Goal: Task Accomplishment & Management: Use online tool/utility

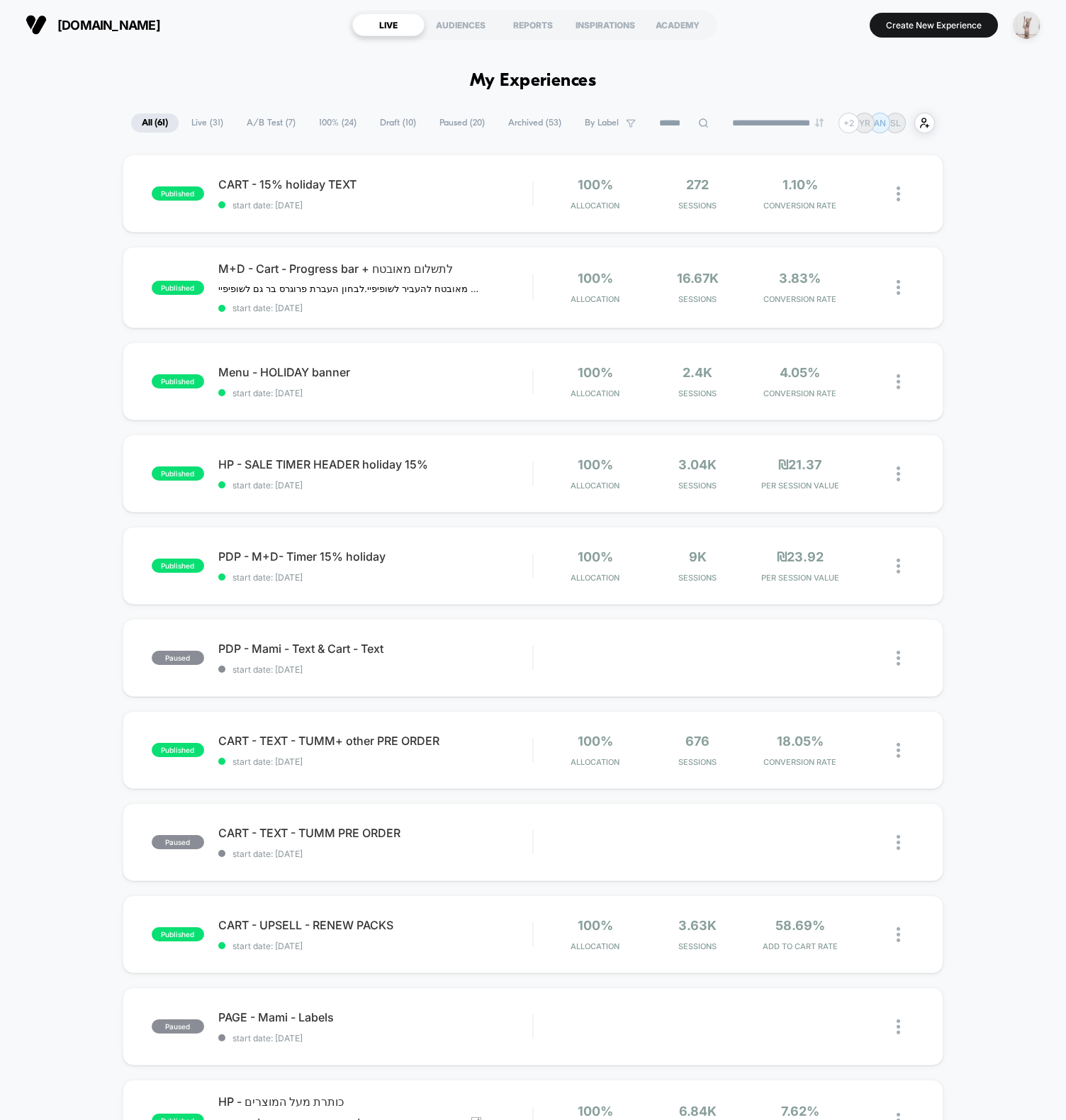
click at [1027, 19] on img "button" at bounding box center [1026, 25] width 28 height 28
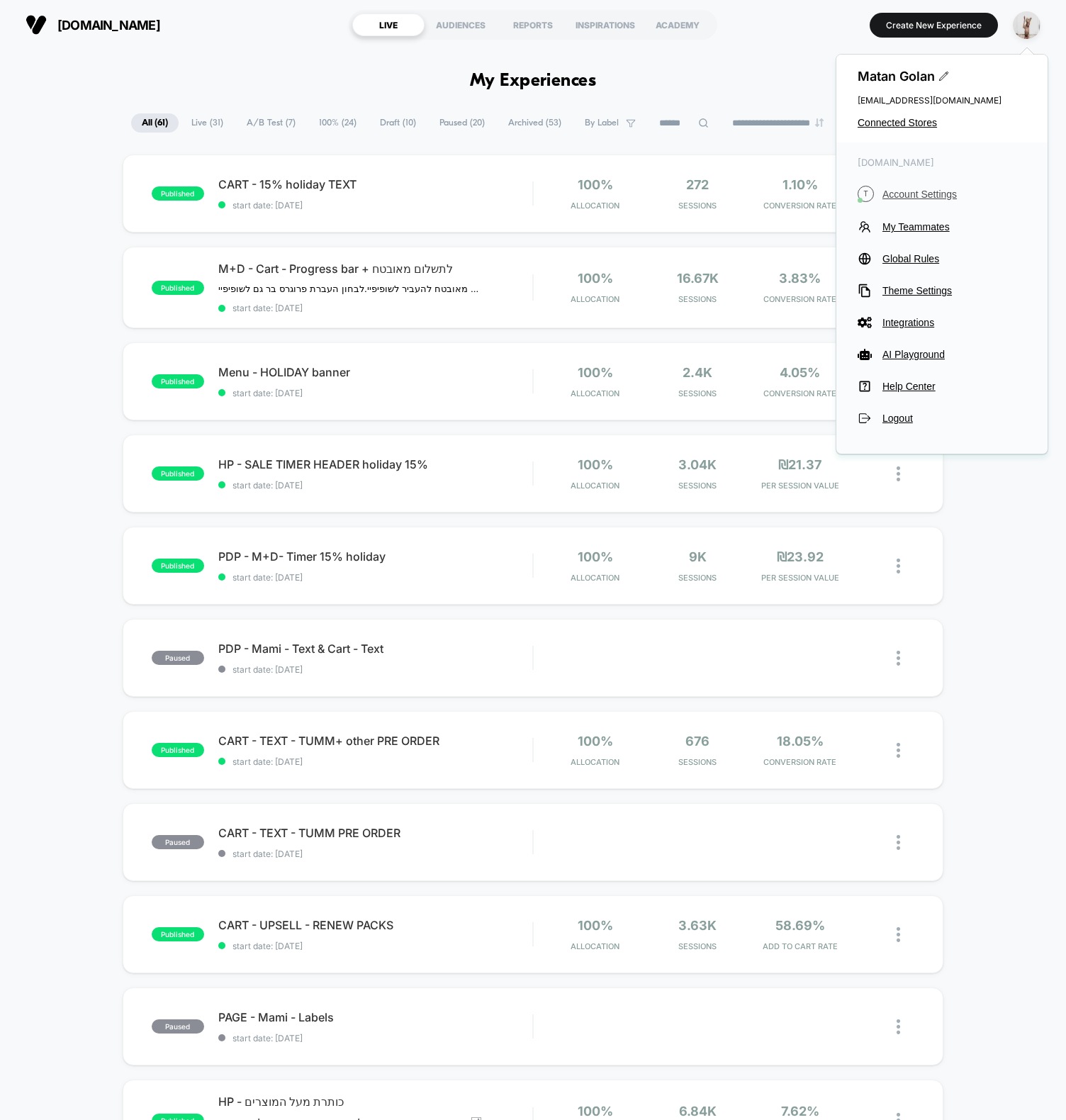
click at [915, 195] on span "Account Settings" at bounding box center [954, 194] width 144 height 11
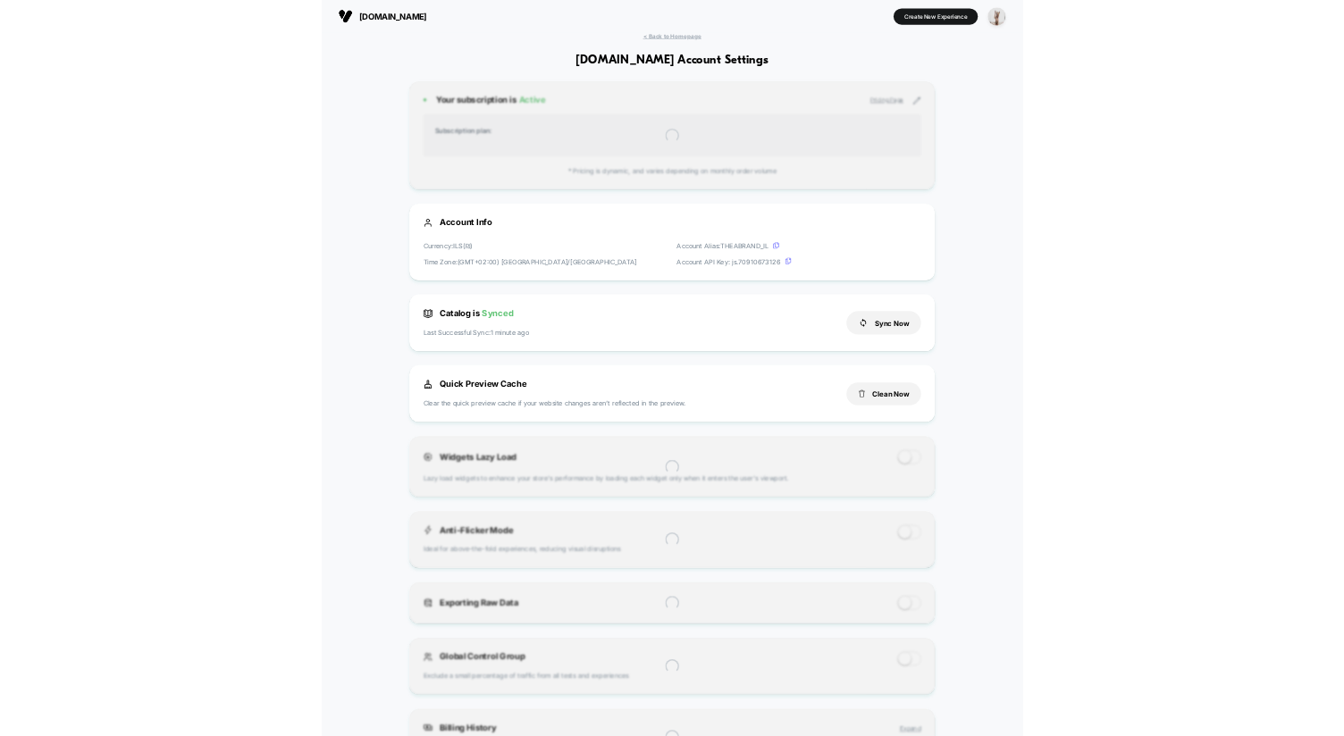
scroll to position [241, 0]
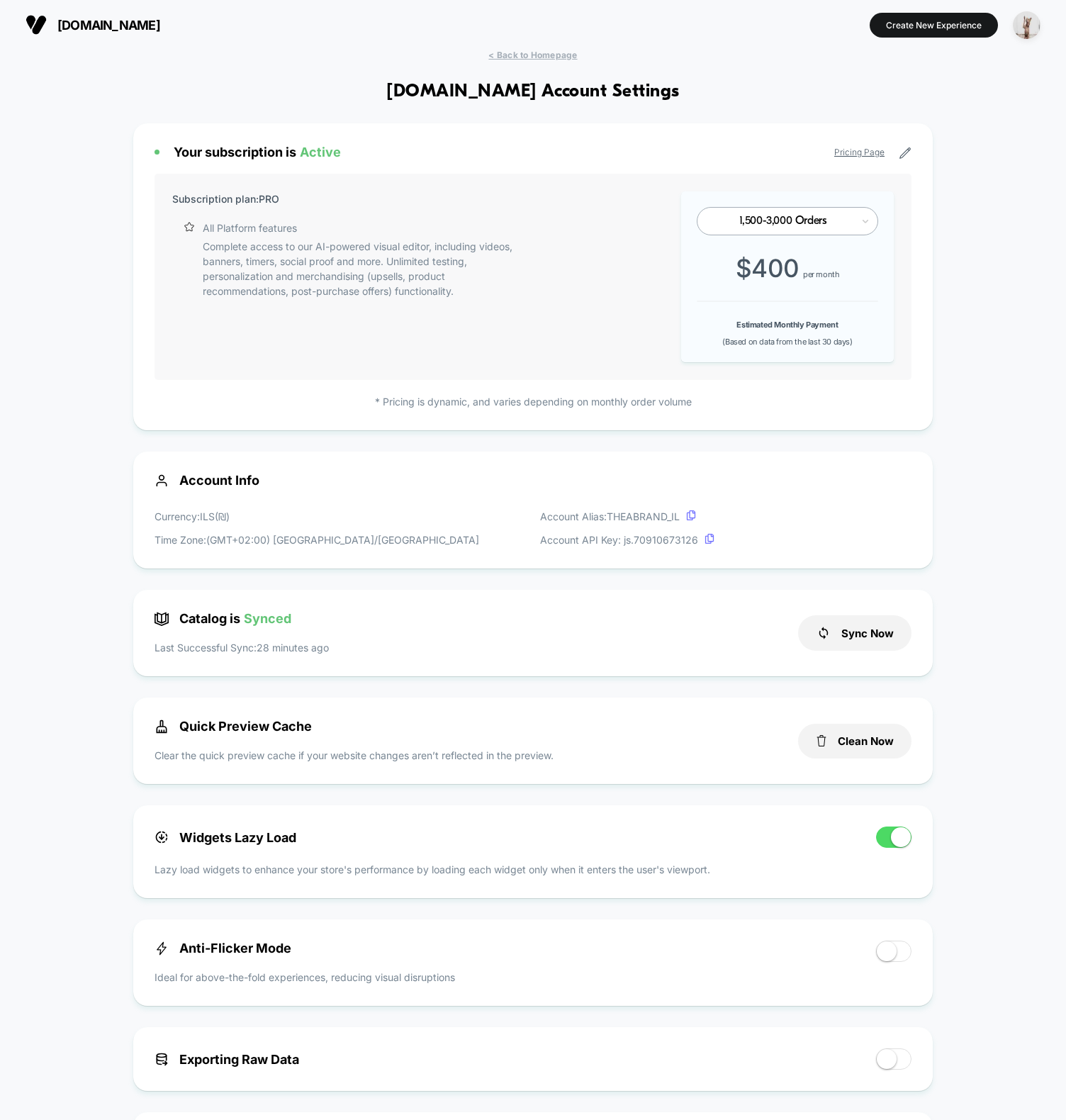
click at [610, 56] on div "< Back to Homepage theabrand.com Account Settings Your subscription is Active P…" at bounding box center [533, 951] width 1066 height 1802
click at [559, 61] on div "< Back to Homepage theabrand.com Account Settings Your subscription is Active P…" at bounding box center [533, 951] width 1066 height 1802
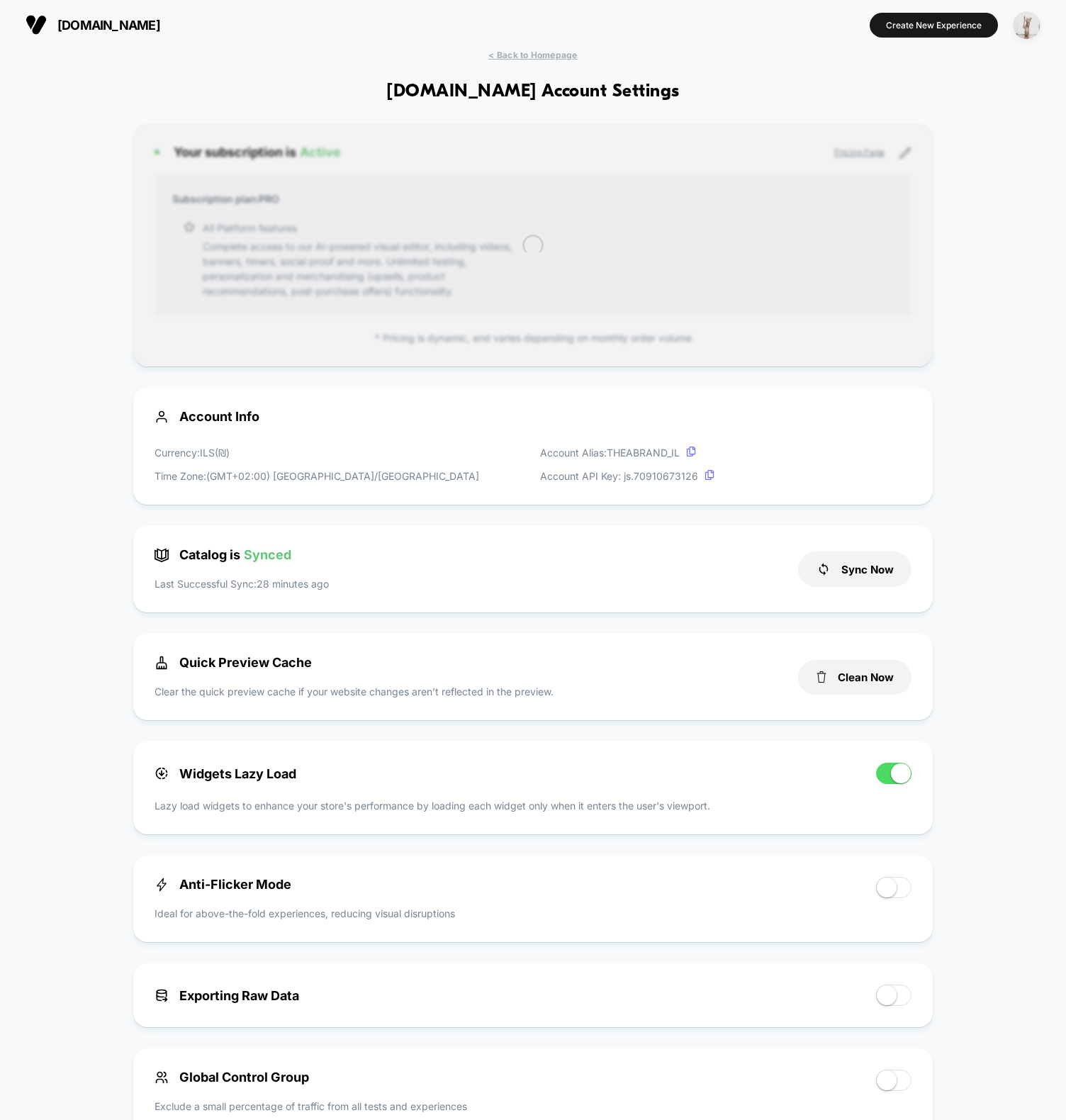
click at [1026, 29] on img "button" at bounding box center [1026, 25] width 28 height 28
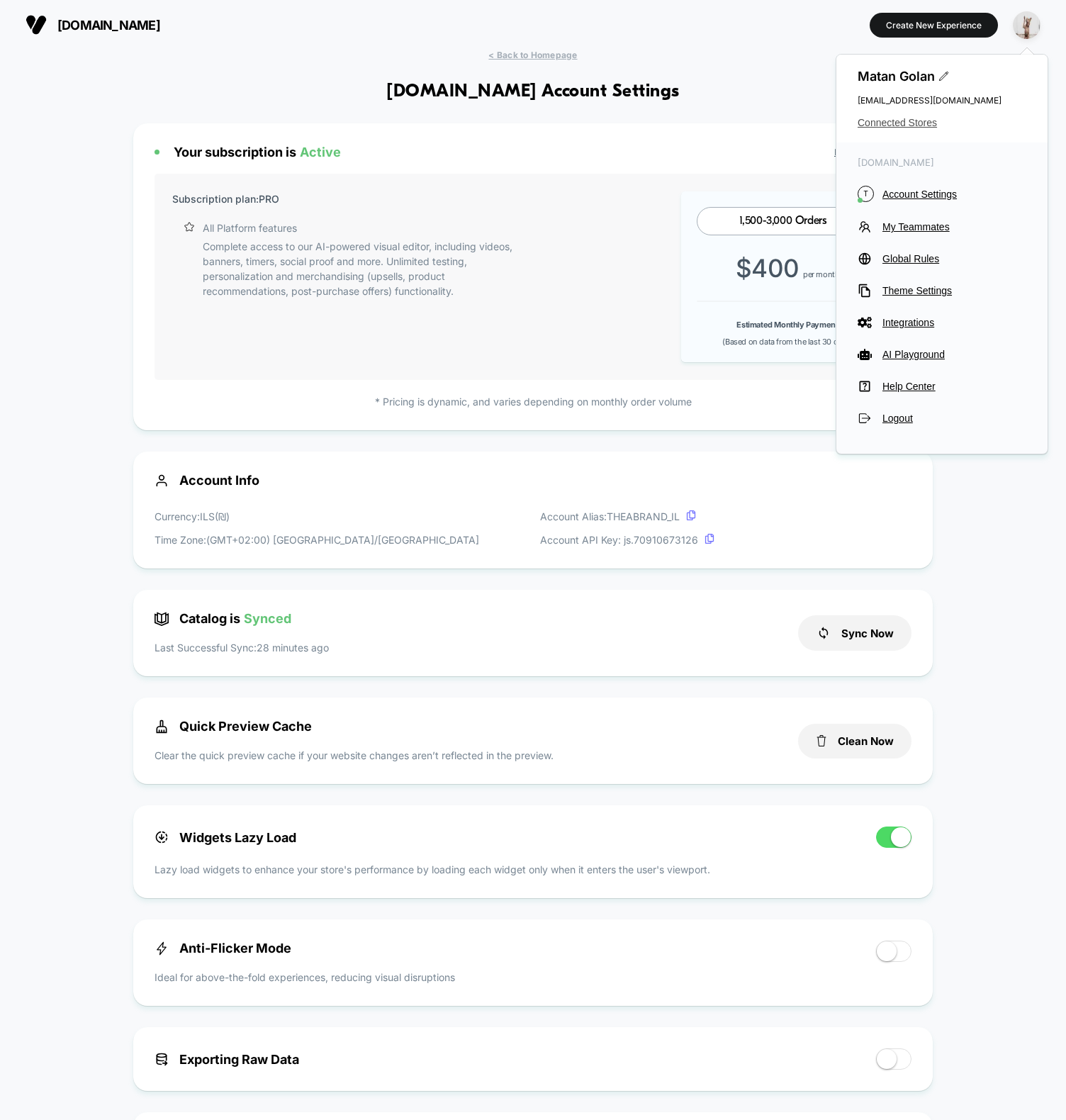
click at [905, 125] on span "Connected Stores" at bounding box center [941, 122] width 169 height 11
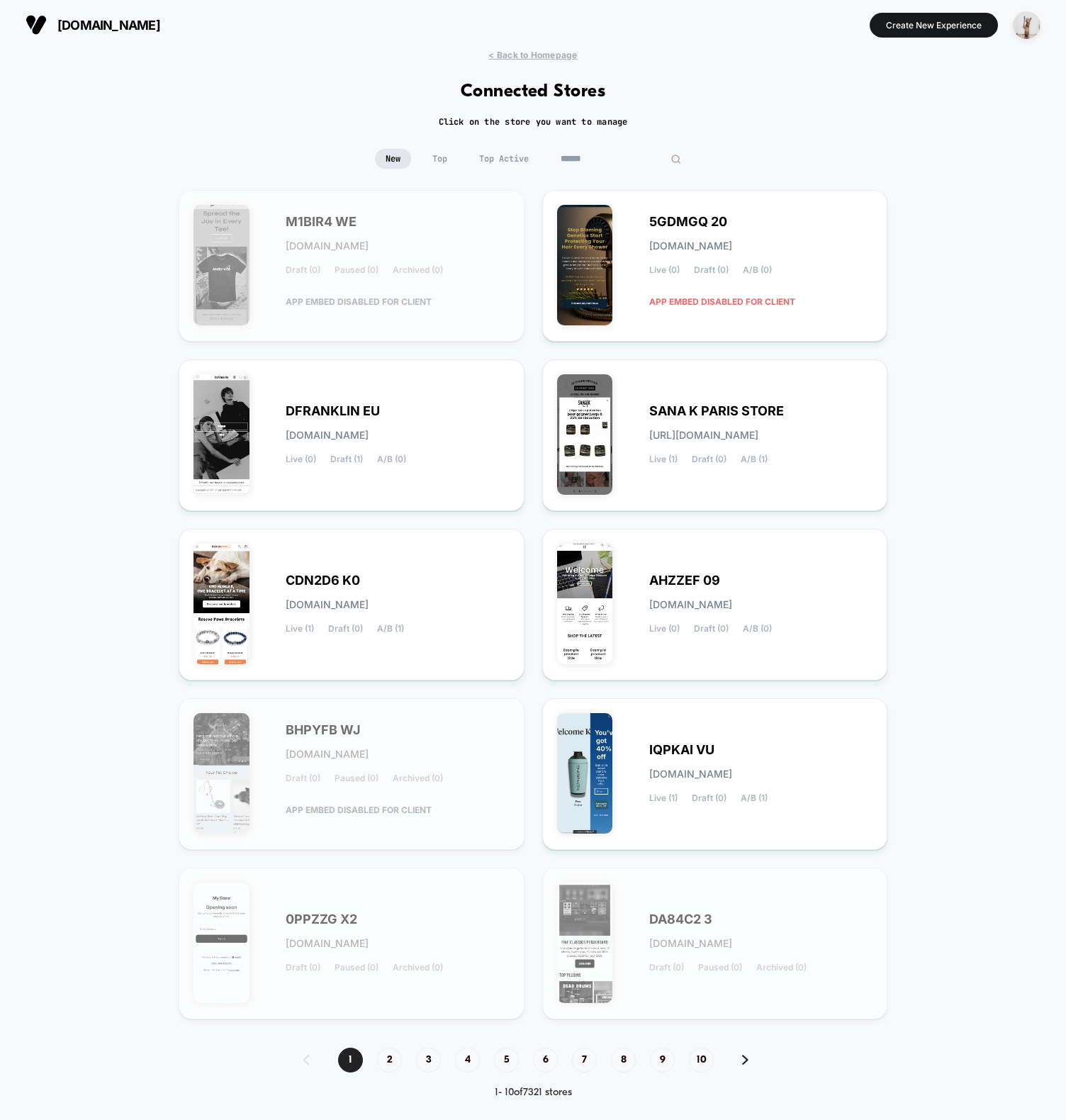
click at [609, 160] on input at bounding box center [621, 159] width 142 height 20
type input "*****"
type input "*"
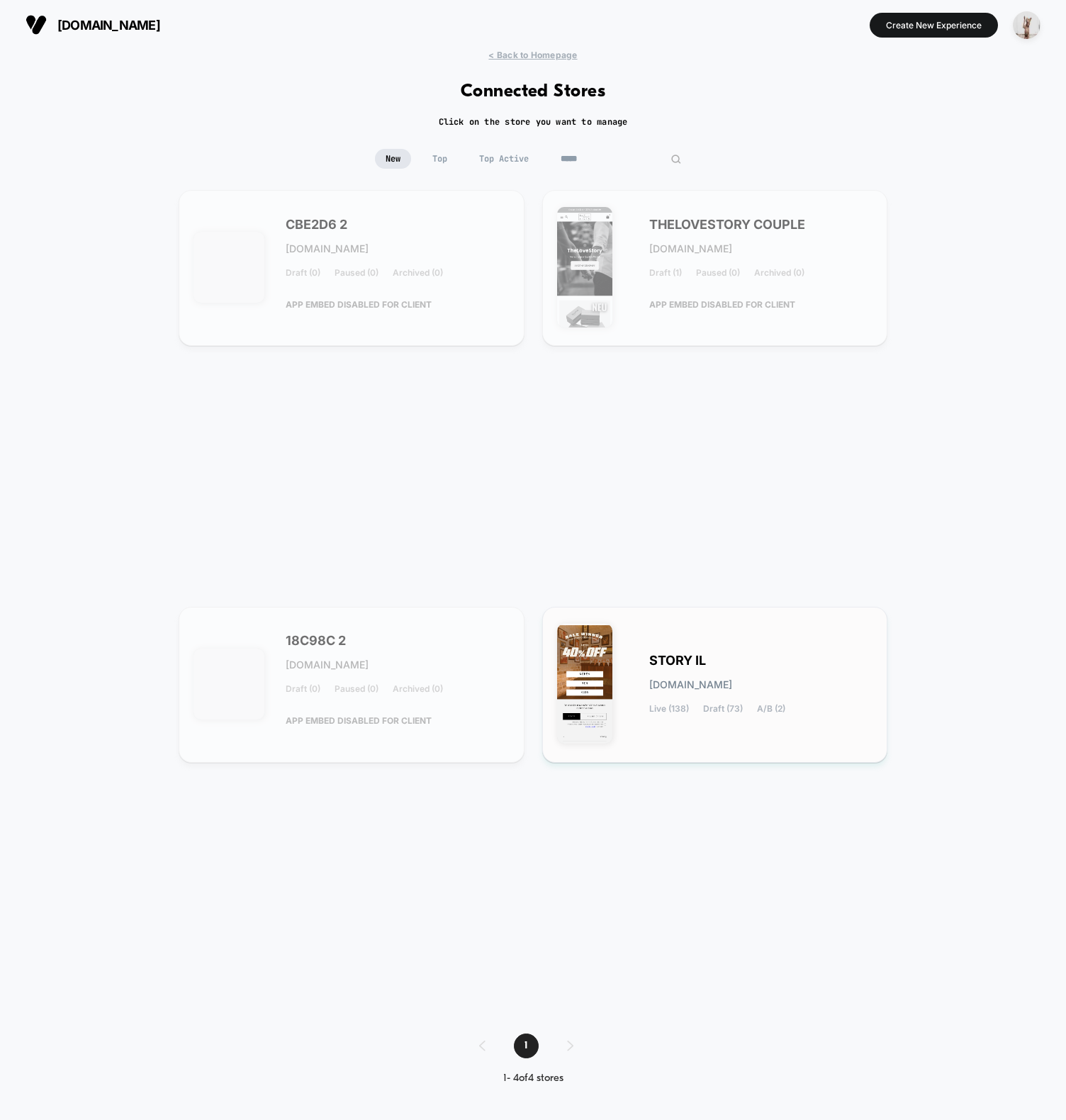
type input "*****"
click at [669, 688] on span "story-il.myshopify.com" at bounding box center [691, 685] width 83 height 10
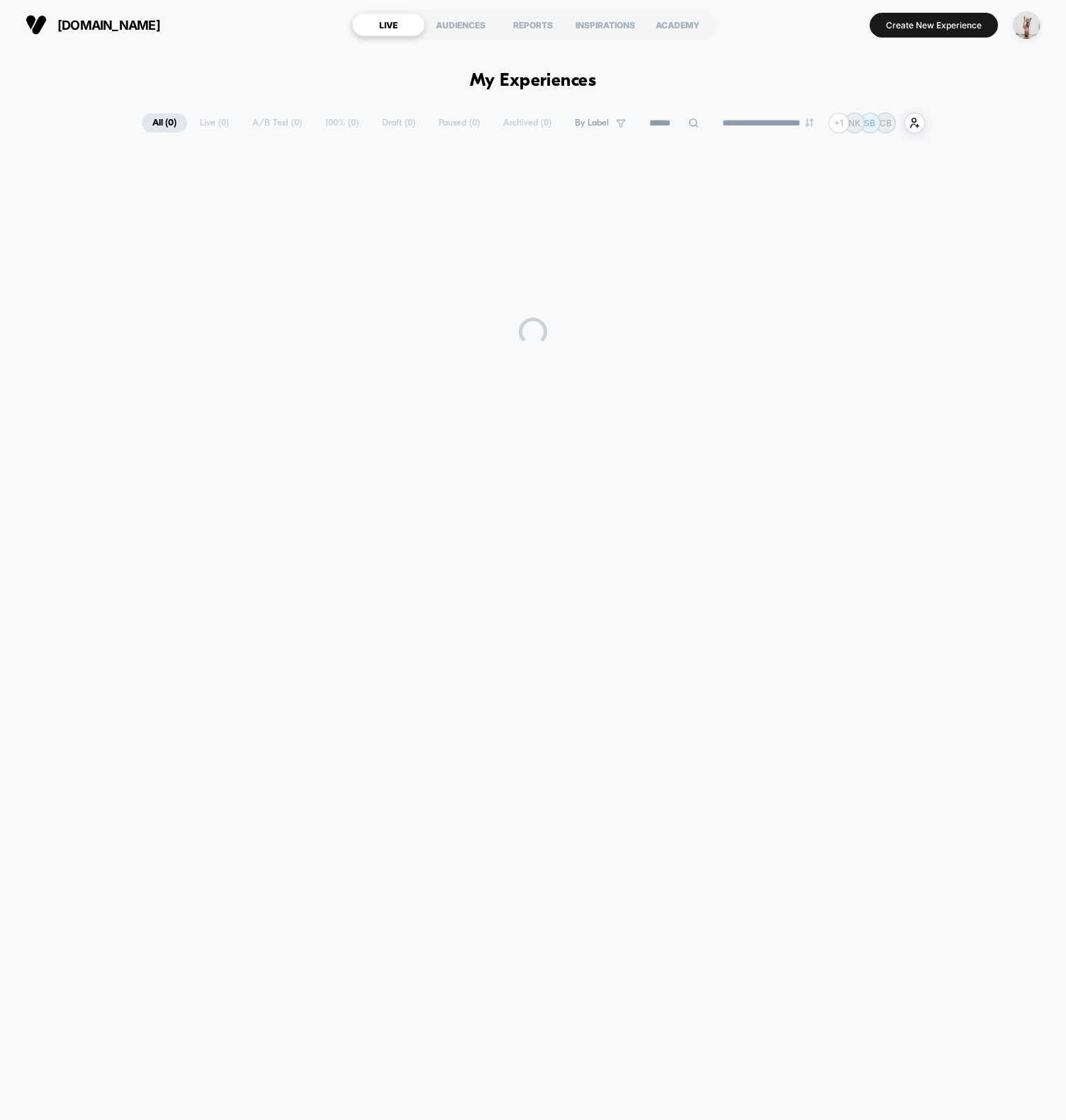
click at [232, 56] on div "**********" at bounding box center [533, 578] width 1066 height 1057
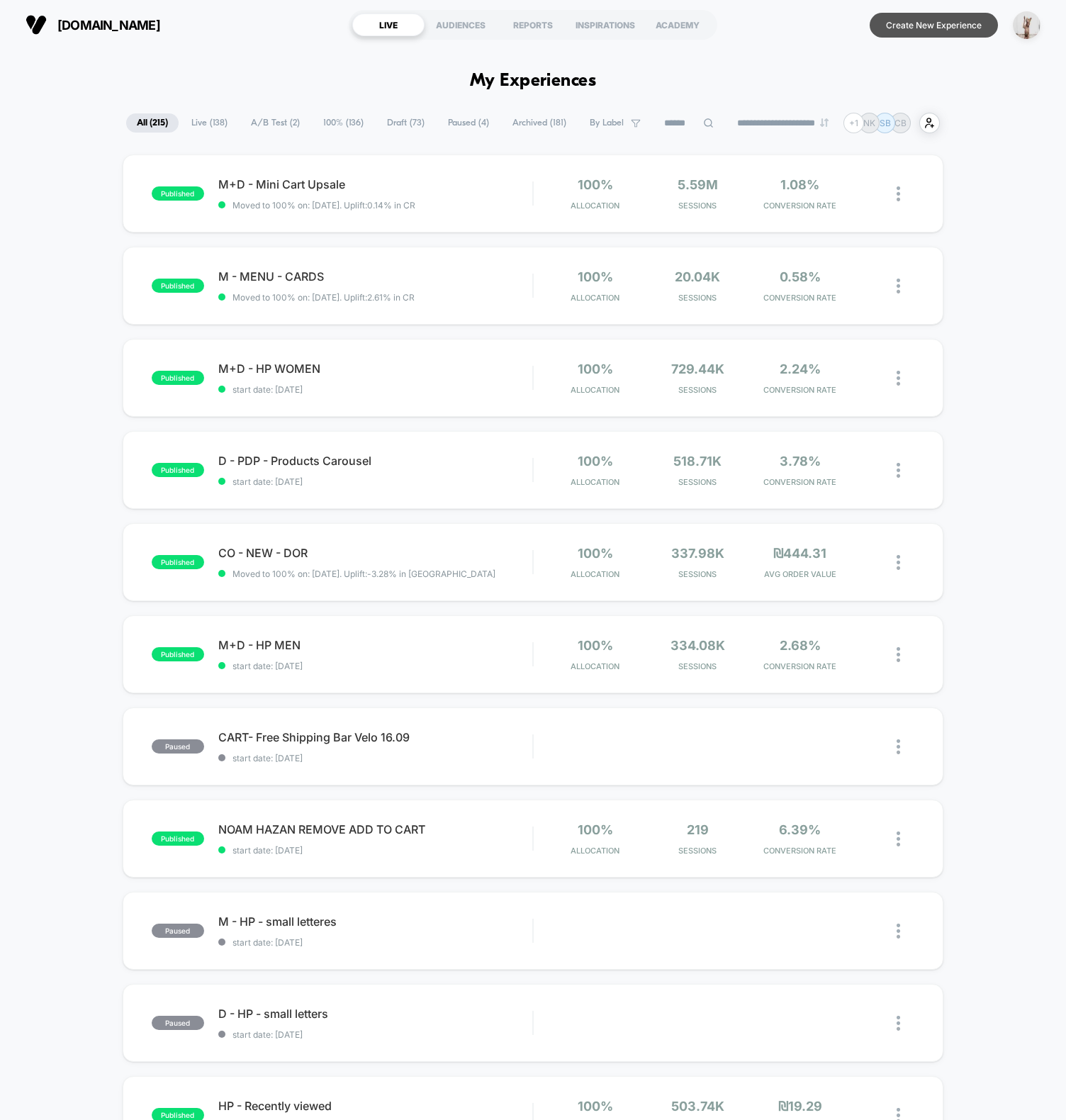
click at [922, 28] on button "Create New Experience" at bounding box center [934, 25] width 128 height 25
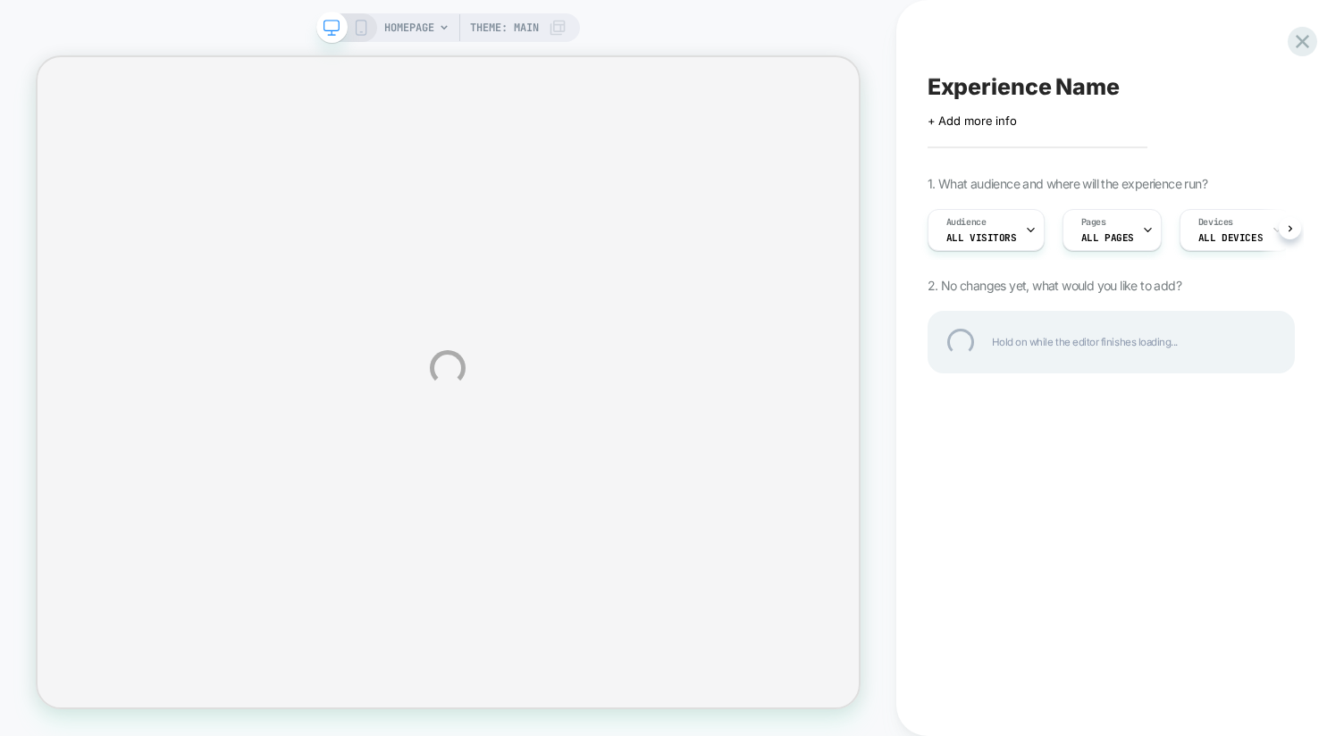
click at [1098, 489] on div "HOMEPAGE Theme: MAIN Experience Name Click to edit experience details + Add mor…" at bounding box center [672, 368] width 1344 height 736
click at [721, 20] on div "HOMEPAGE Theme: MAIN Experience Name Click to edit experience details + Add mor…" at bounding box center [672, 368] width 1344 height 736
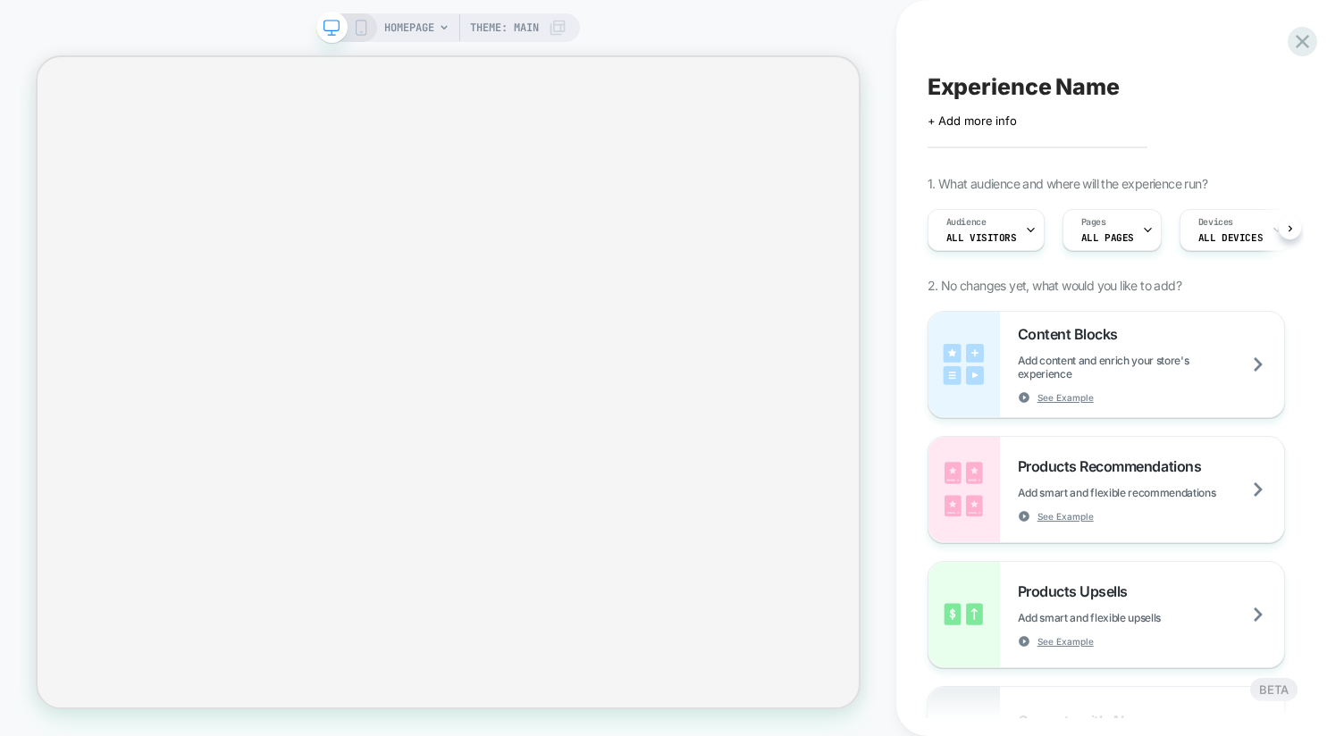
scroll to position [0, 1]
click at [406, 30] on span "HOMEPAGE" at bounding box center [409, 27] width 50 height 29
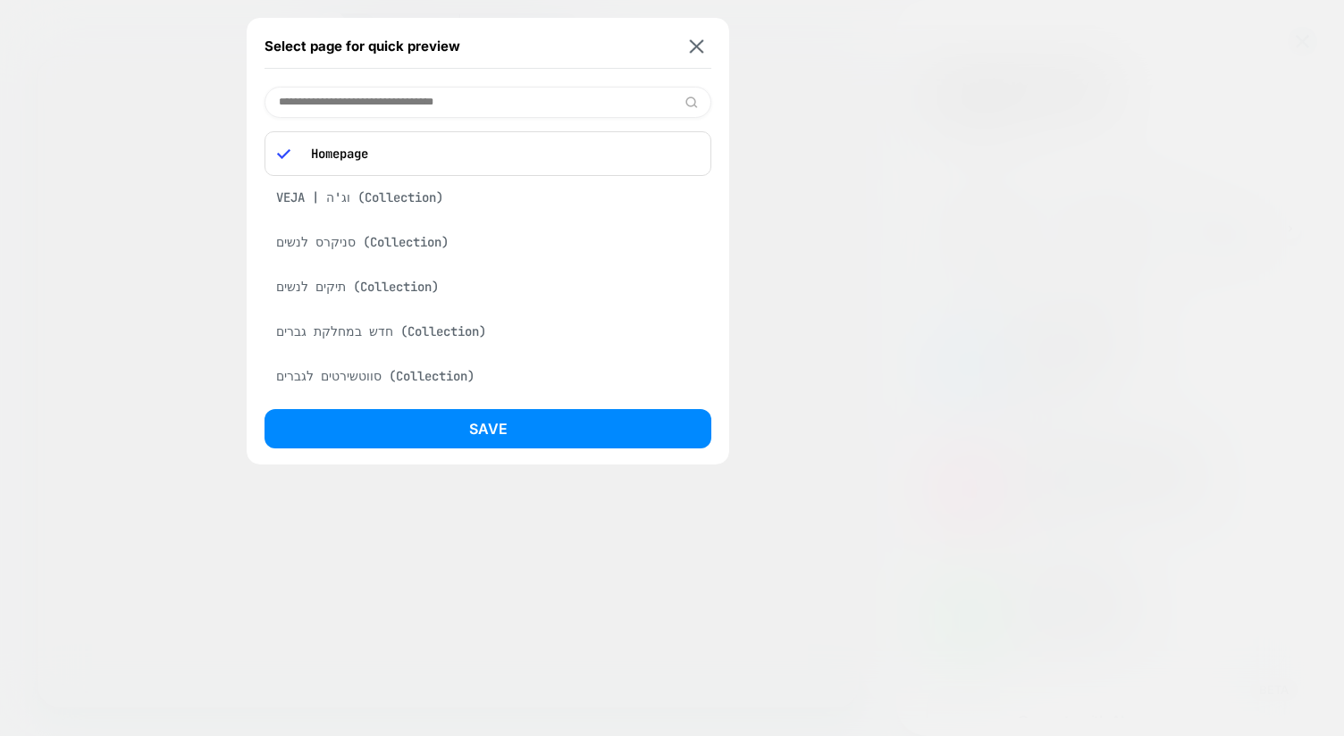
click at [364, 249] on div "סניקרס לנשים (Collection)" at bounding box center [488, 242] width 447 height 34
click at [431, 450] on div "Save" at bounding box center [488, 433] width 447 height 49
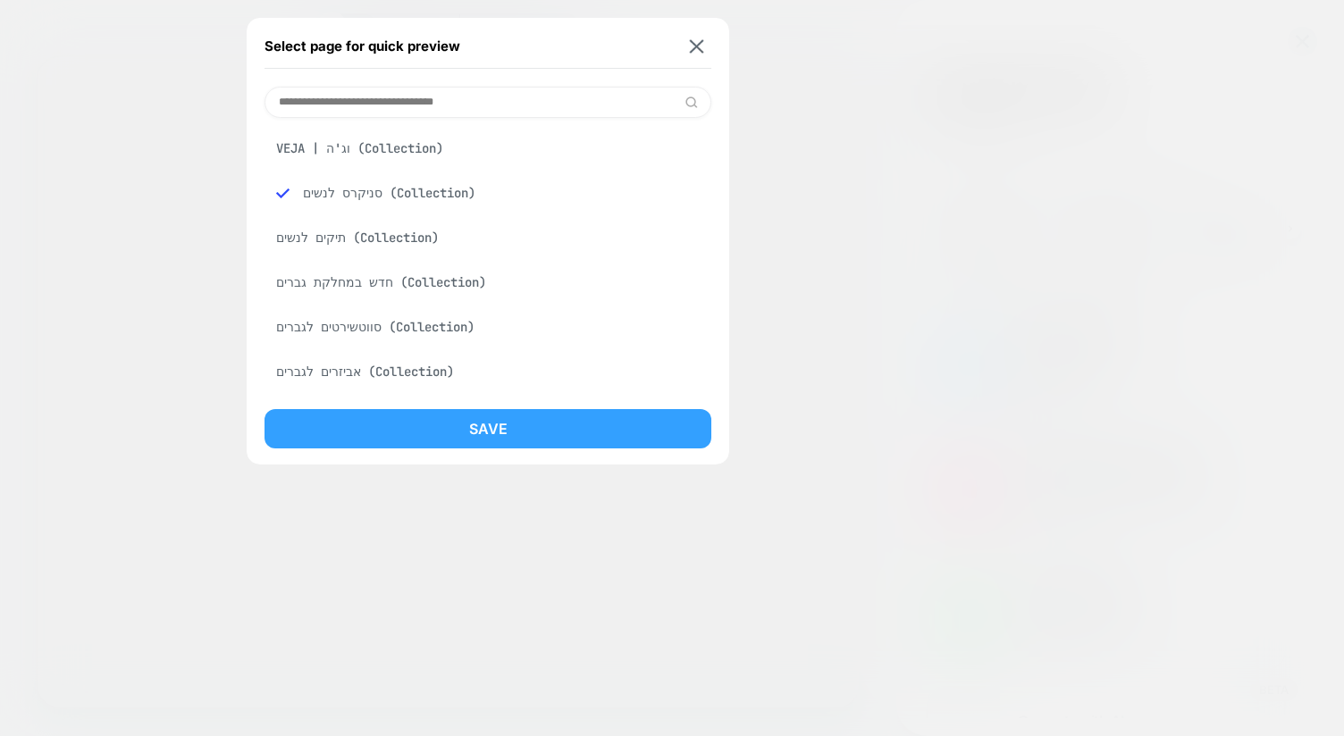
click at [446, 423] on button "Save" at bounding box center [488, 428] width 447 height 39
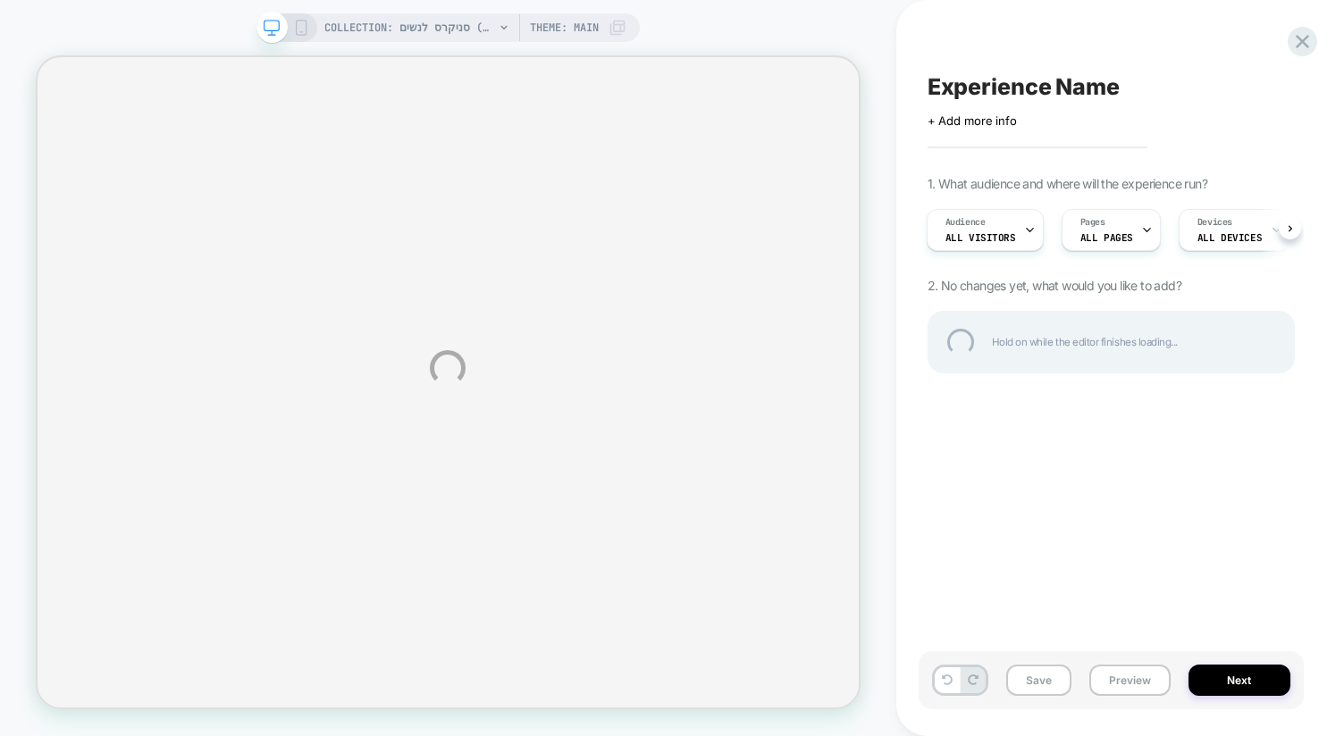
click at [240, 473] on div "COLLECTION: סניקרס לנשים (Category) COLLECTION: סניקרס לנשים (Category) Theme: …" at bounding box center [672, 368] width 1344 height 736
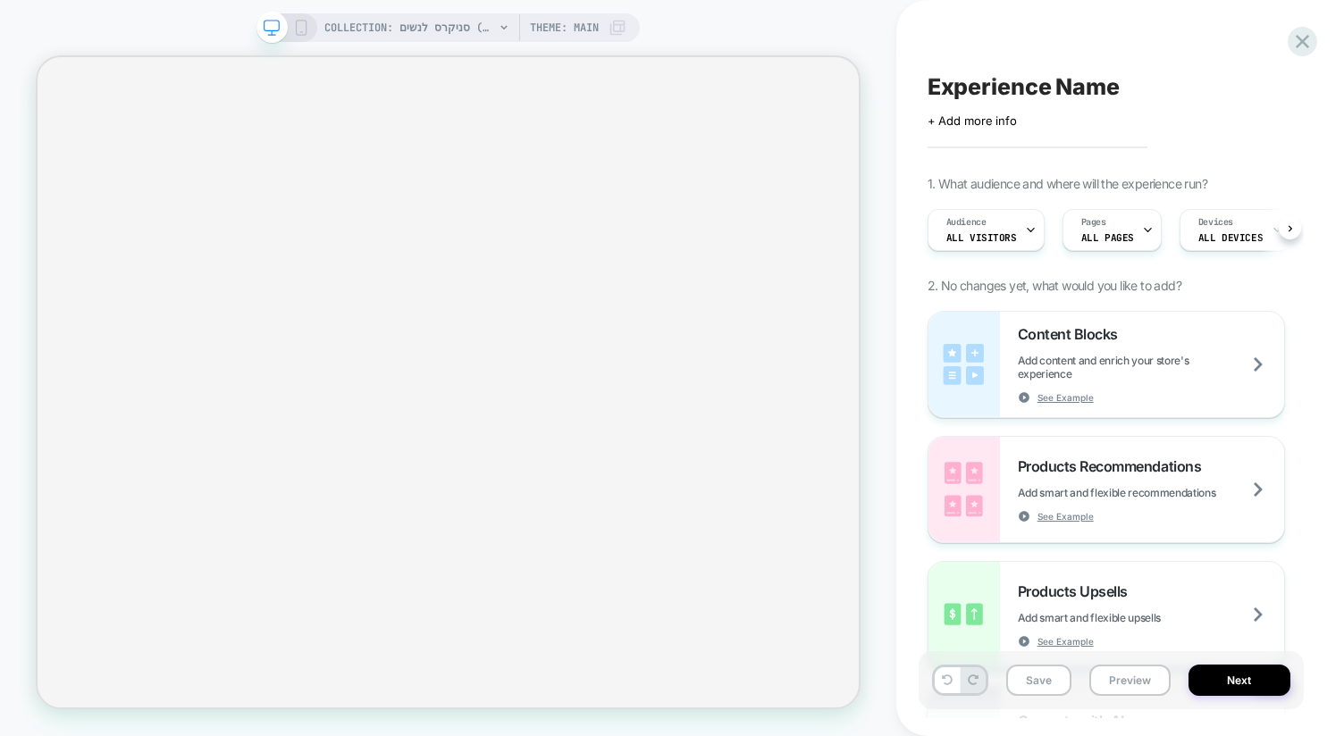
scroll to position [0, 1]
click at [741, 10] on div "COLLECTION: סניקרס לנשים (Category) COLLECTION: סניקרס לנשים (Category) Theme: …" at bounding box center [448, 368] width 896 height 736
click at [862, 32] on div "COLLECTION: סניקרס לנשים (Category) COLLECTION: סניקרס לנשים (Category) Theme: …" at bounding box center [448, 368] width 896 height 701
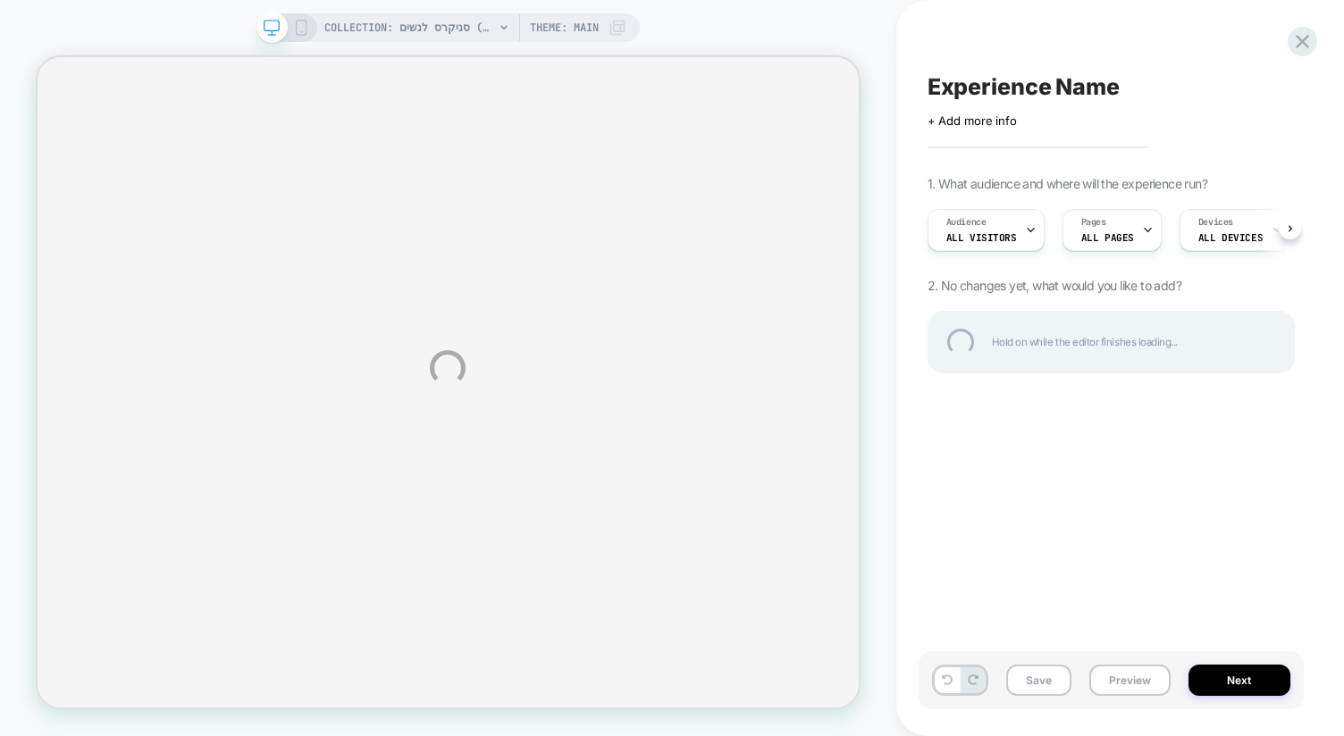
click at [613, 592] on div "COLLECTION: סניקרס לנשים (Category) COLLECTION: סניקרס לנשים (Category) Theme: …" at bounding box center [672, 368] width 1344 height 736
click at [1022, 564] on div "COLLECTION: סניקרס לנשים (Category) COLLECTION: סניקרס לנשים (Category) Theme: …" at bounding box center [672, 368] width 1344 height 736
click at [1226, 579] on div "COLLECTION: סניקרס לנשים (Category) COLLECTION: סניקרס לנשים (Category) Theme: …" at bounding box center [672, 368] width 1344 height 736
click at [1308, 47] on div at bounding box center [1302, 41] width 37 height 37
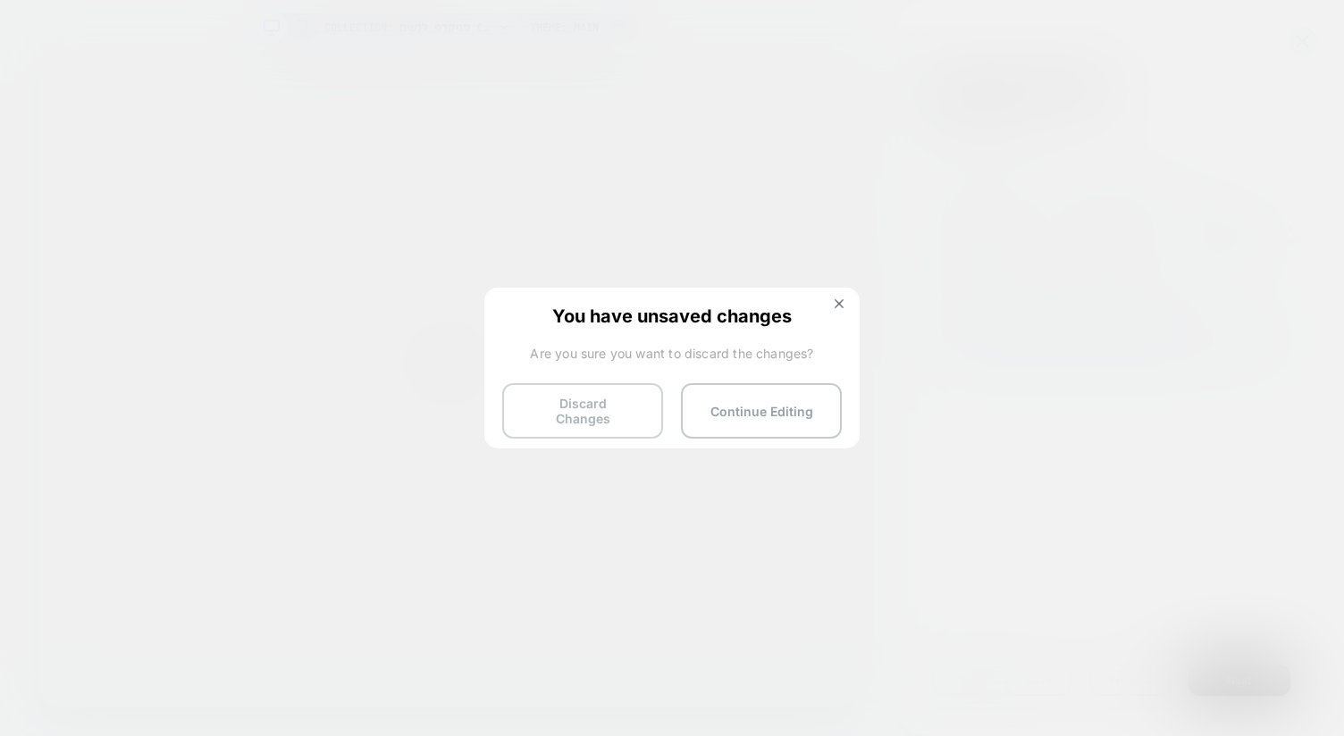
click at [617, 411] on button "Discard Changes" at bounding box center [582, 410] width 161 height 55
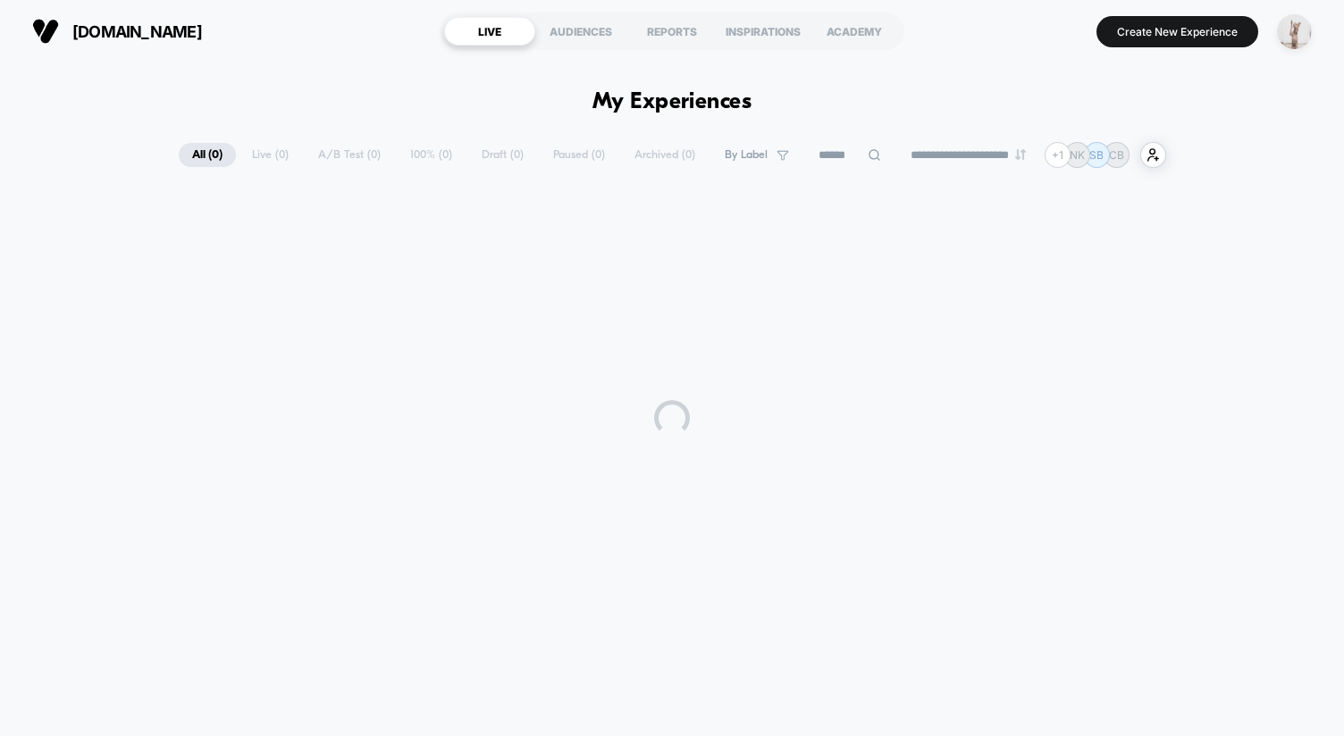
click at [1295, 30] on img "button" at bounding box center [1294, 31] width 35 height 35
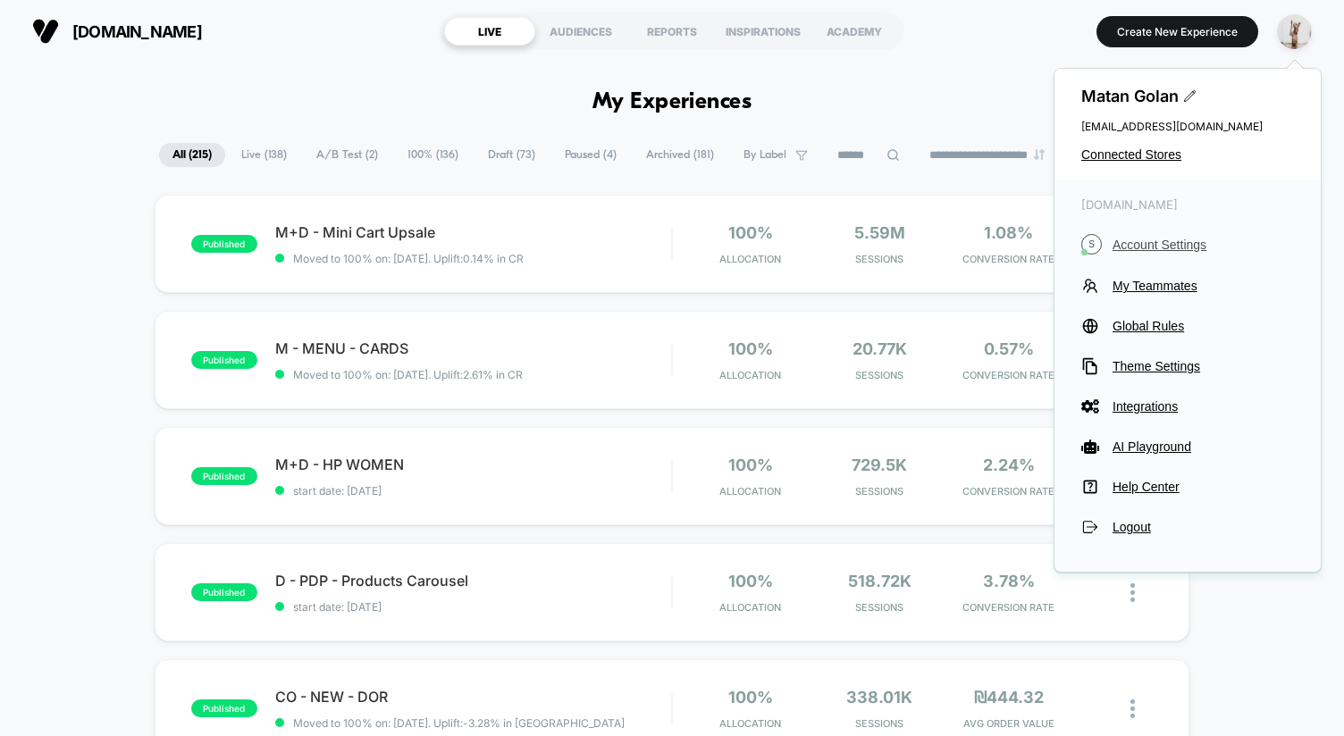
click at [1144, 241] on span "Account Settings" at bounding box center [1203, 245] width 181 height 14
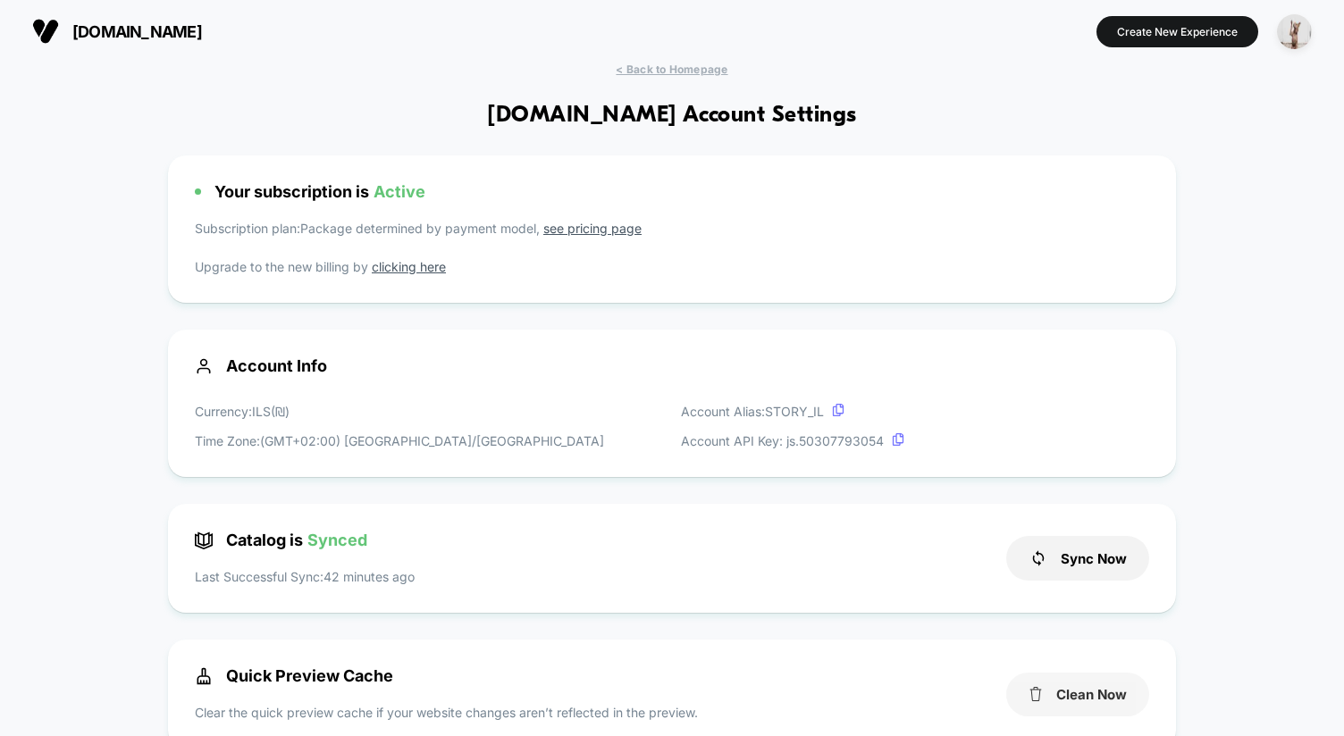
click at [1121, 699] on button "Clean Now" at bounding box center [1077, 695] width 143 height 44
click at [662, 71] on span "< Back to Homepage" at bounding box center [672, 69] width 112 height 13
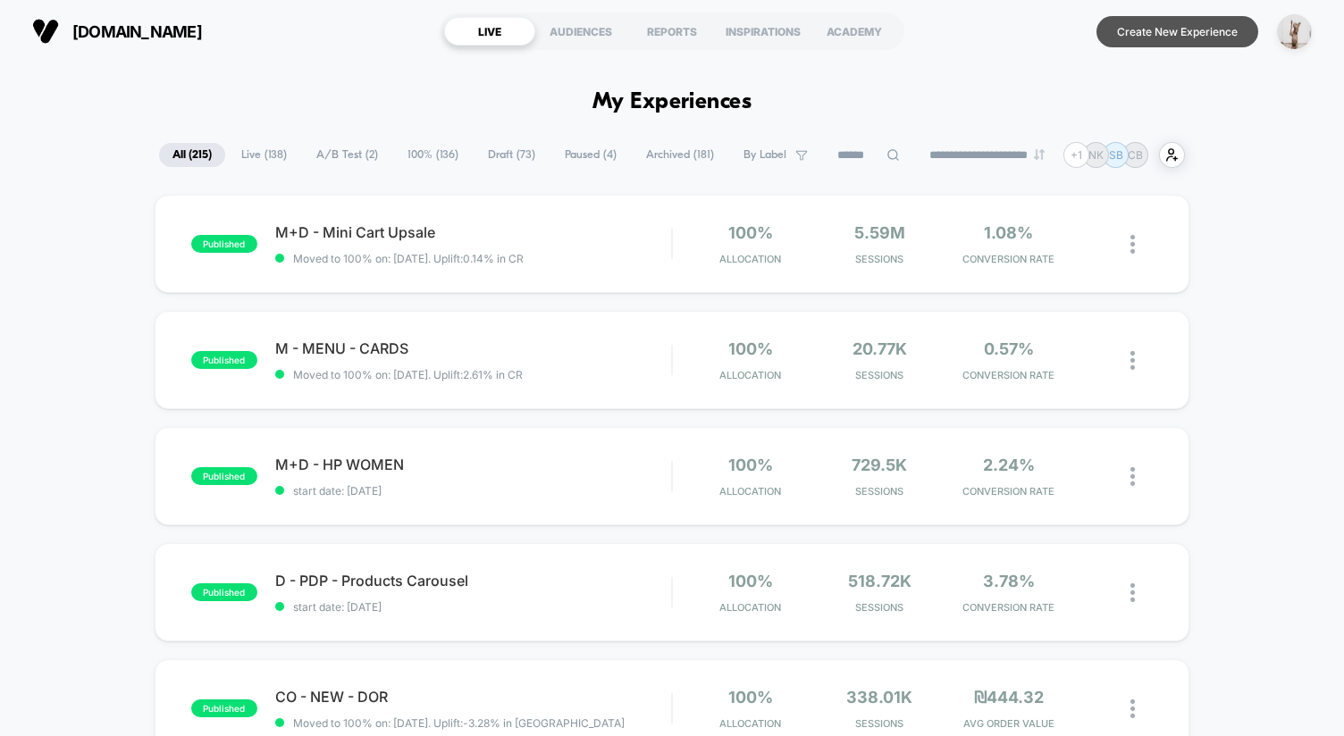
click at [1187, 25] on button "Create New Experience" at bounding box center [1178, 31] width 162 height 31
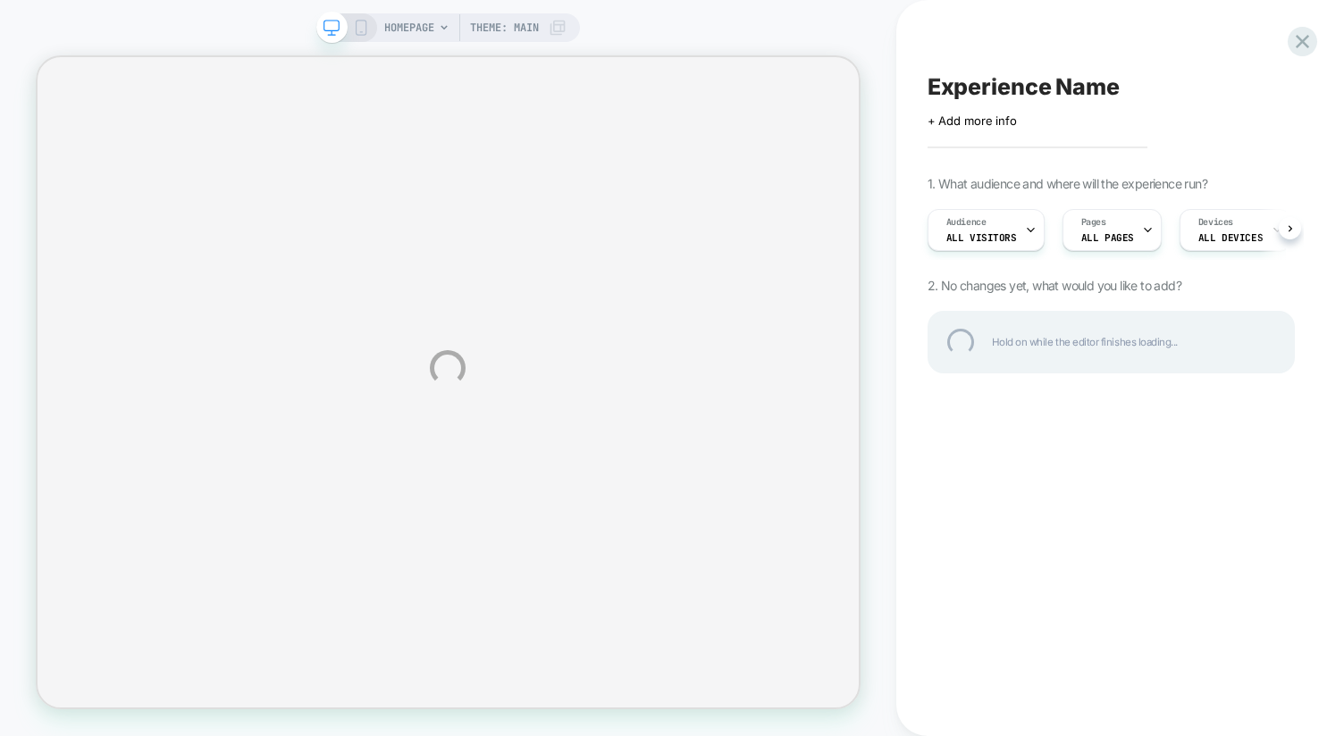
click at [1115, 471] on div "HOMEPAGE Theme: MAIN Experience Name Click to edit experience details + Add mor…" at bounding box center [672, 368] width 1344 height 736
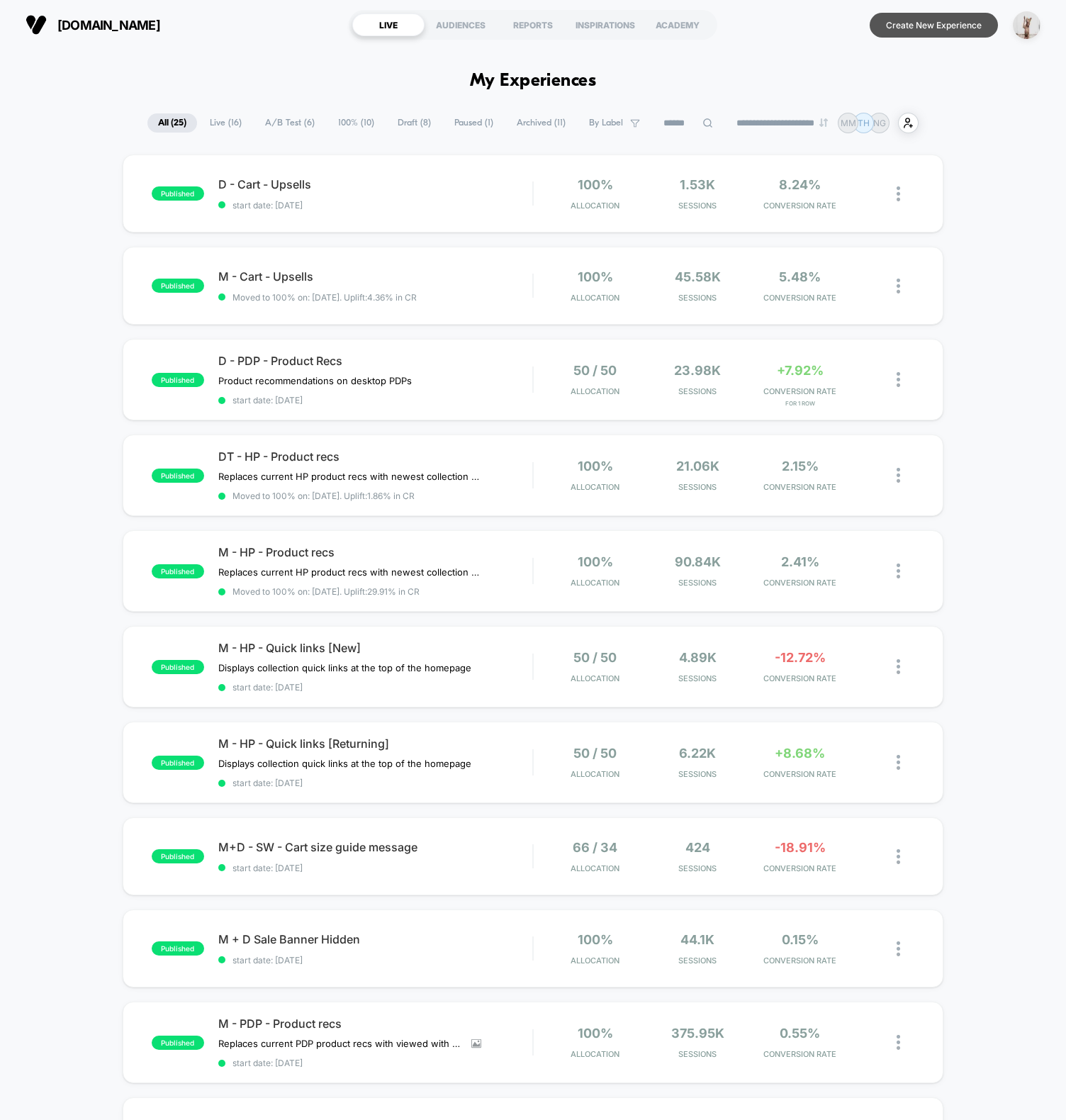
click at [917, 20] on button "Create New Experience" at bounding box center [934, 25] width 128 height 25
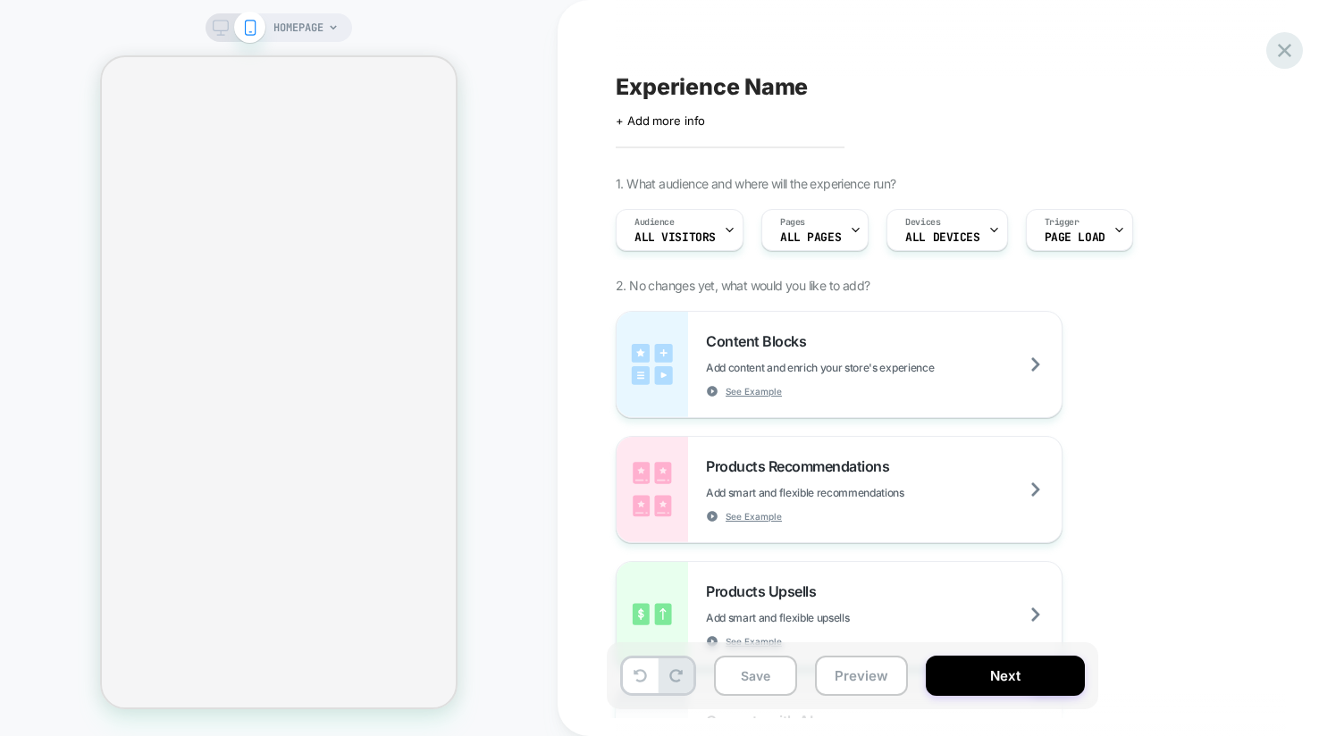
click at [1293, 56] on icon at bounding box center [1285, 50] width 24 height 24
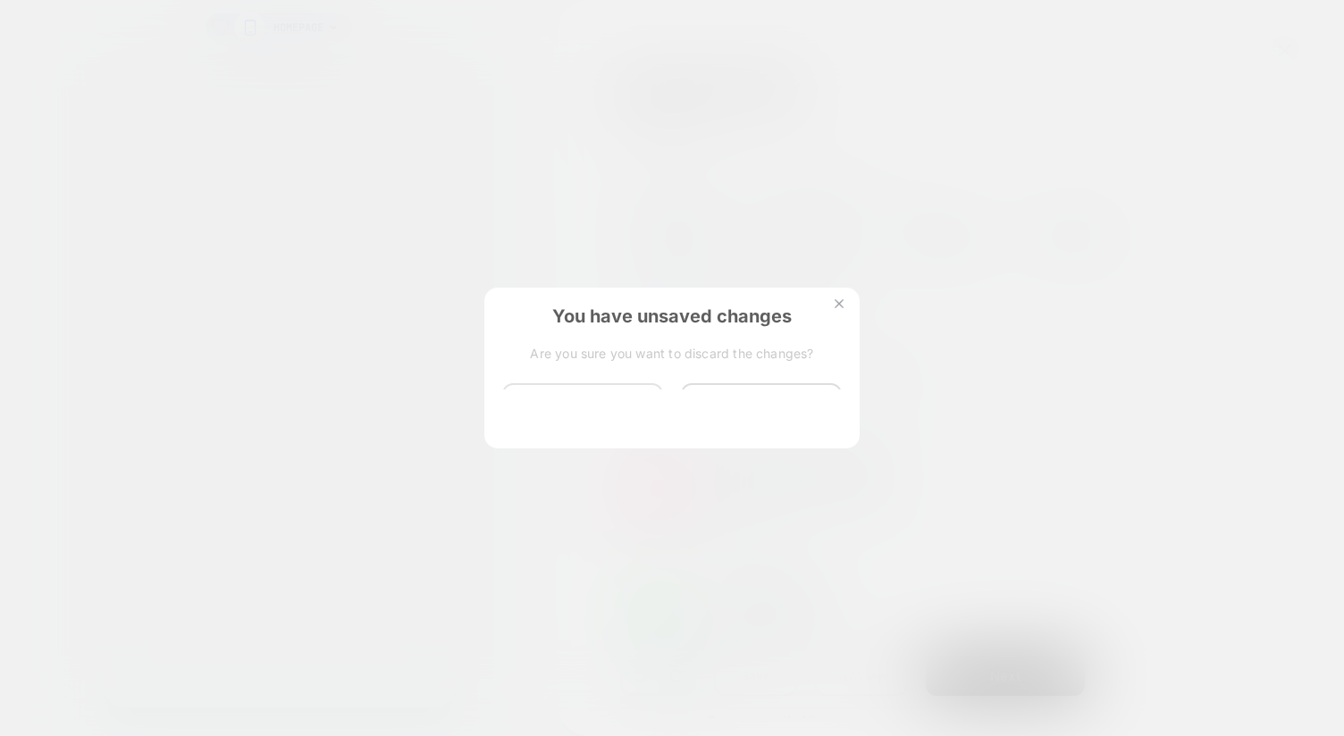
click at [609, 394] on button "Discard Changes" at bounding box center [582, 410] width 161 height 55
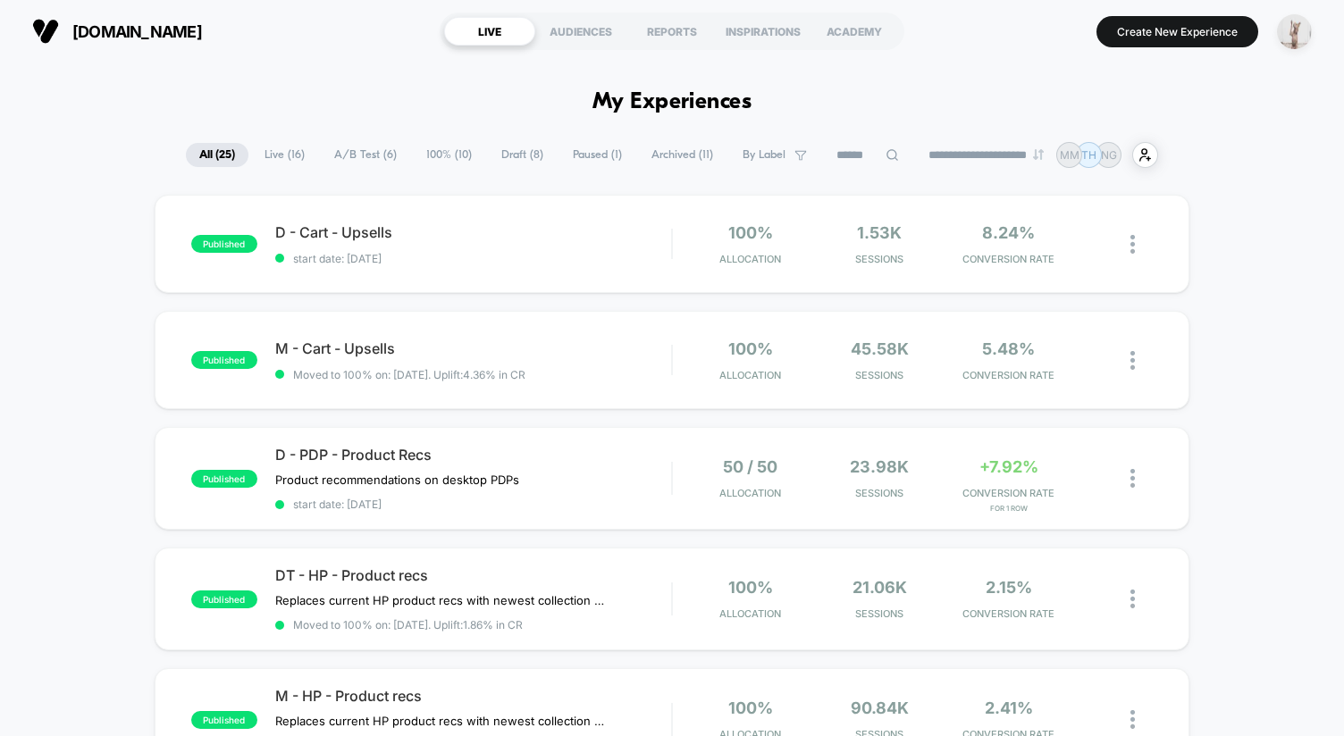
click at [1299, 30] on img "button" at bounding box center [1294, 31] width 35 height 35
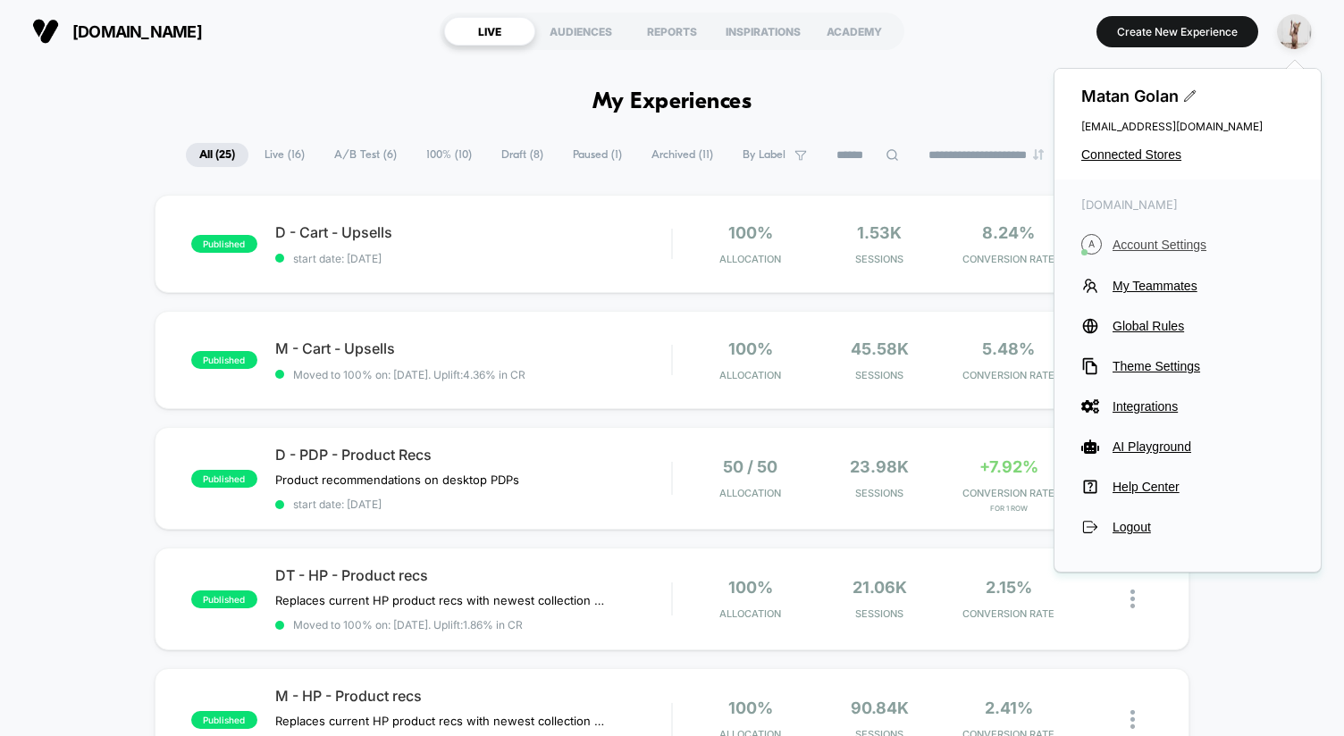
click at [1143, 238] on span "Account Settings" at bounding box center [1203, 245] width 181 height 14
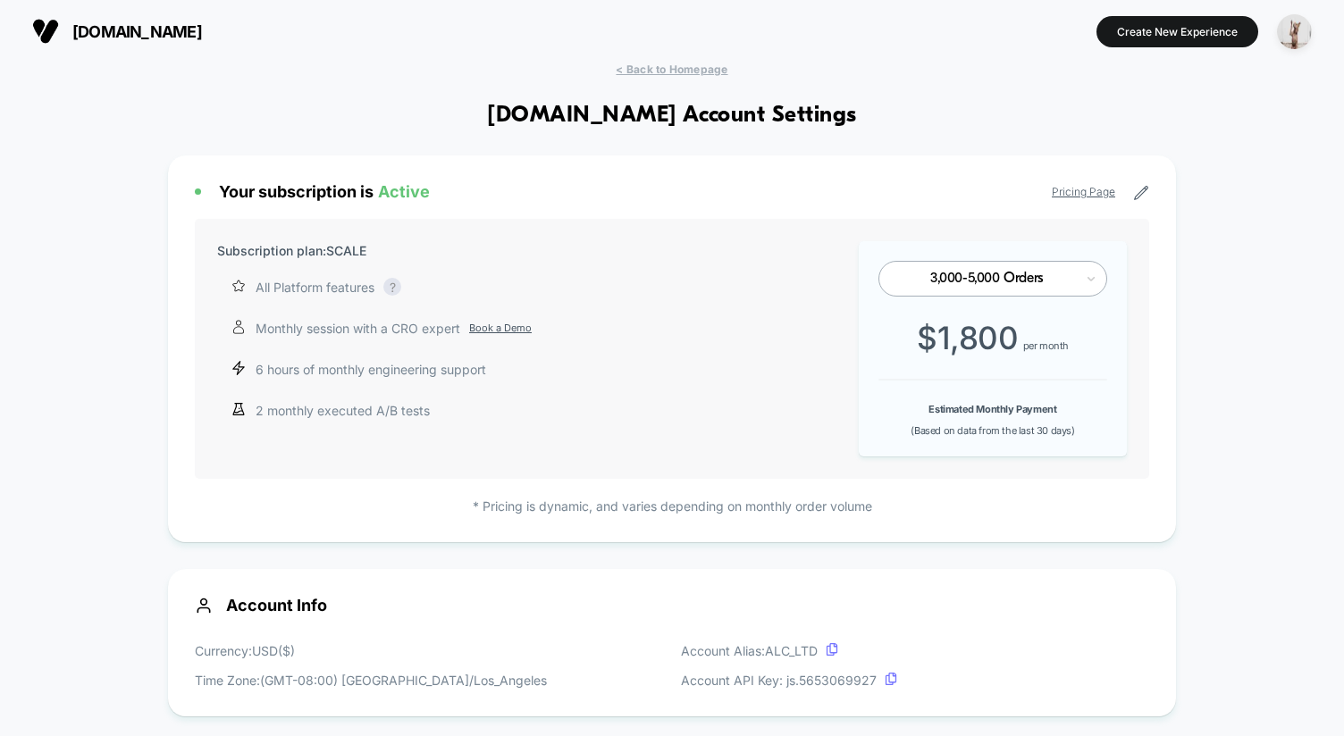
scroll to position [357, 0]
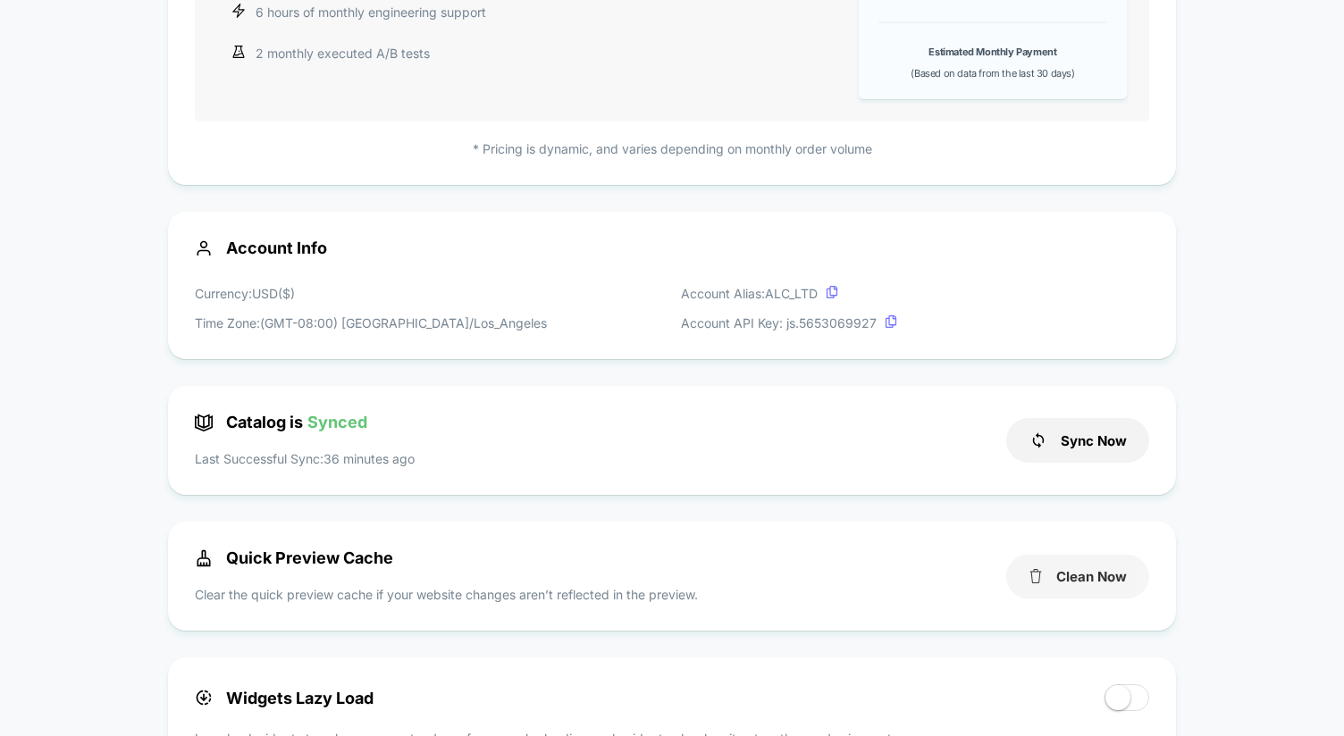
click at [1099, 580] on button "Clean Now" at bounding box center [1077, 577] width 143 height 44
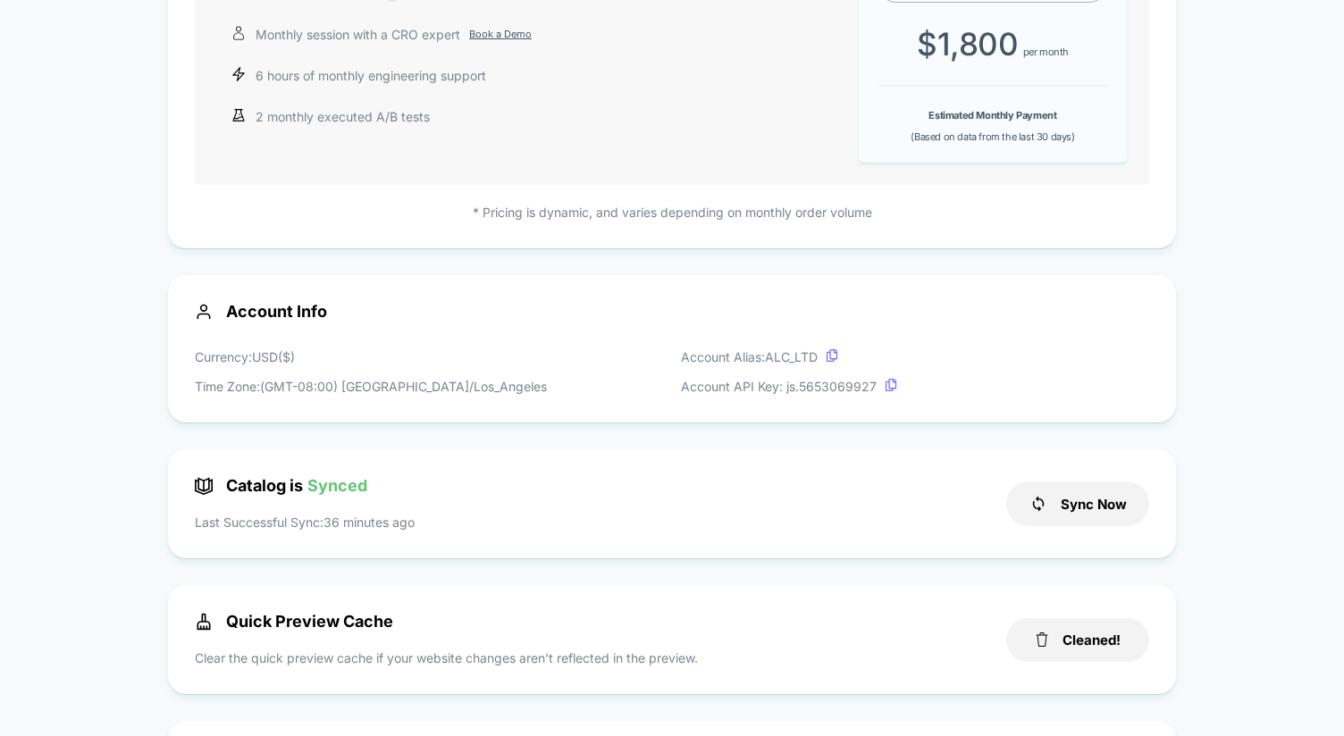
scroll to position [0, 0]
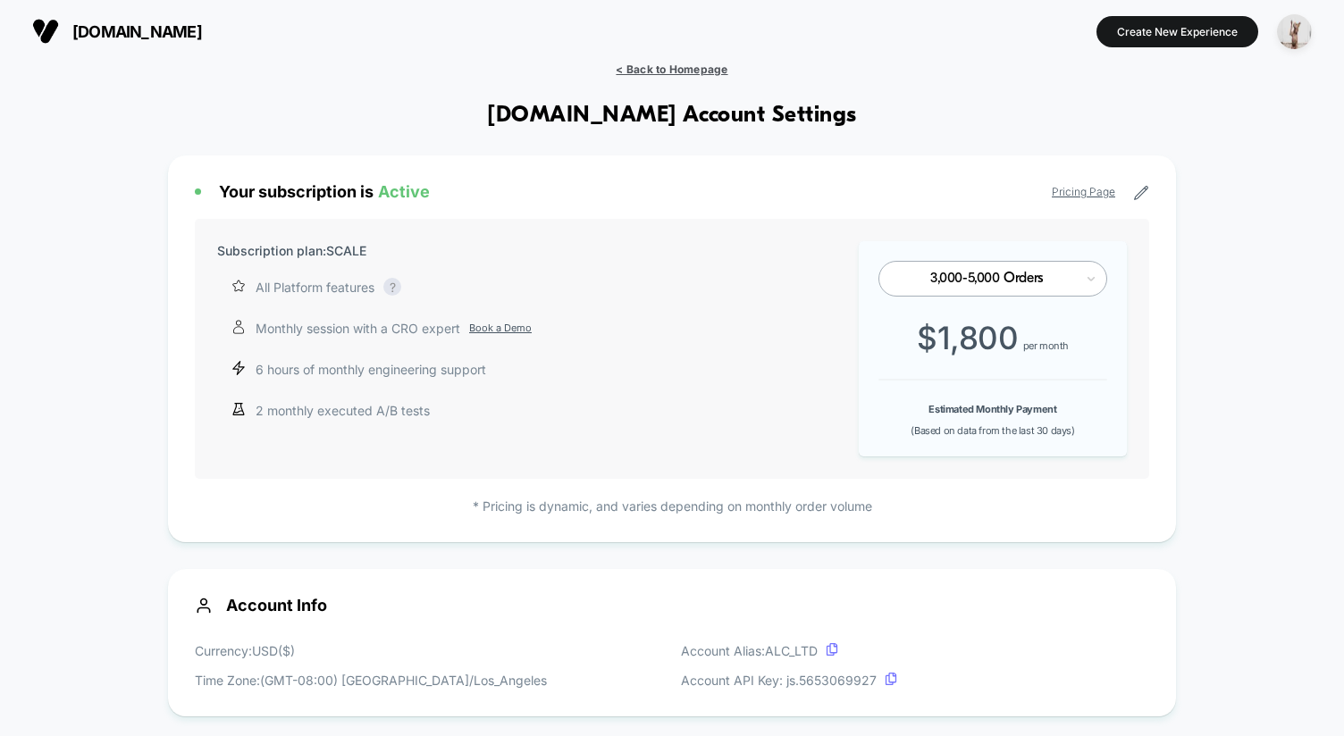
click at [663, 65] on span "< Back to Homepage" at bounding box center [672, 69] width 112 height 13
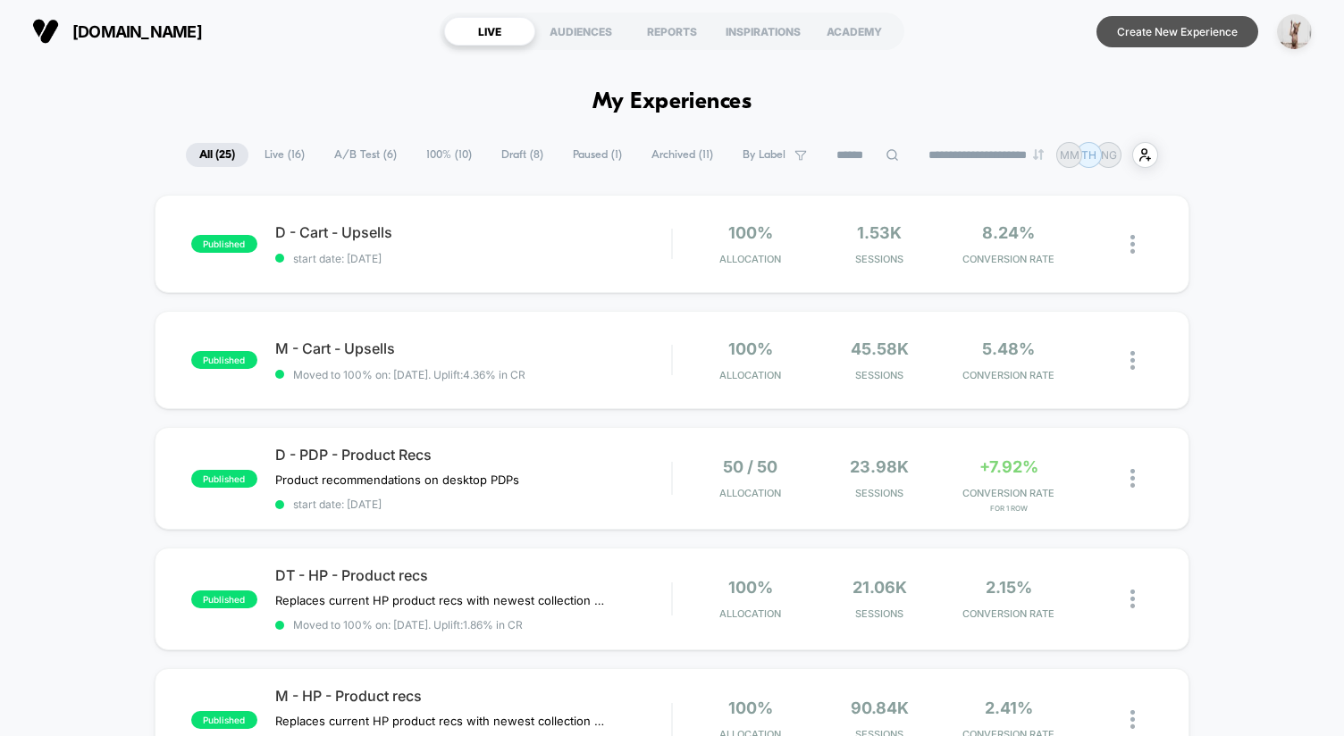
click at [1147, 29] on button "Create New Experience" at bounding box center [1178, 31] width 162 height 31
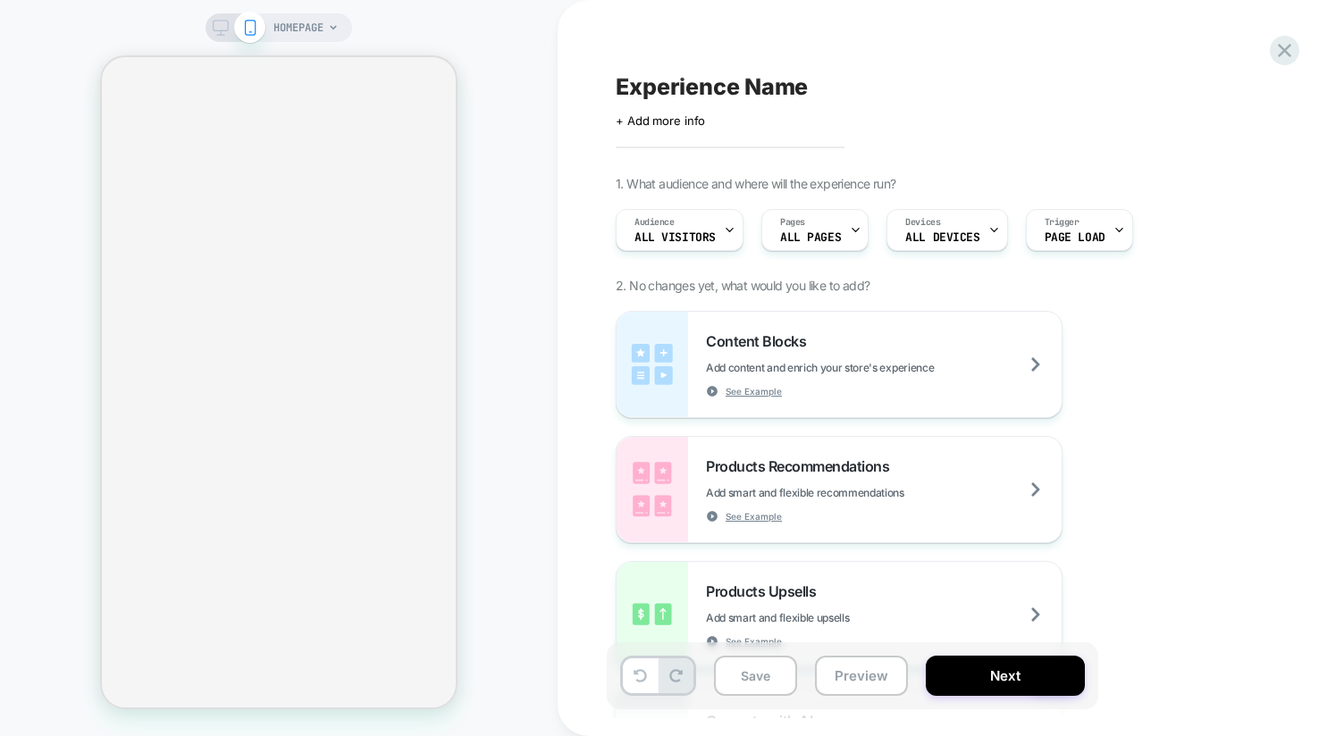
click at [339, 33] on div "HOMEPAGE" at bounding box center [305, 27] width 65 height 29
click at [301, 24] on span "HOMEPAGE" at bounding box center [298, 27] width 50 height 29
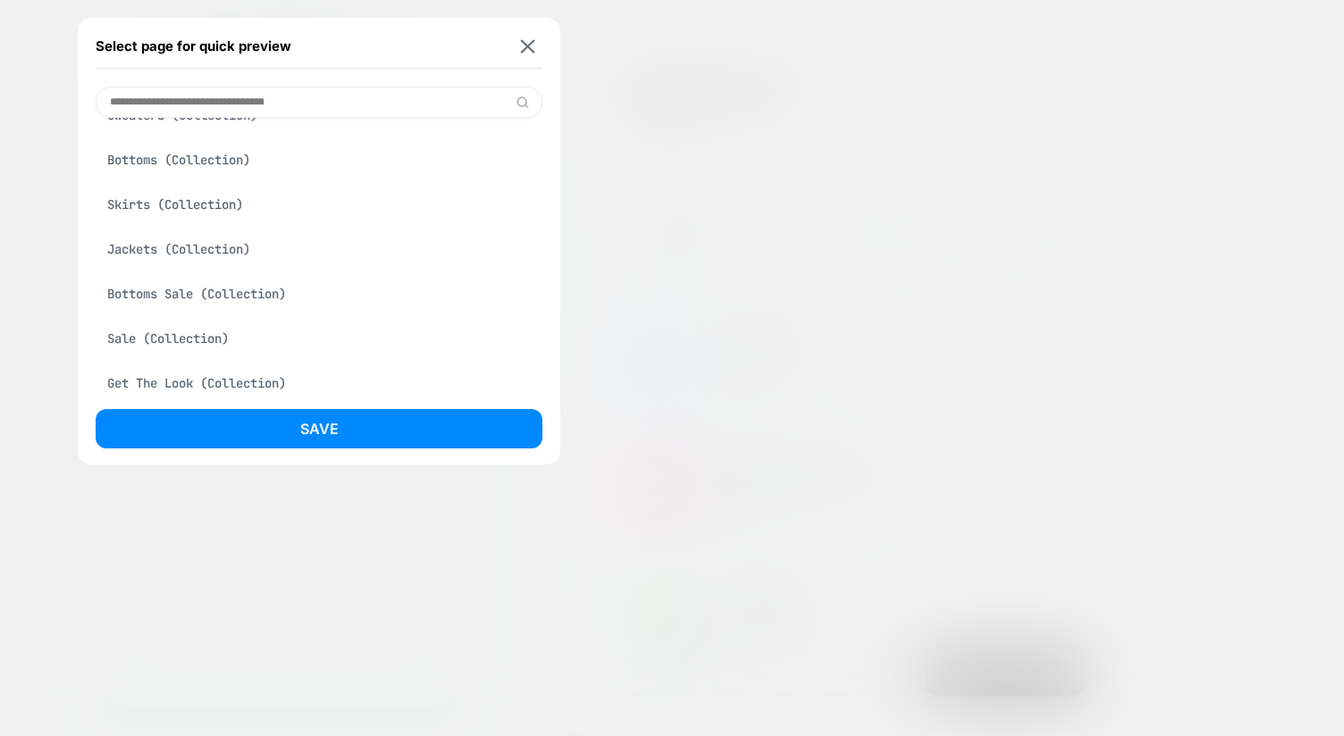
scroll to position [134, 0]
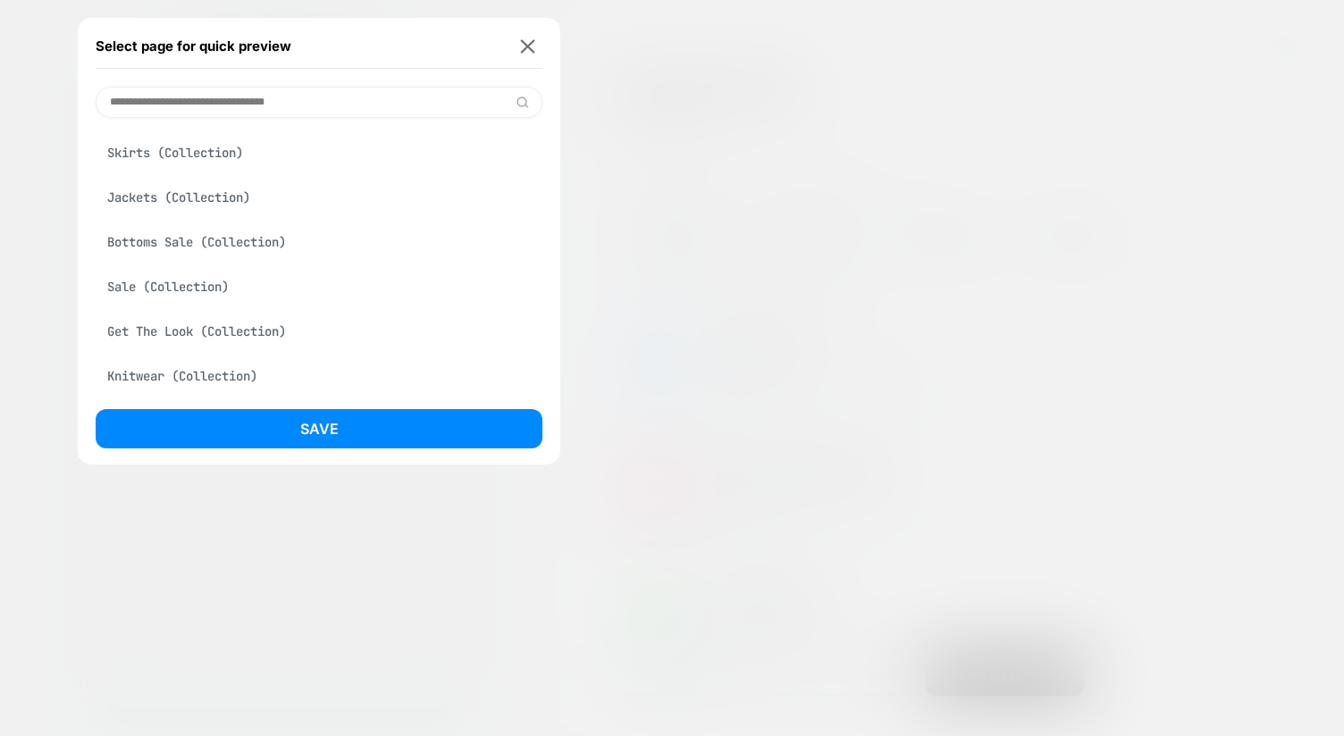
click at [211, 340] on div "Get The Look (Collection)" at bounding box center [319, 332] width 447 height 34
click at [254, 429] on button "Save" at bounding box center [319, 428] width 447 height 39
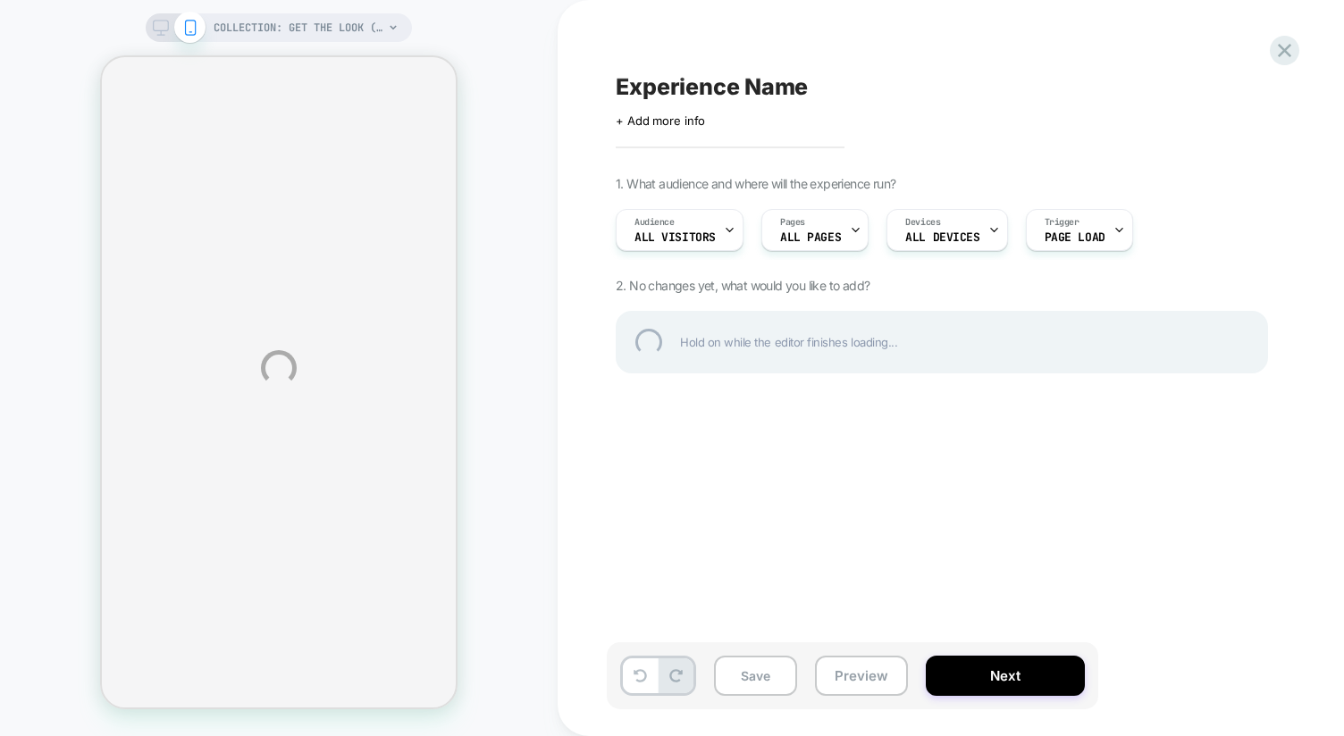
drag, startPoint x: 491, startPoint y: 380, endPoint x: 534, endPoint y: 408, distance: 52.3
click at [492, 380] on div "COLLECTION: Get The Look (Category) COLLECTION: Get The Look (Category) Experie…" at bounding box center [672, 368] width 1344 height 736
click at [470, 158] on div "COLLECTION: Get The Look (Category) COLLECTION: Get The Look (Category) Experie…" at bounding box center [672, 368] width 1344 height 736
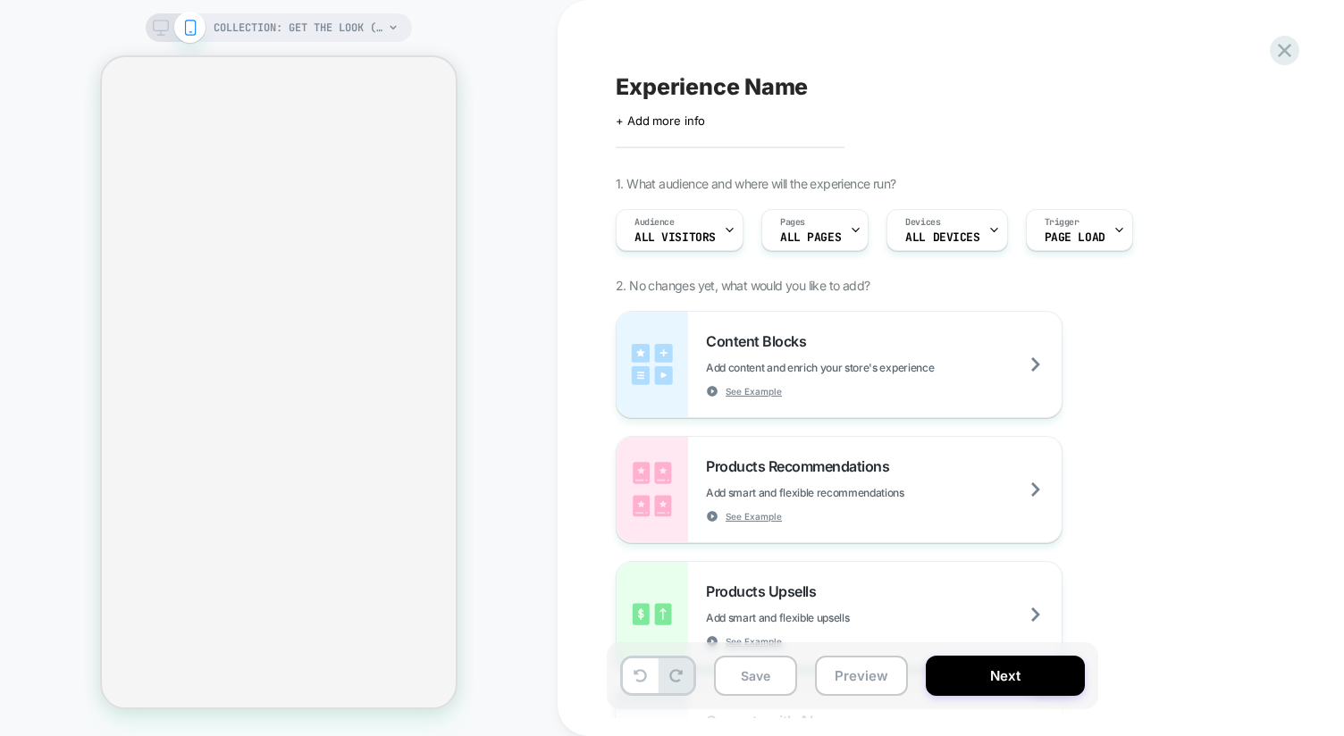
drag, startPoint x: 513, startPoint y: 380, endPoint x: 457, endPoint y: 473, distance: 108.7
click at [513, 380] on div "COLLECTION: Get The Look (Category) COLLECTION: Get The Look (Category)" at bounding box center [279, 368] width 558 height 701
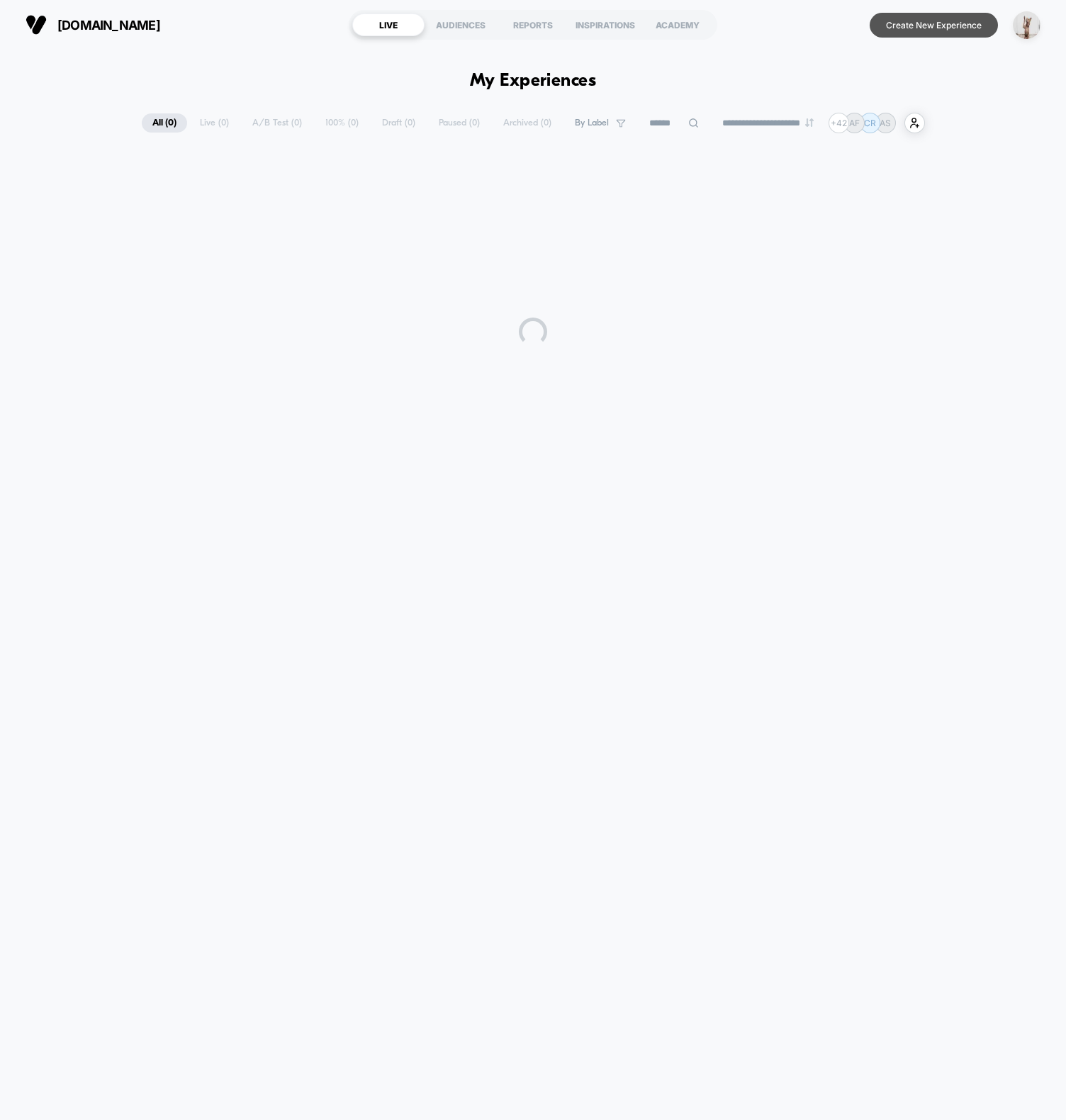
click at [916, 25] on button "Create New Experience" at bounding box center [934, 25] width 128 height 25
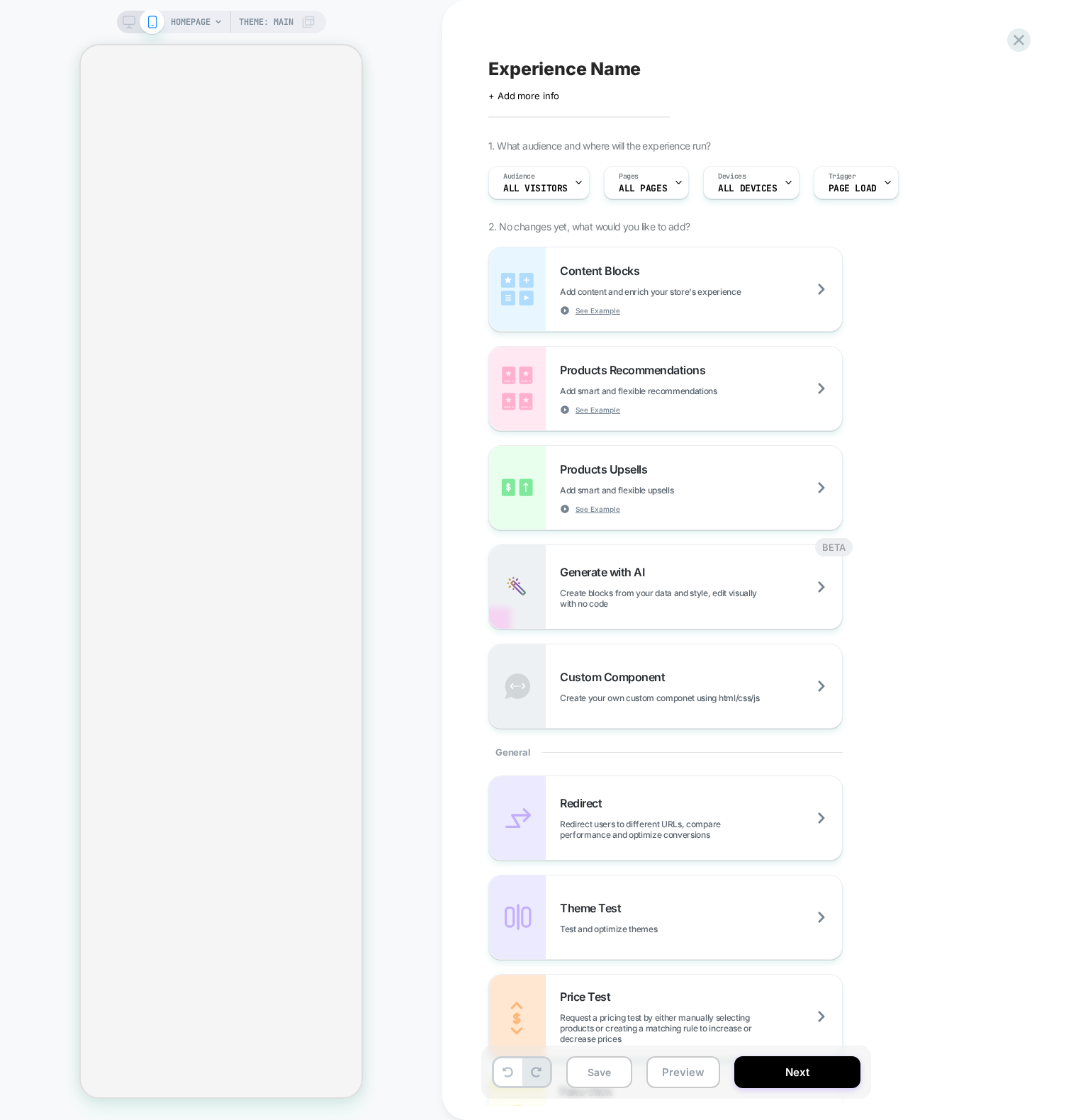
click at [461, 181] on div "Experience Name Click to edit experience details + Add more info 1. What audien…" at bounding box center [754, 560] width 623 height 1120
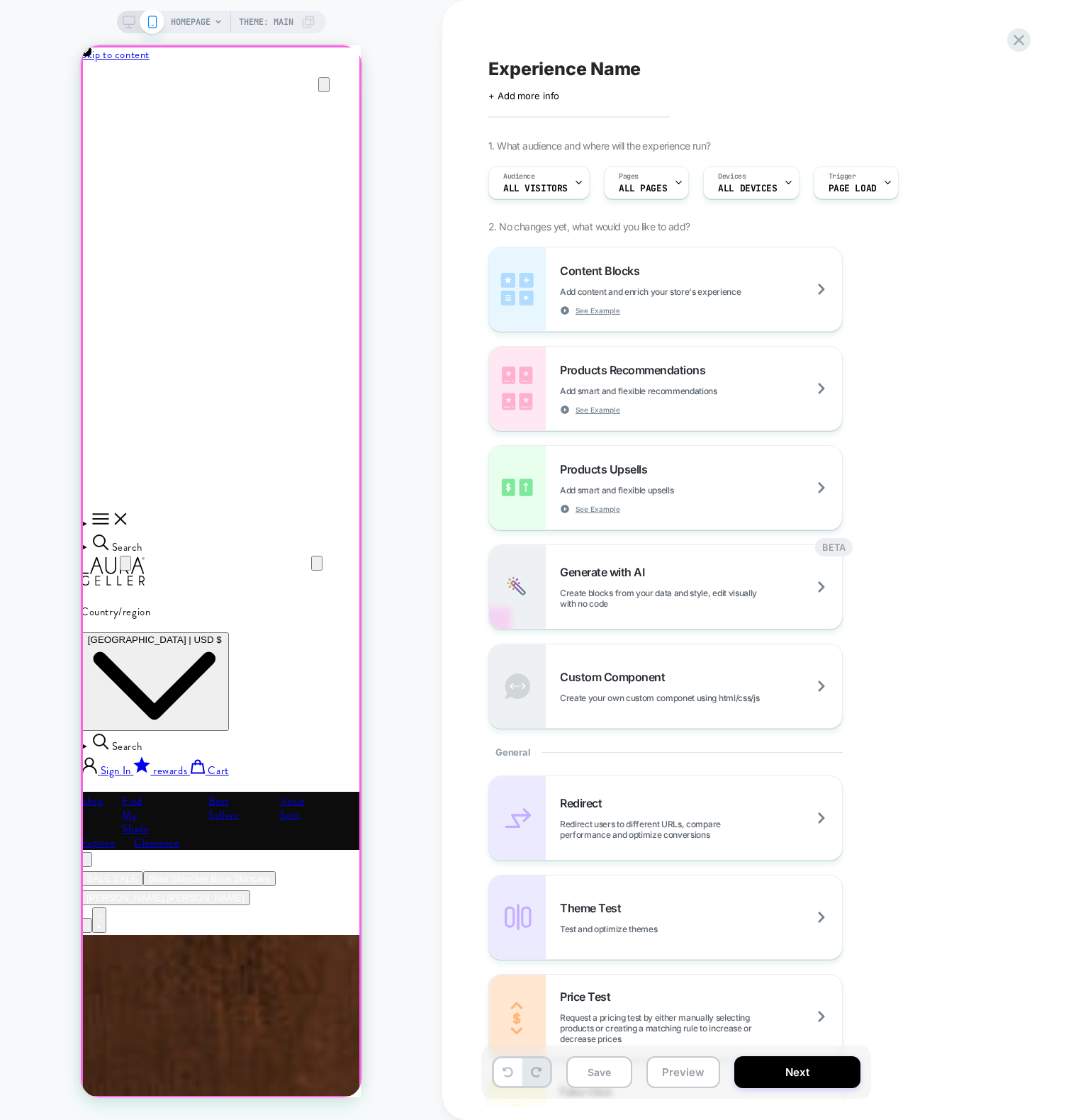
click at [221, 733] on div at bounding box center [221, 733] width 281 height 0
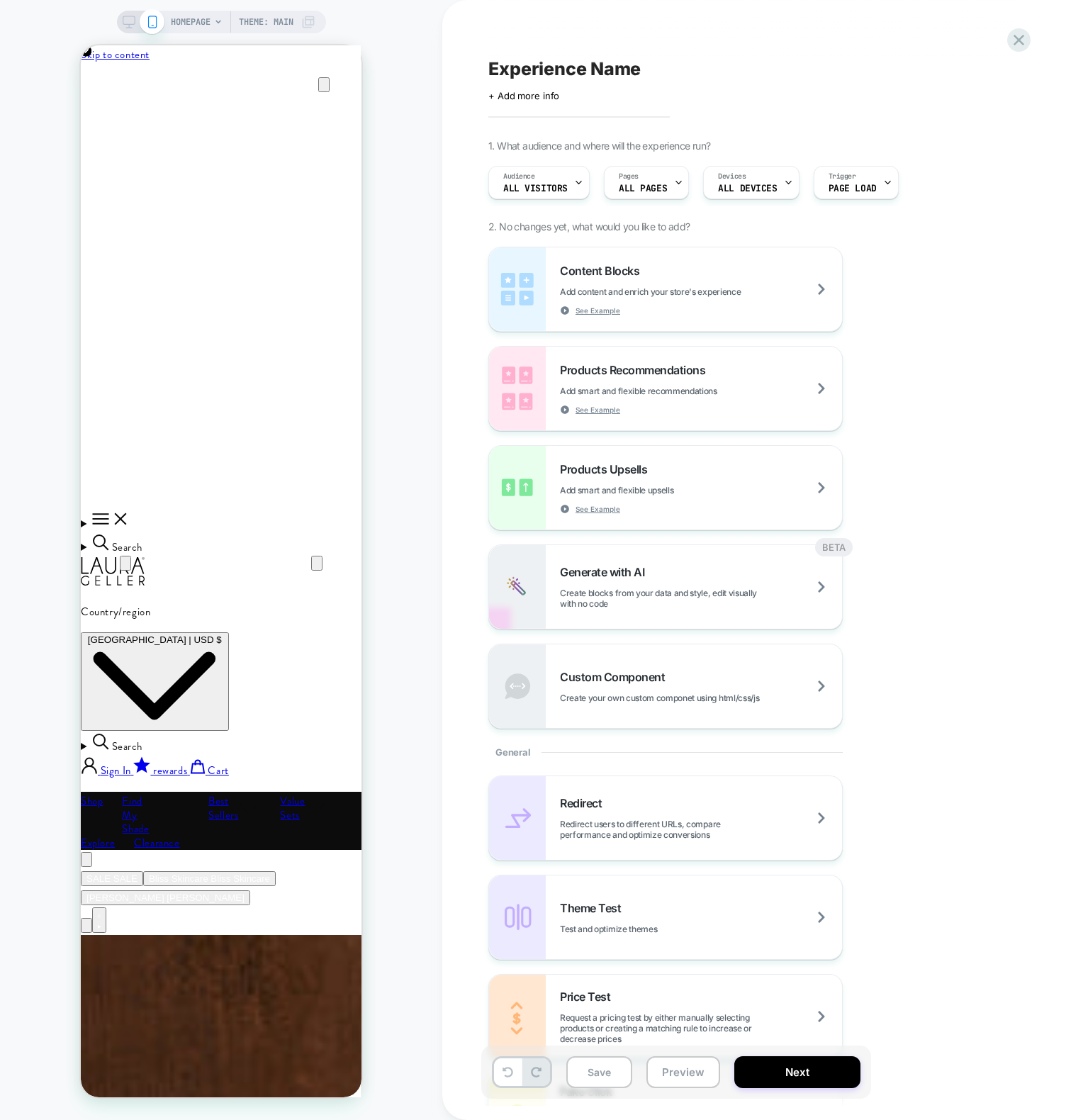
click at [4, 113] on div "HOMEPAGE Theme: MAIN" at bounding box center [221, 560] width 443 height 1091
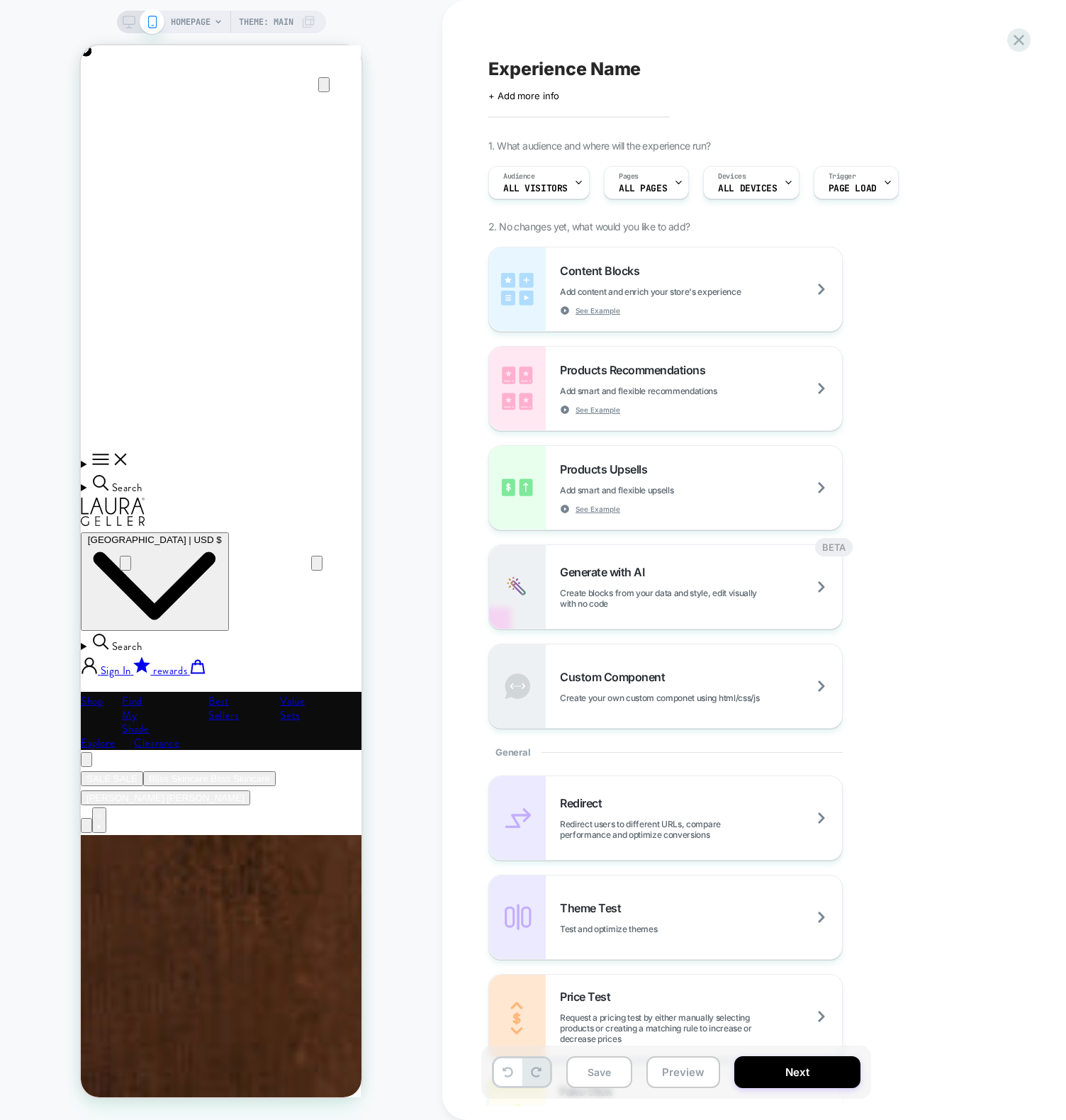
click at [443, 163] on div "Experience Name Click to edit experience details + Add more info 1. What audien…" at bounding box center [754, 560] width 623 height 1120
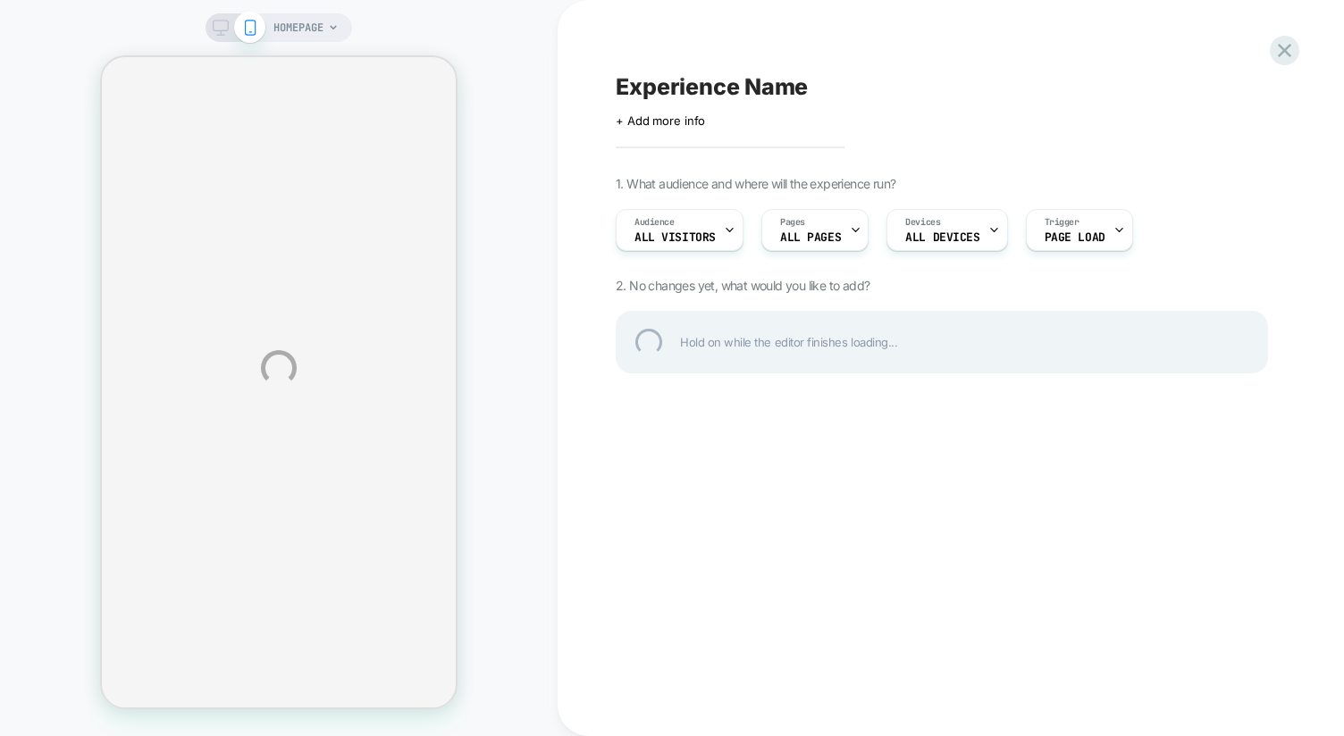
click at [563, 225] on div "HOMEPAGE Experience Name Click to edit experience details + Add more info 1. Wh…" at bounding box center [672, 368] width 1344 height 736
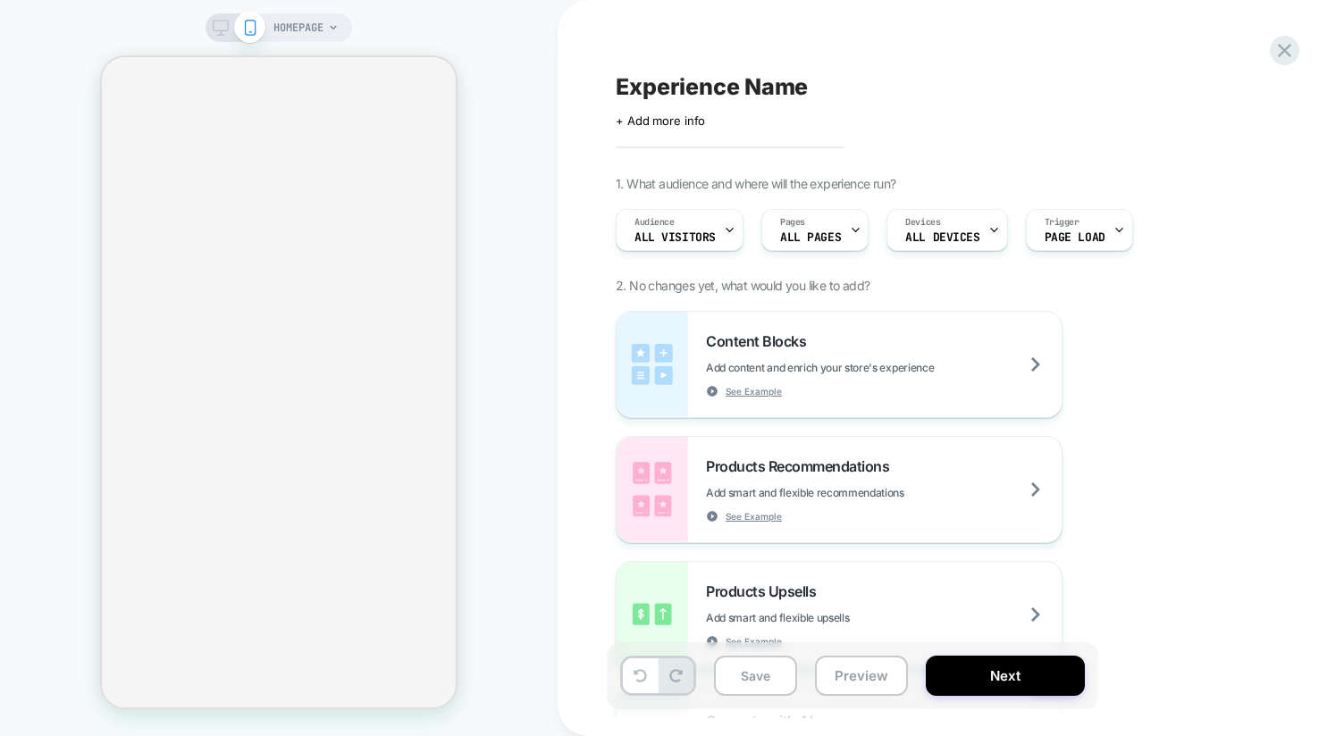
click at [506, 126] on div "HOMEPAGE" at bounding box center [279, 368] width 558 height 701
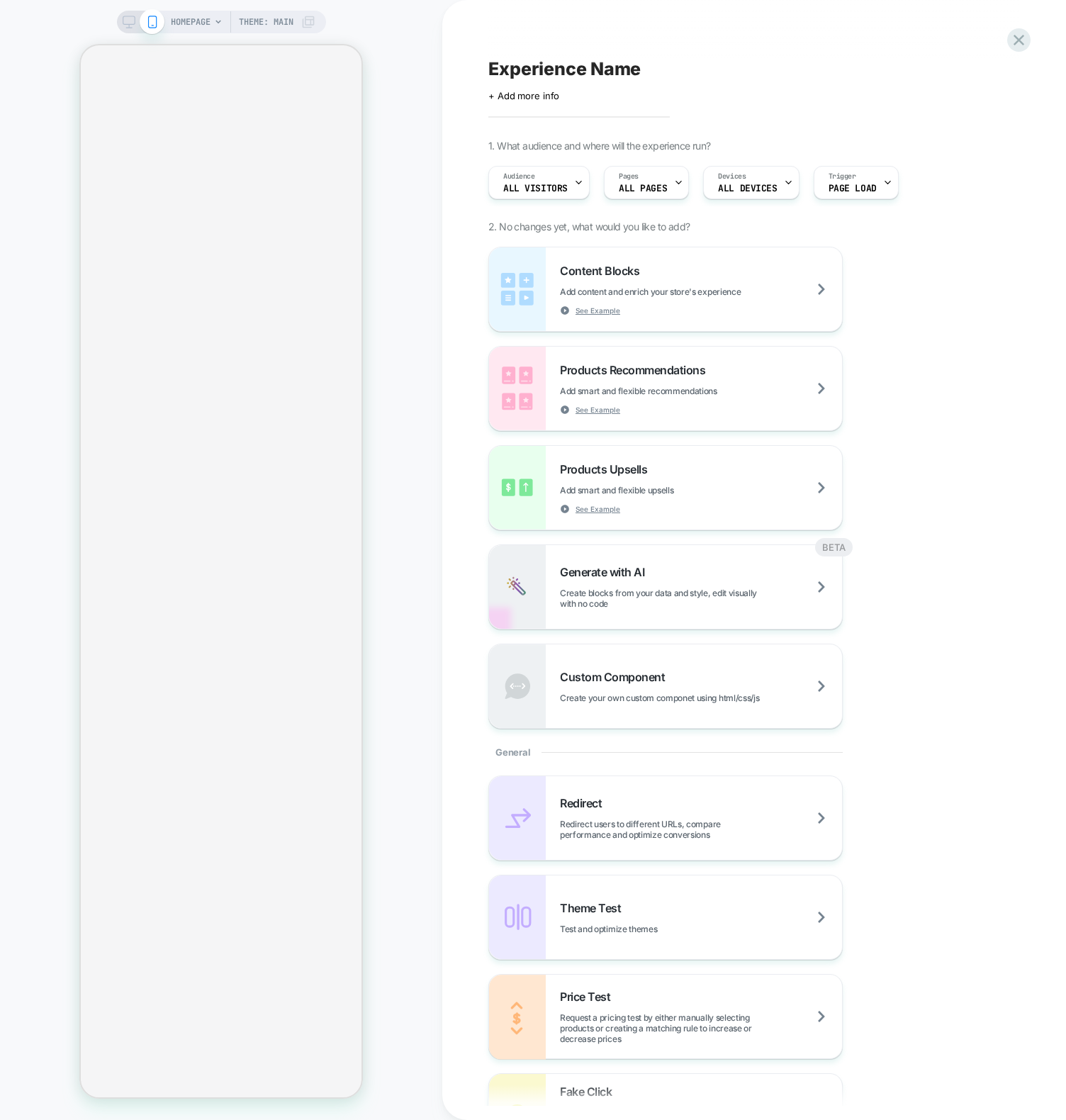
click at [447, 96] on div "Experience Name Click to edit experience details + Add more info 1. What audien…" at bounding box center [754, 560] width 623 height 1120
click at [443, 199] on div "Experience Name Click to edit experience details + Add more info 1. What audien…" at bounding box center [754, 560] width 623 height 1120
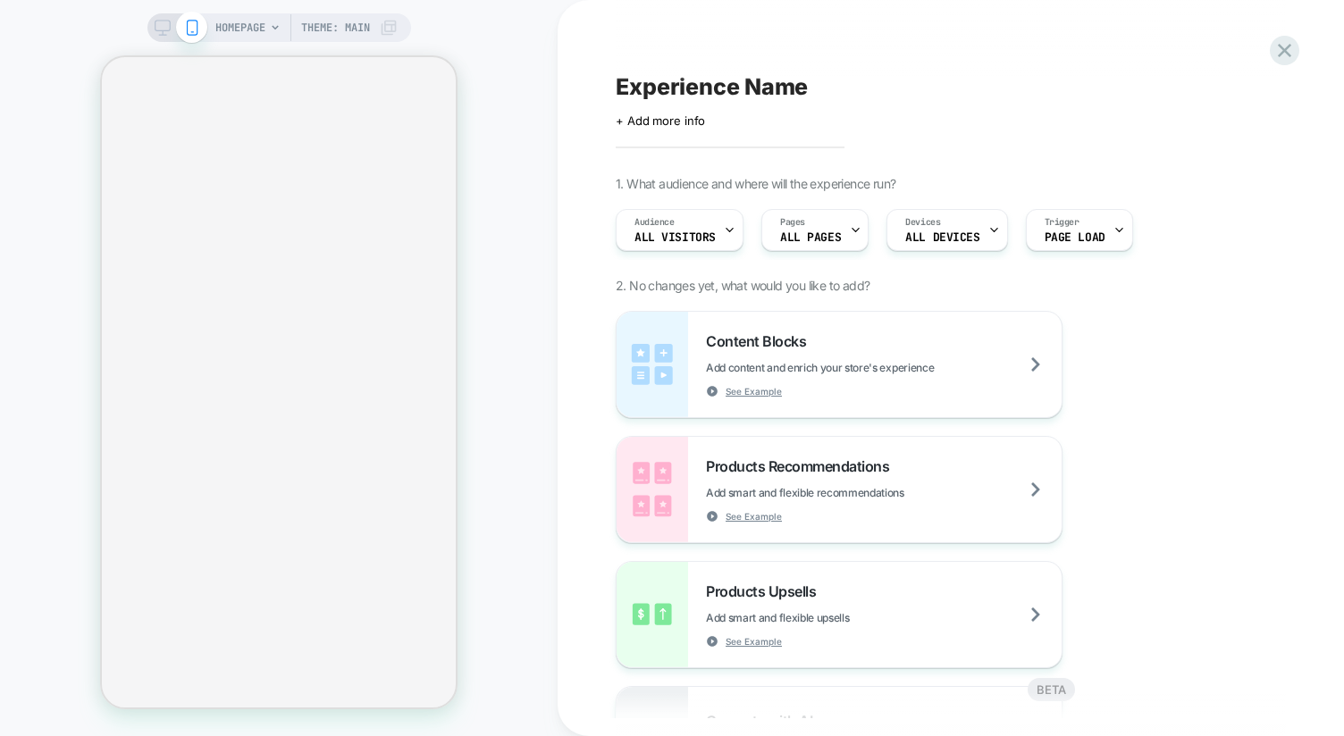
click at [508, 441] on div "HOMEPAGE Theme: MAIN" at bounding box center [279, 368] width 558 height 701
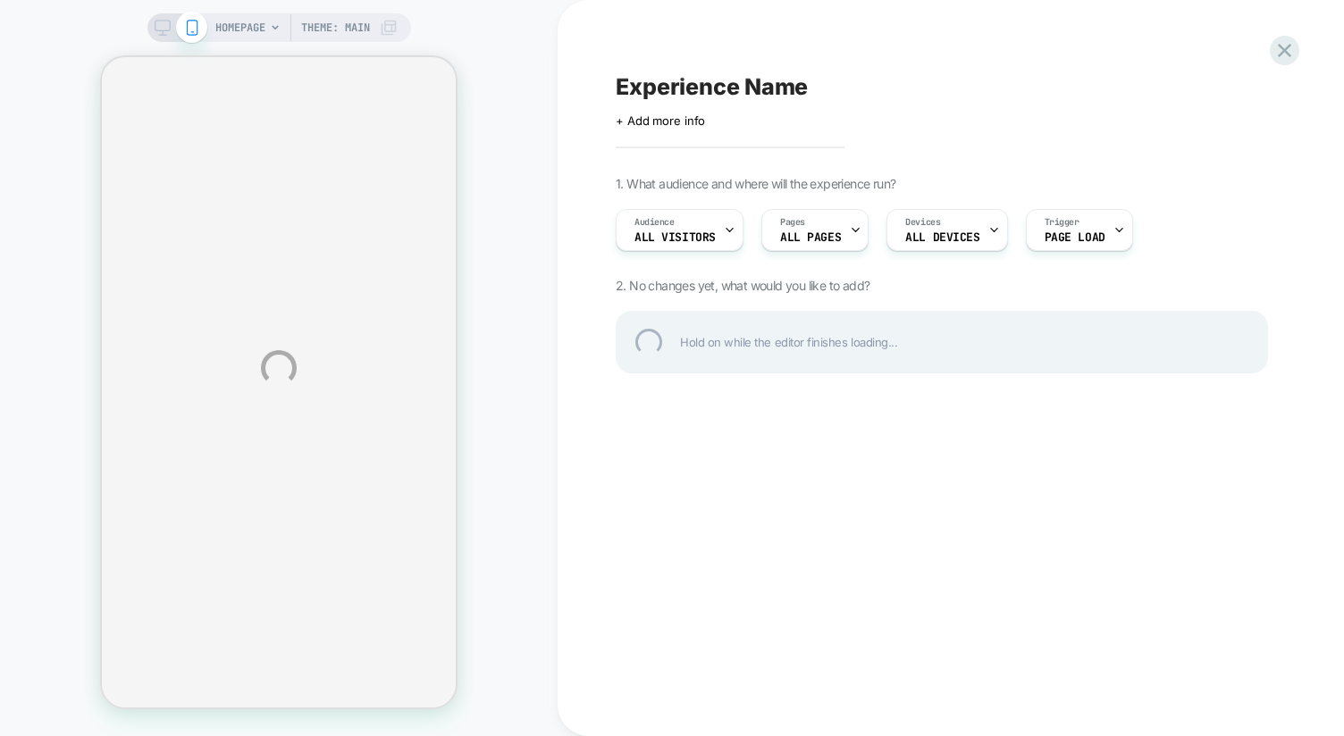
click at [267, 736] on div "HOMEPAGE Theme: MAIN Experience Name Click to edit experience details + Add mor…" at bounding box center [672, 368] width 1344 height 736
click at [561, 527] on div "HOMEPAGE Theme: MAIN Experience Name Click to edit experience details + Add mor…" at bounding box center [672, 368] width 1344 height 736
click at [1051, 568] on div "HOMEPAGE Theme: MAIN Experience Name Click to edit experience details + Add mor…" at bounding box center [672, 368] width 1344 height 736
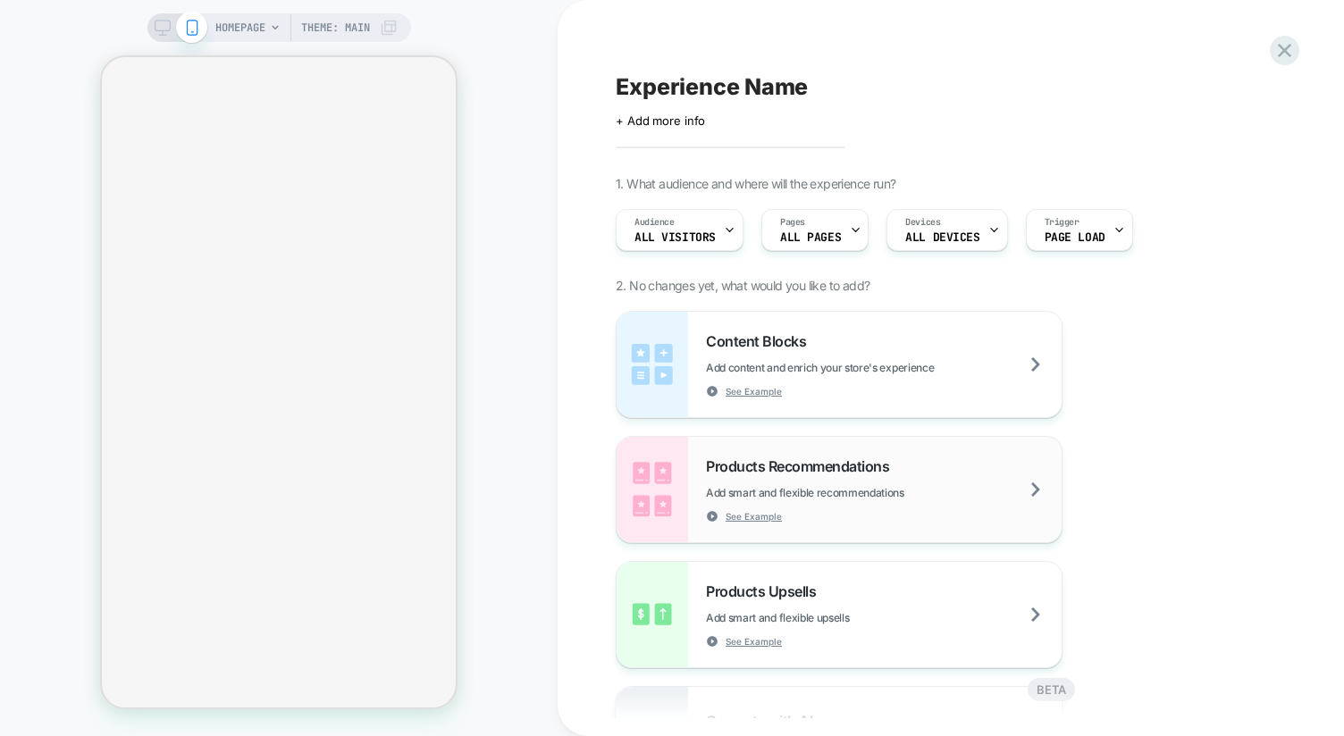
click at [637, 509] on img at bounding box center [652, 489] width 71 height 105
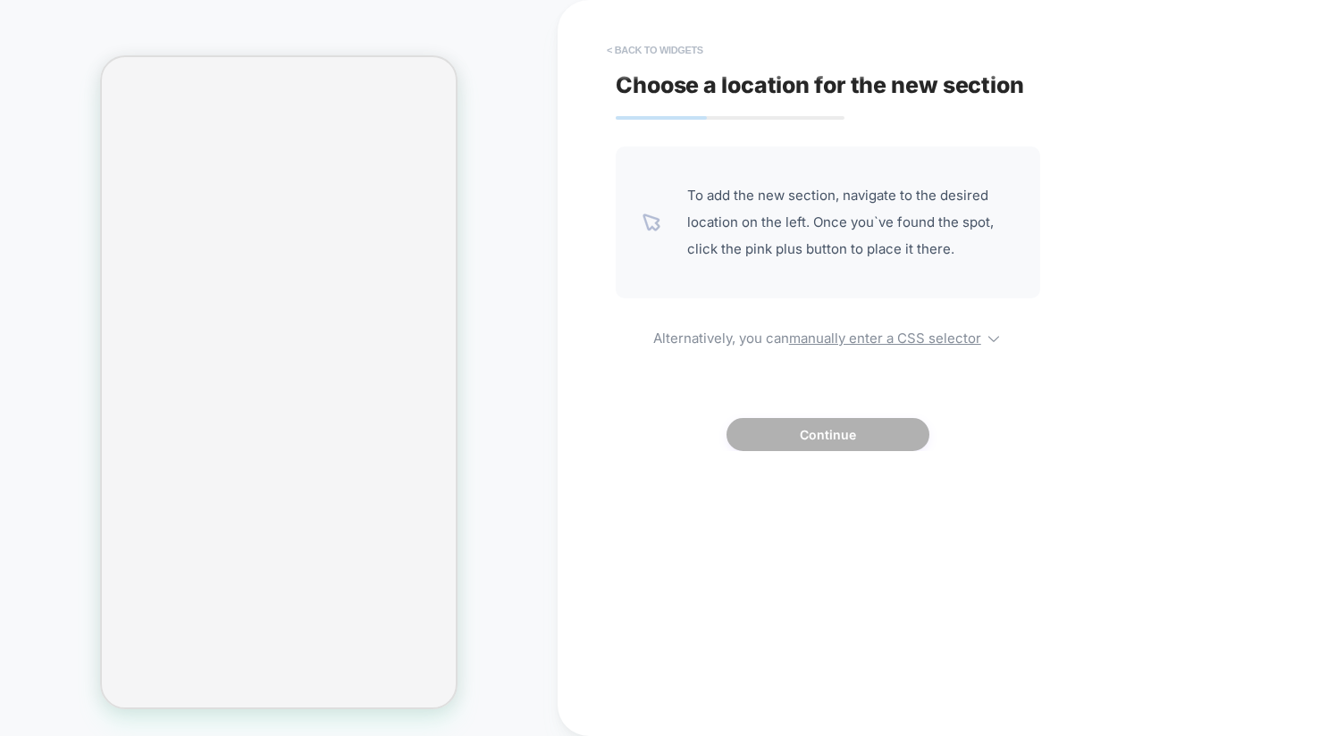
click at [662, 43] on button "< Back to widgets" at bounding box center [655, 50] width 114 height 29
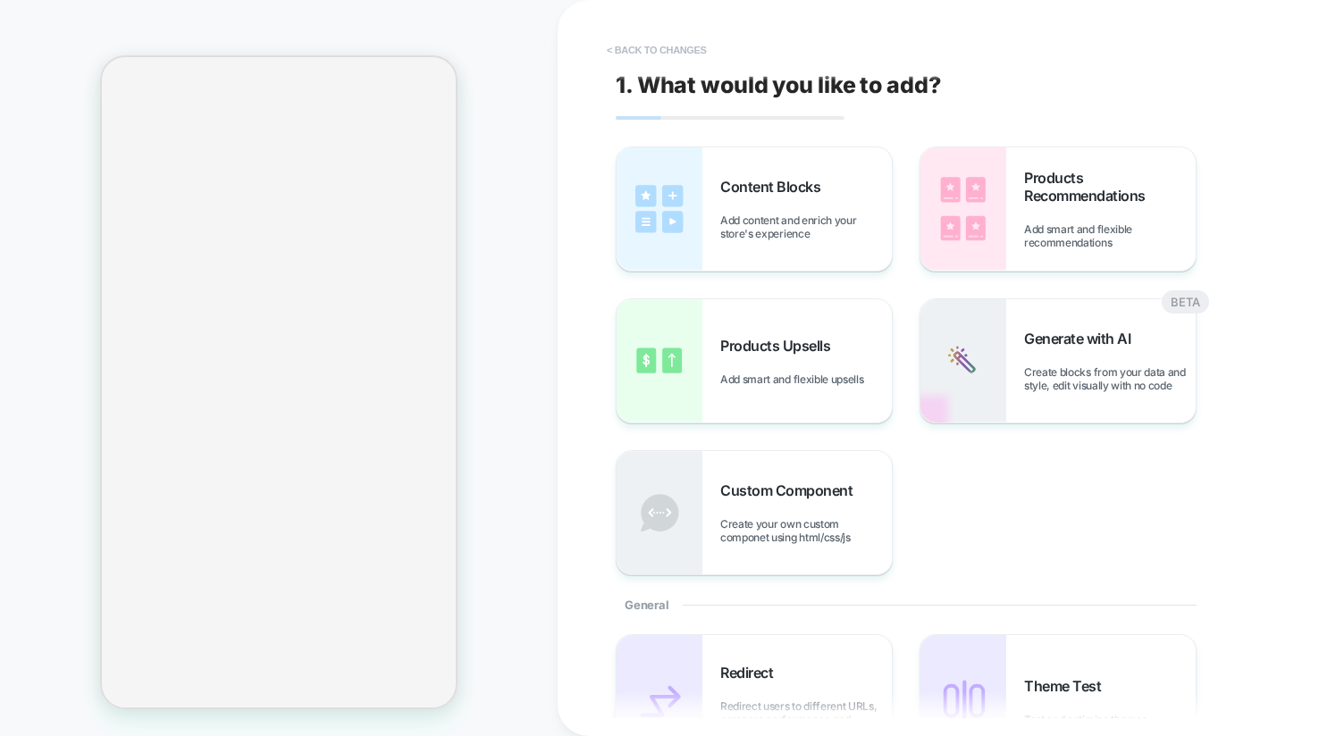
click at [655, 46] on button "< Back to changes" at bounding box center [657, 50] width 118 height 29
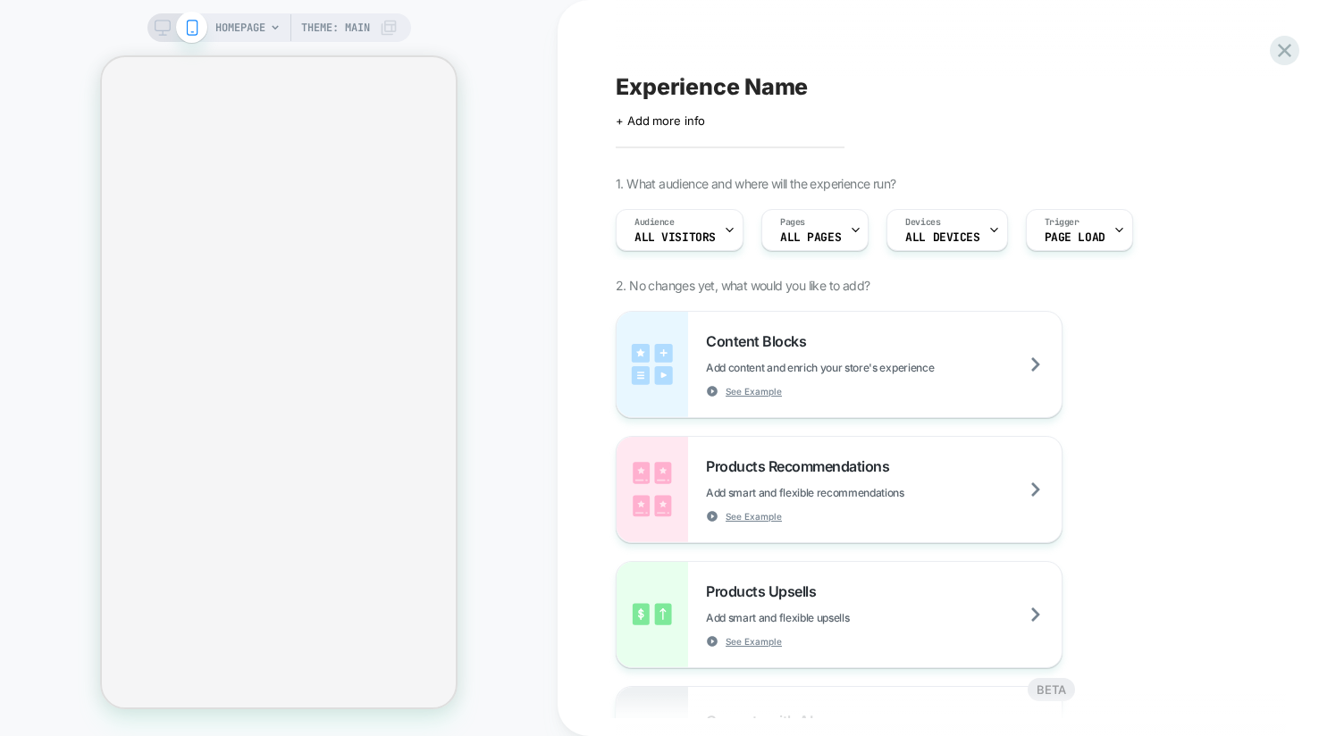
click at [463, 207] on div "HOMEPAGE Theme: MAIN" at bounding box center [279, 368] width 558 height 701
click at [508, 134] on div "HOMEPAGE Theme: MAIN" at bounding box center [279, 368] width 558 height 701
click at [1286, 58] on icon at bounding box center [1285, 50] width 24 height 24
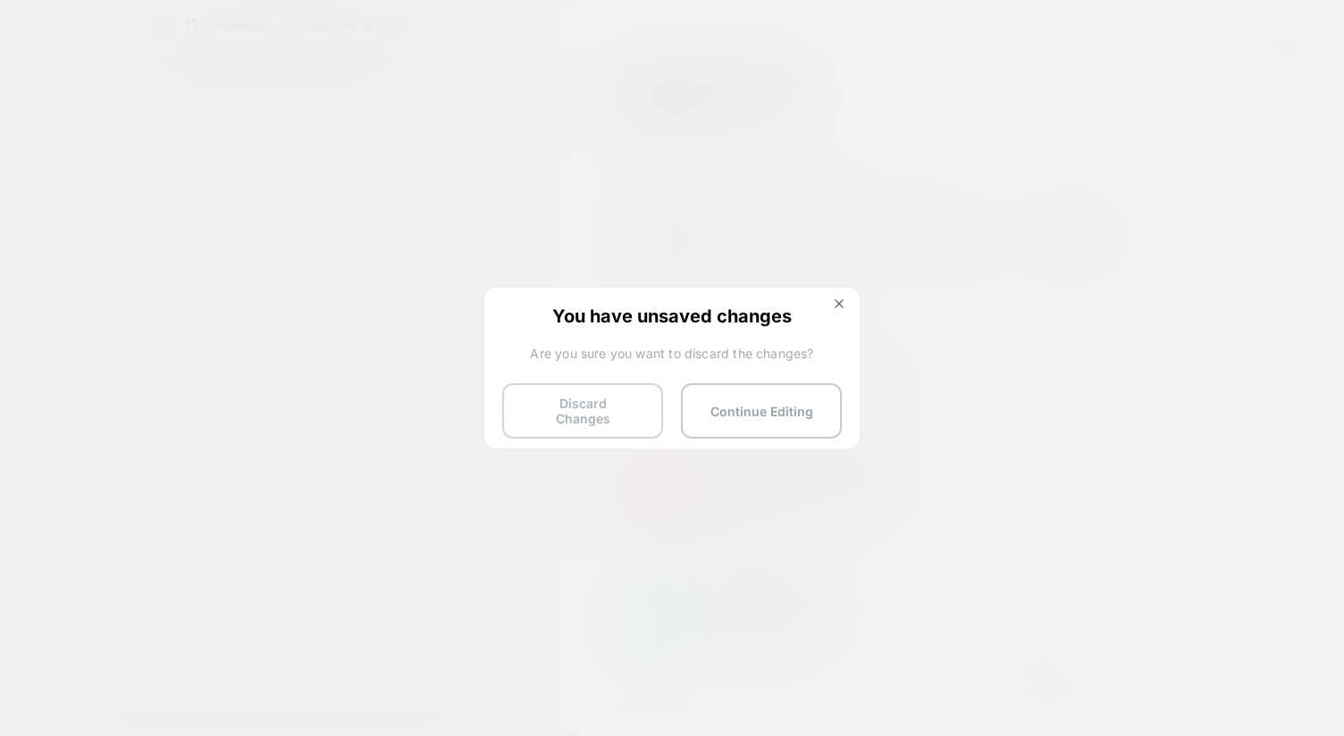
click at [581, 408] on button "Discard Changes" at bounding box center [582, 410] width 161 height 55
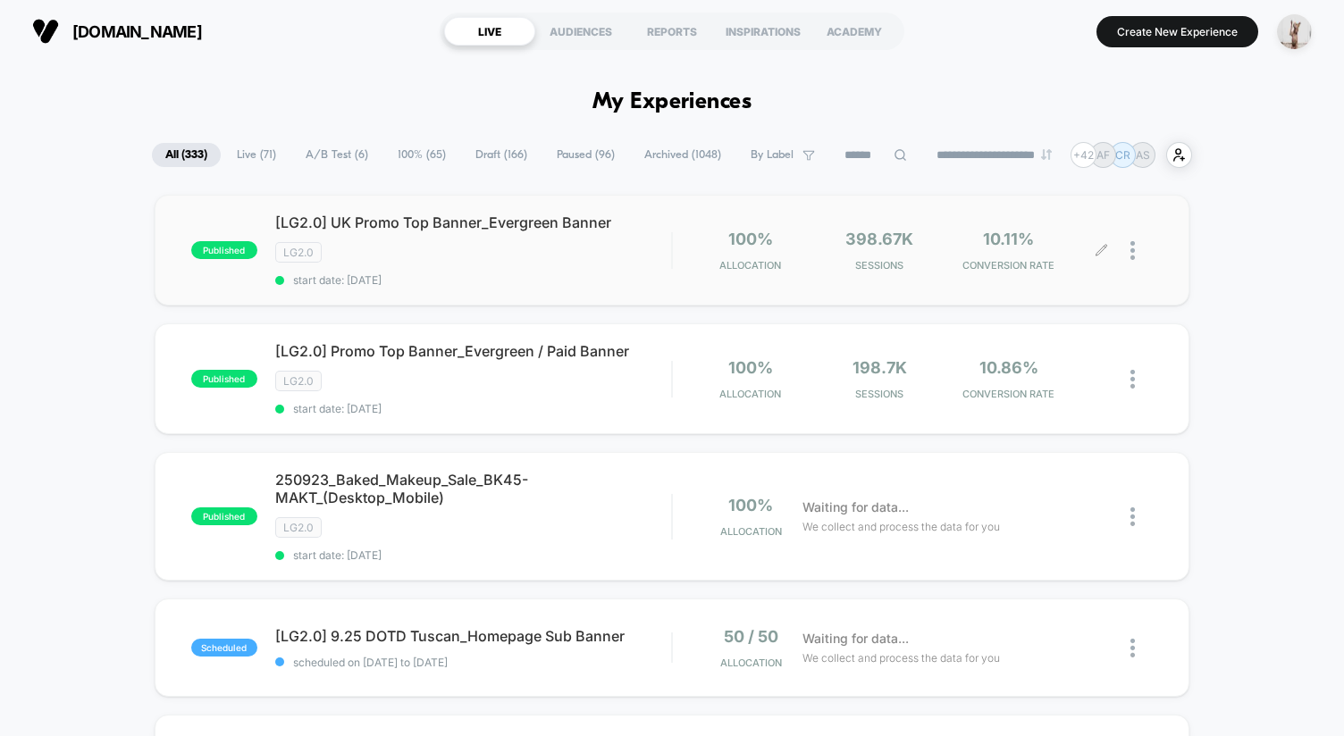
click at [1138, 248] on div at bounding box center [1142, 251] width 22 height 42
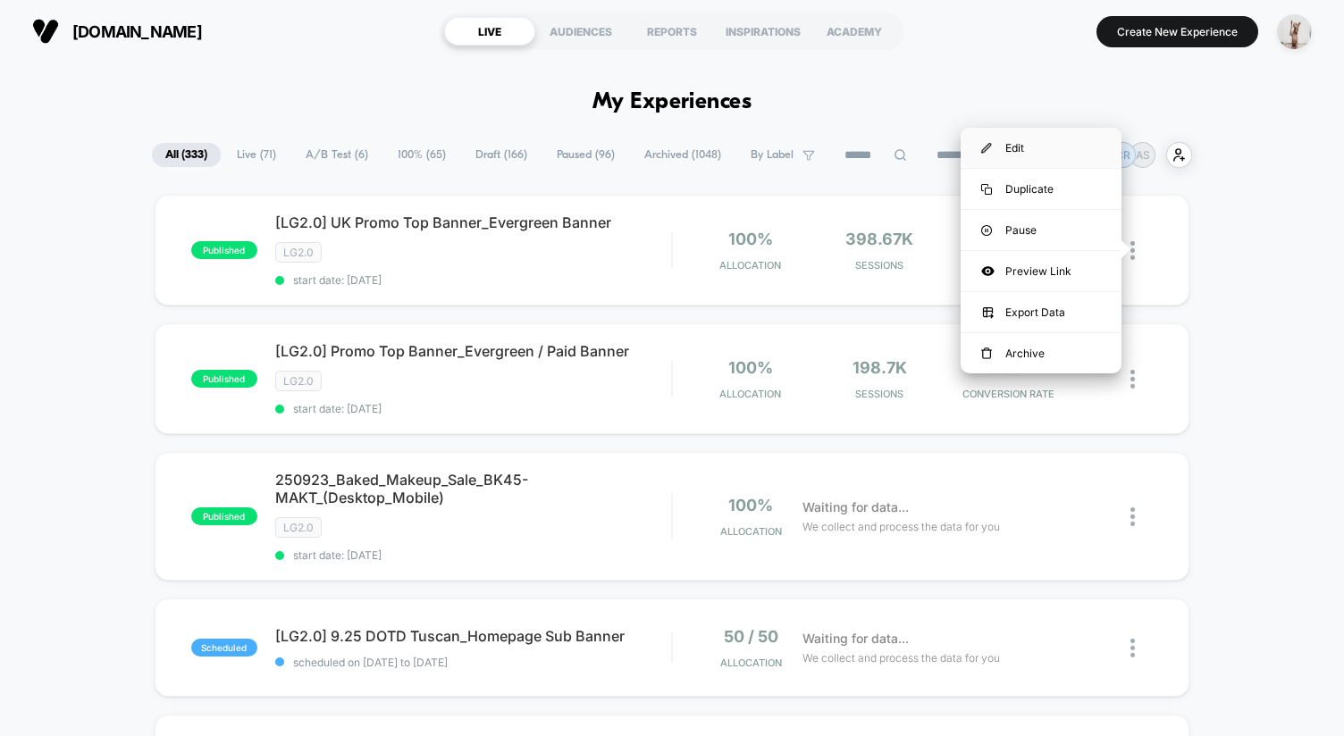
click at [1044, 148] on div "Edit" at bounding box center [1041, 148] width 161 height 40
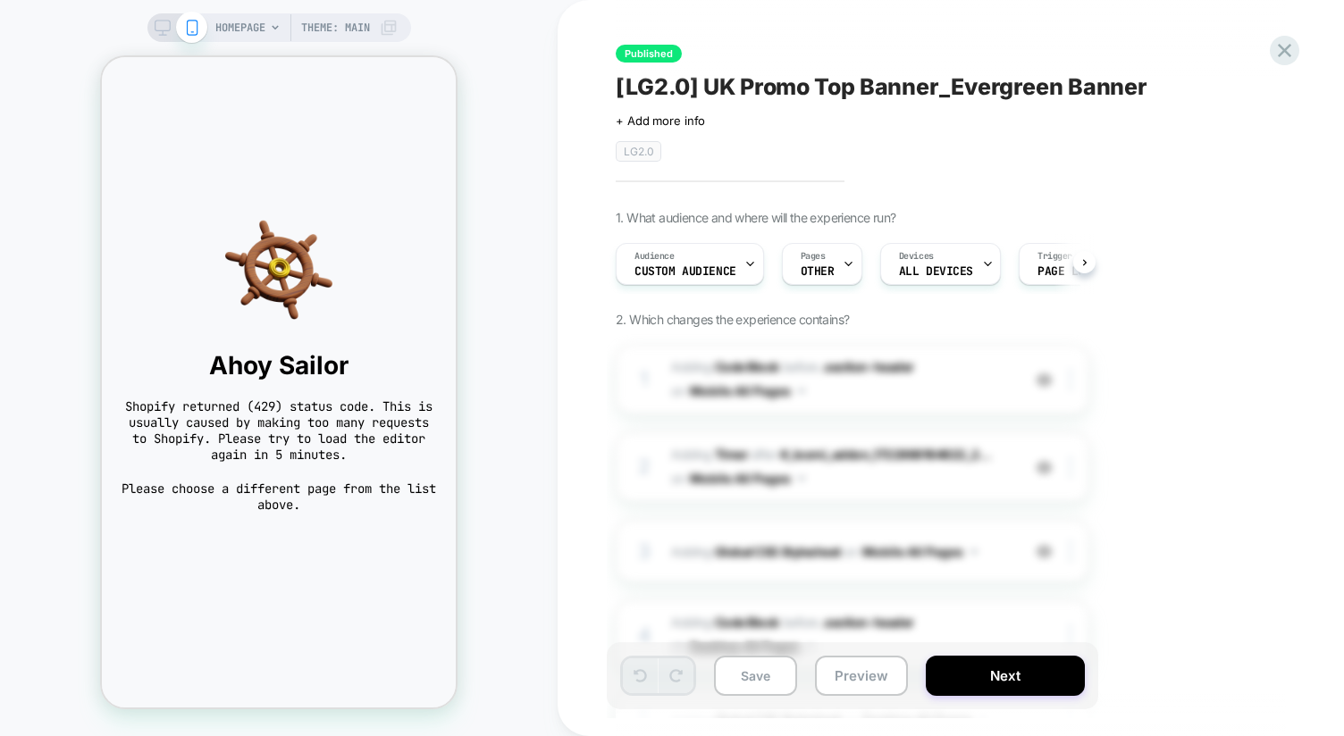
scroll to position [0, 1]
click at [1278, 47] on icon at bounding box center [1285, 50] width 24 height 24
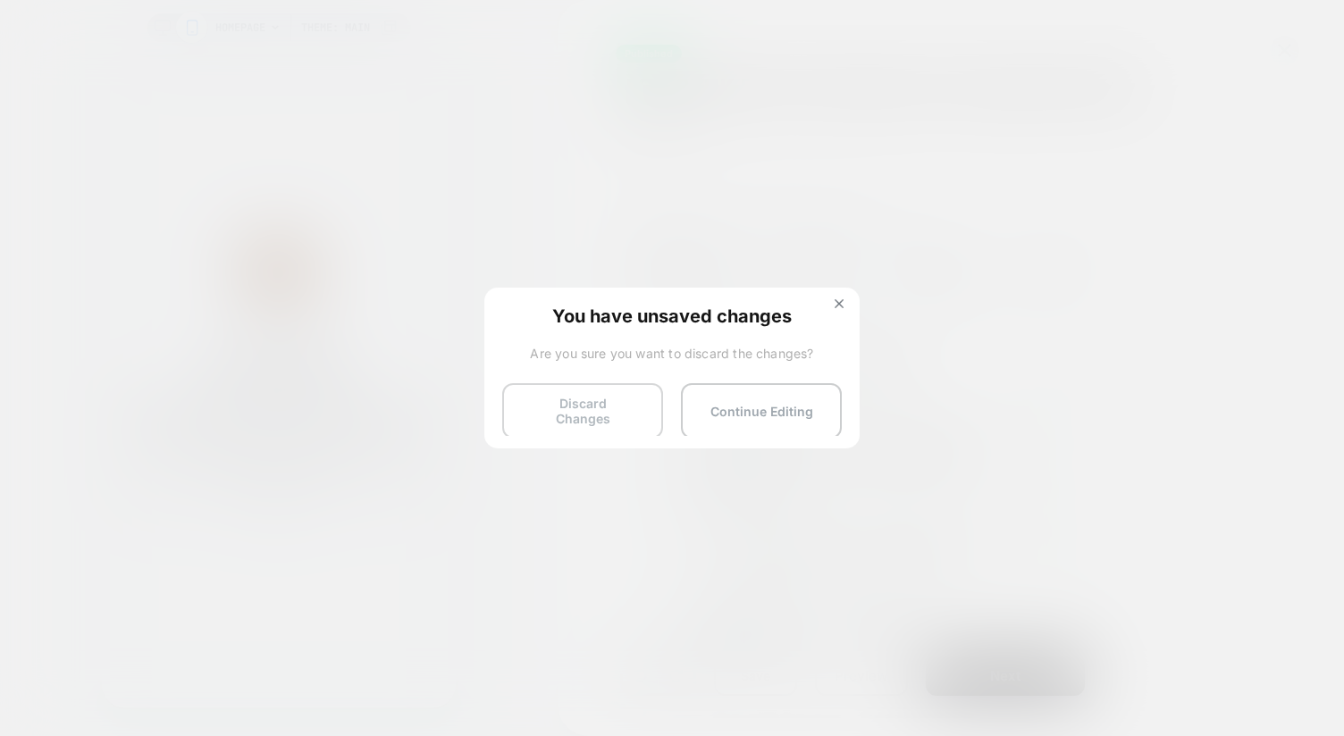
click at [627, 384] on button "Discard Changes" at bounding box center [582, 410] width 161 height 55
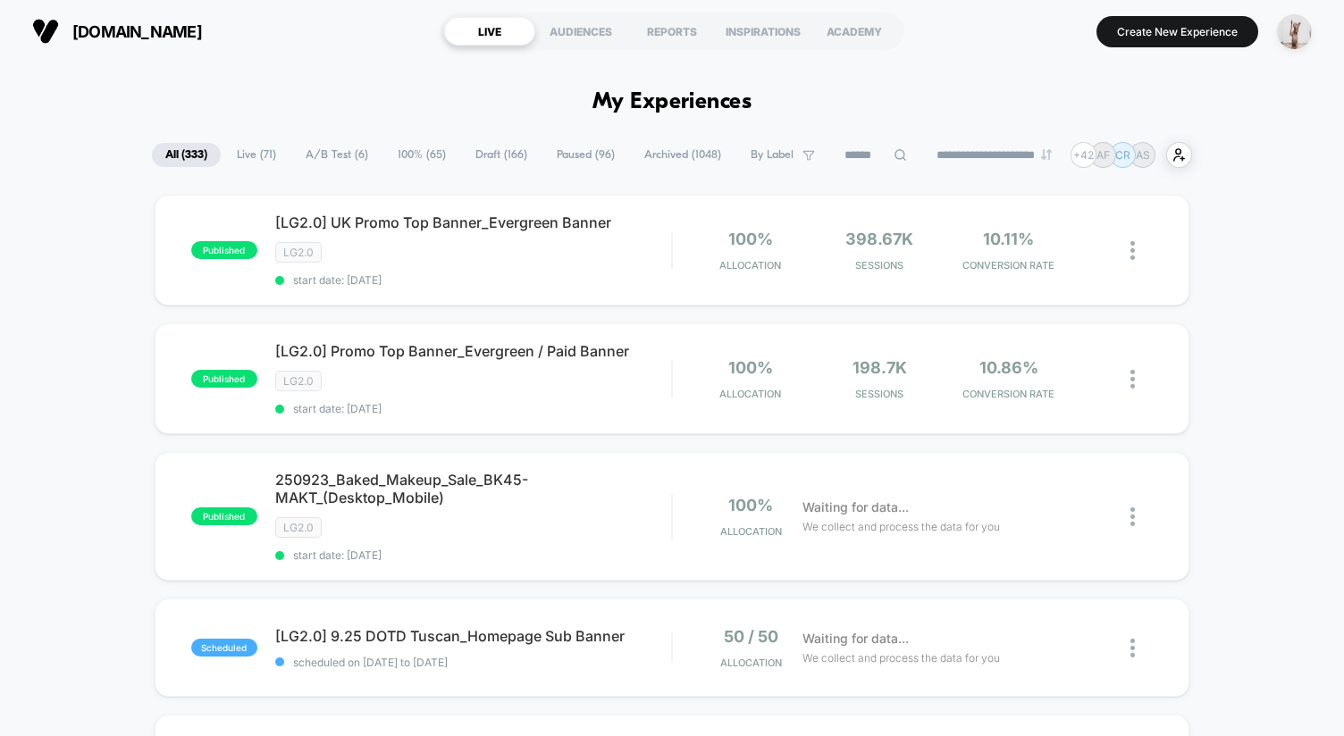
click at [315, 61] on div "[DOMAIN_NAME] LIVE AUDIENCES REPORTS INSPIRATIONS ACADEMY Create New Experience" at bounding box center [672, 31] width 1344 height 63
click at [1136, 375] on div at bounding box center [1142, 379] width 22 height 42
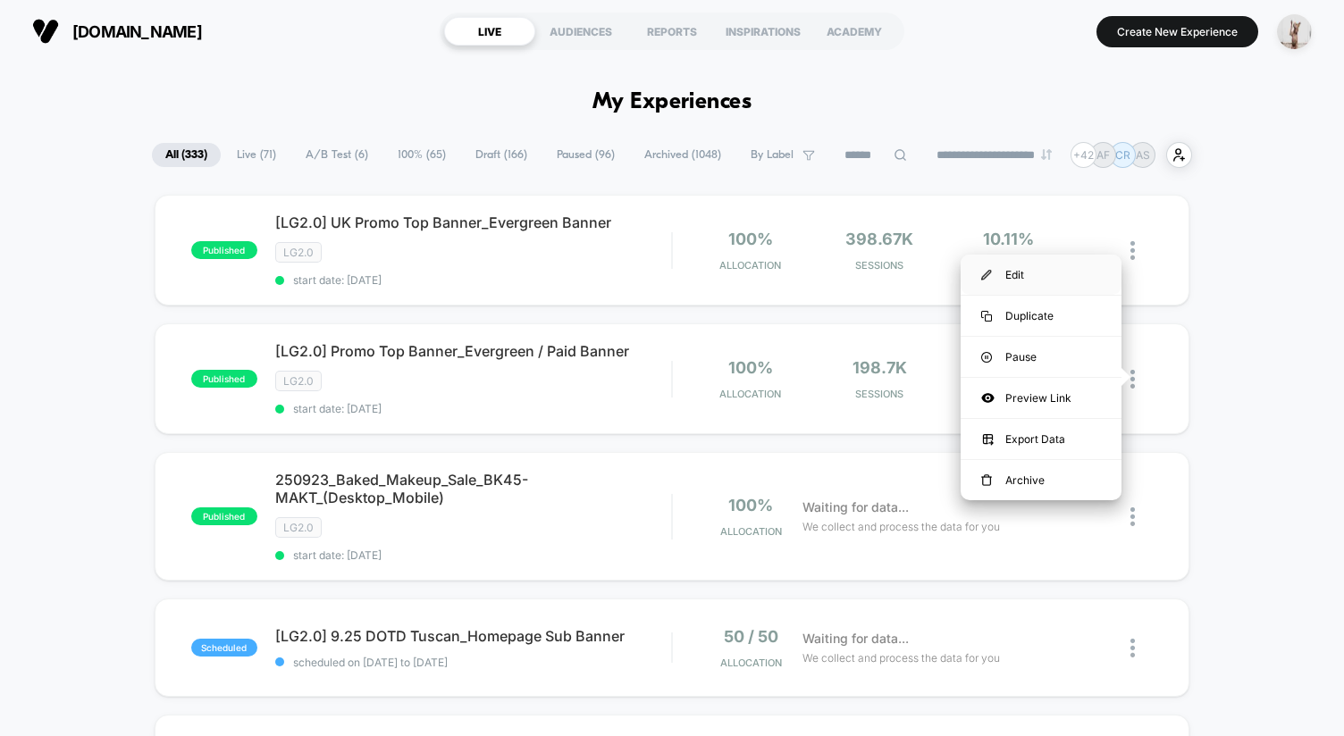
click at [1033, 270] on div "Edit" at bounding box center [1041, 275] width 161 height 40
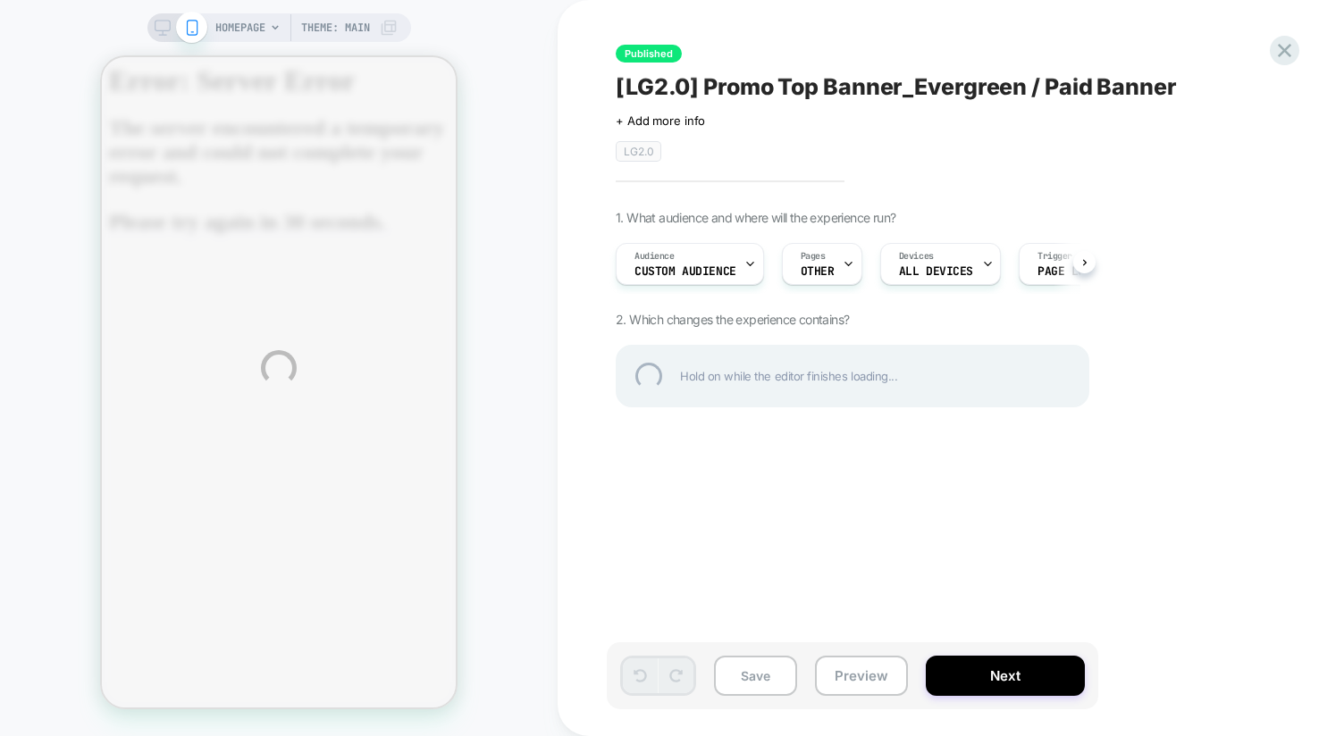
click at [518, 207] on div "HOMEPAGE Theme: MAIN Published [LG2.0] Promo Top Banner_Evergreen / Paid Banner…" at bounding box center [672, 368] width 1344 height 736
click at [1278, 50] on div at bounding box center [1284, 50] width 37 height 37
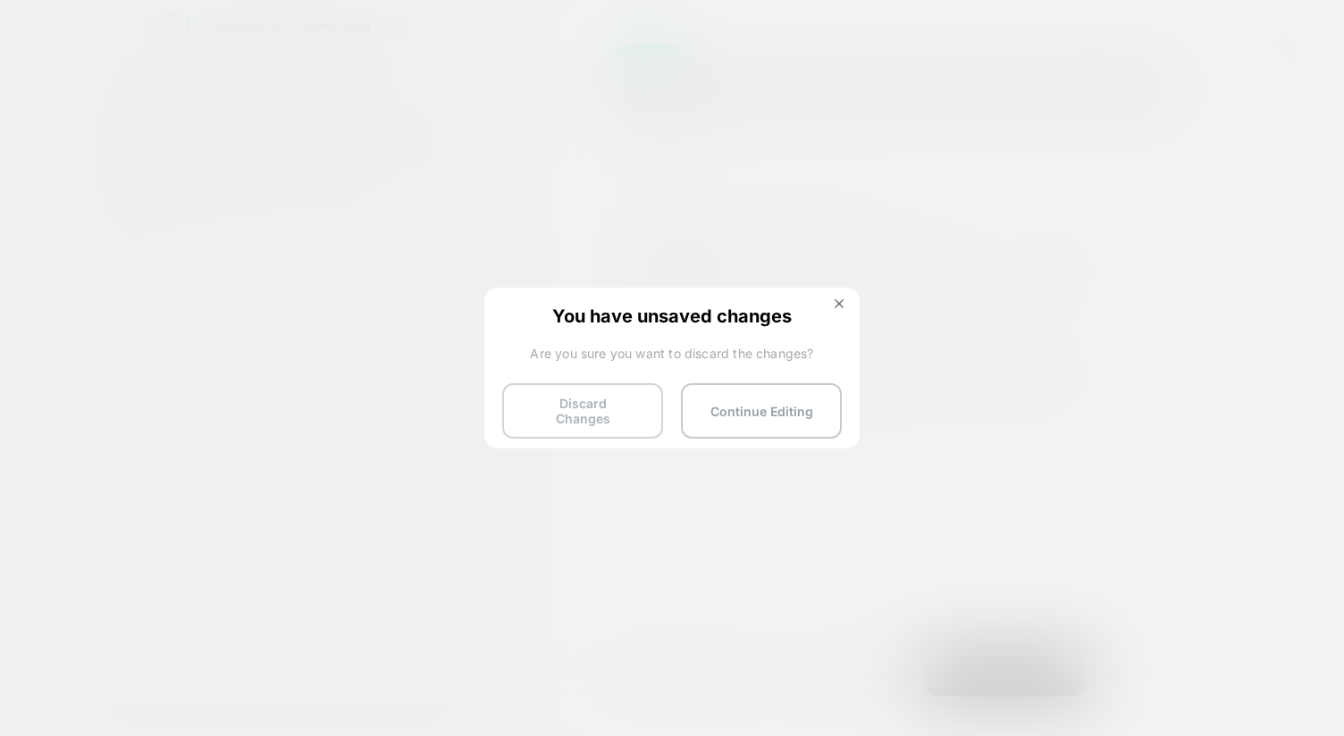
click at [590, 410] on button "Discard Changes" at bounding box center [582, 410] width 161 height 55
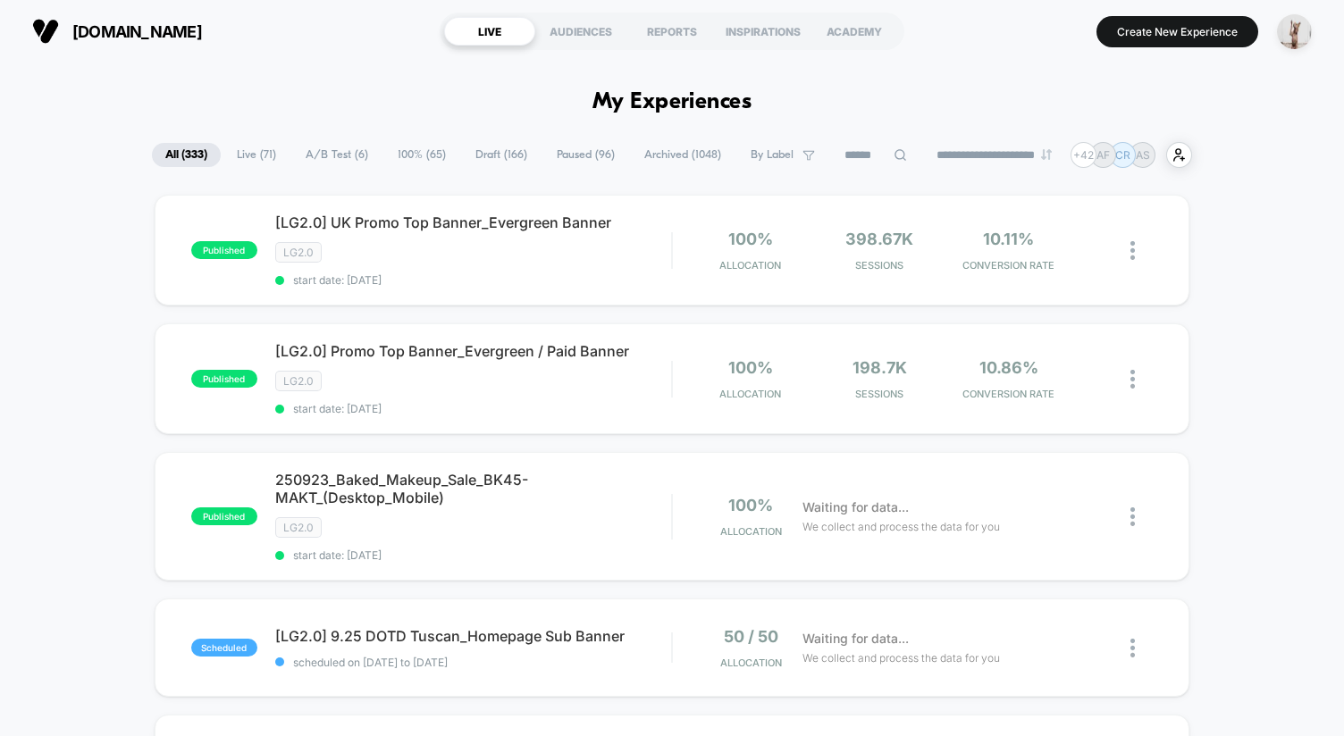
click at [1135, 250] on div at bounding box center [1142, 251] width 22 height 42
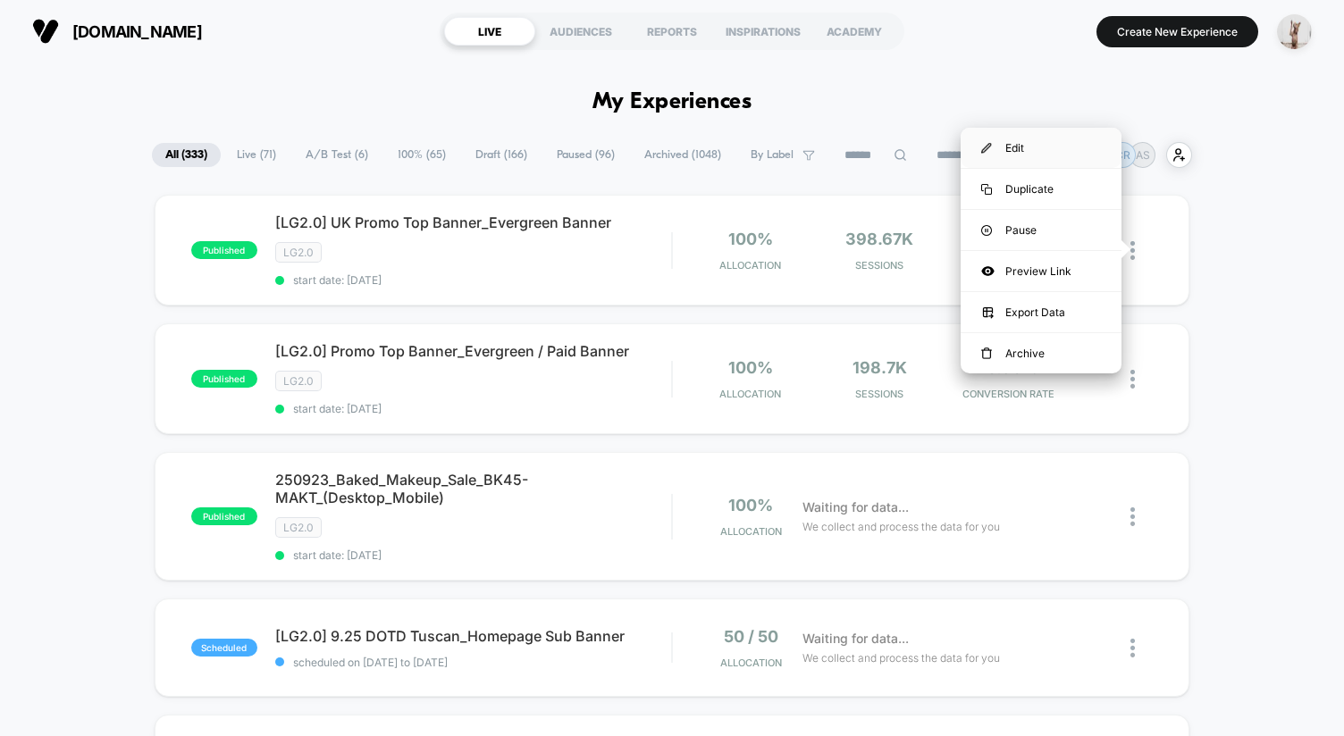
click at [1047, 149] on div "Edit" at bounding box center [1041, 148] width 161 height 40
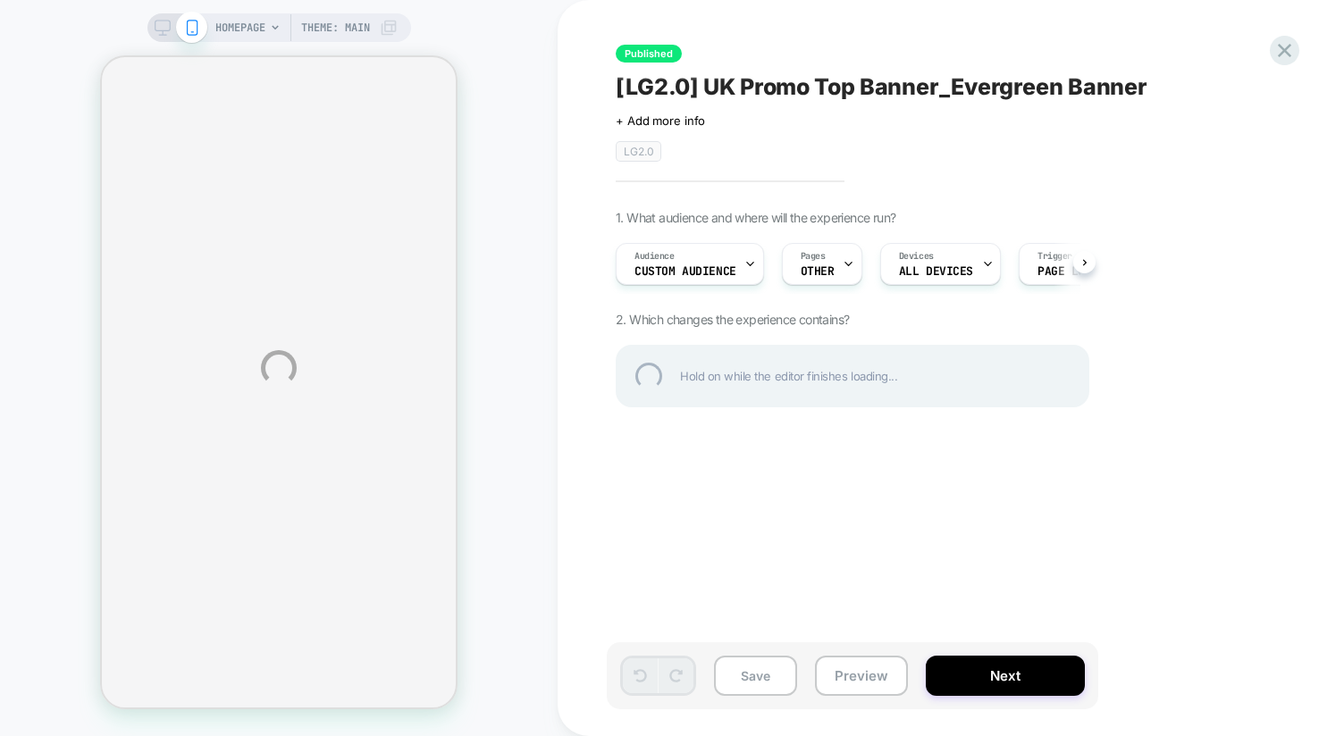
click at [489, 156] on div "HOMEPAGE Theme: MAIN Published [LG2.0] UK Promo Top Banner_Evergreen Banner Cli…" at bounding box center [672, 368] width 1344 height 736
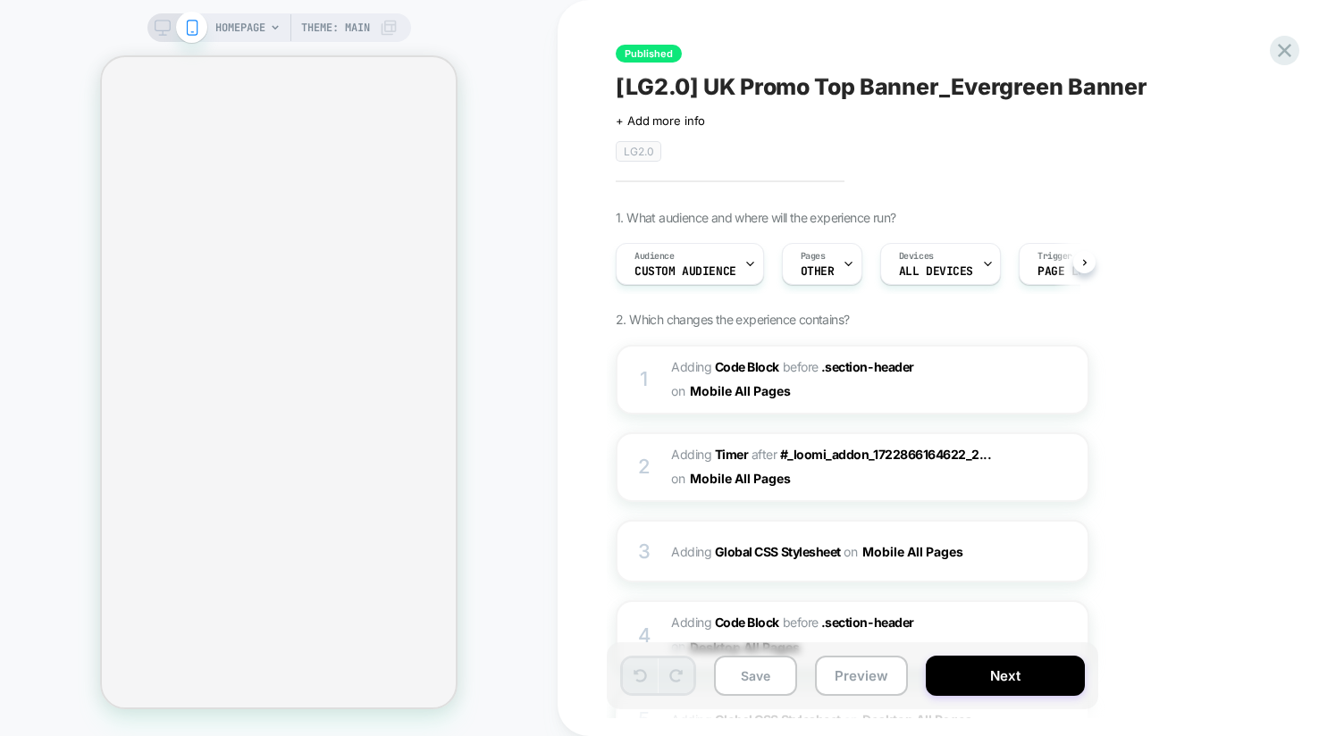
scroll to position [0, 1]
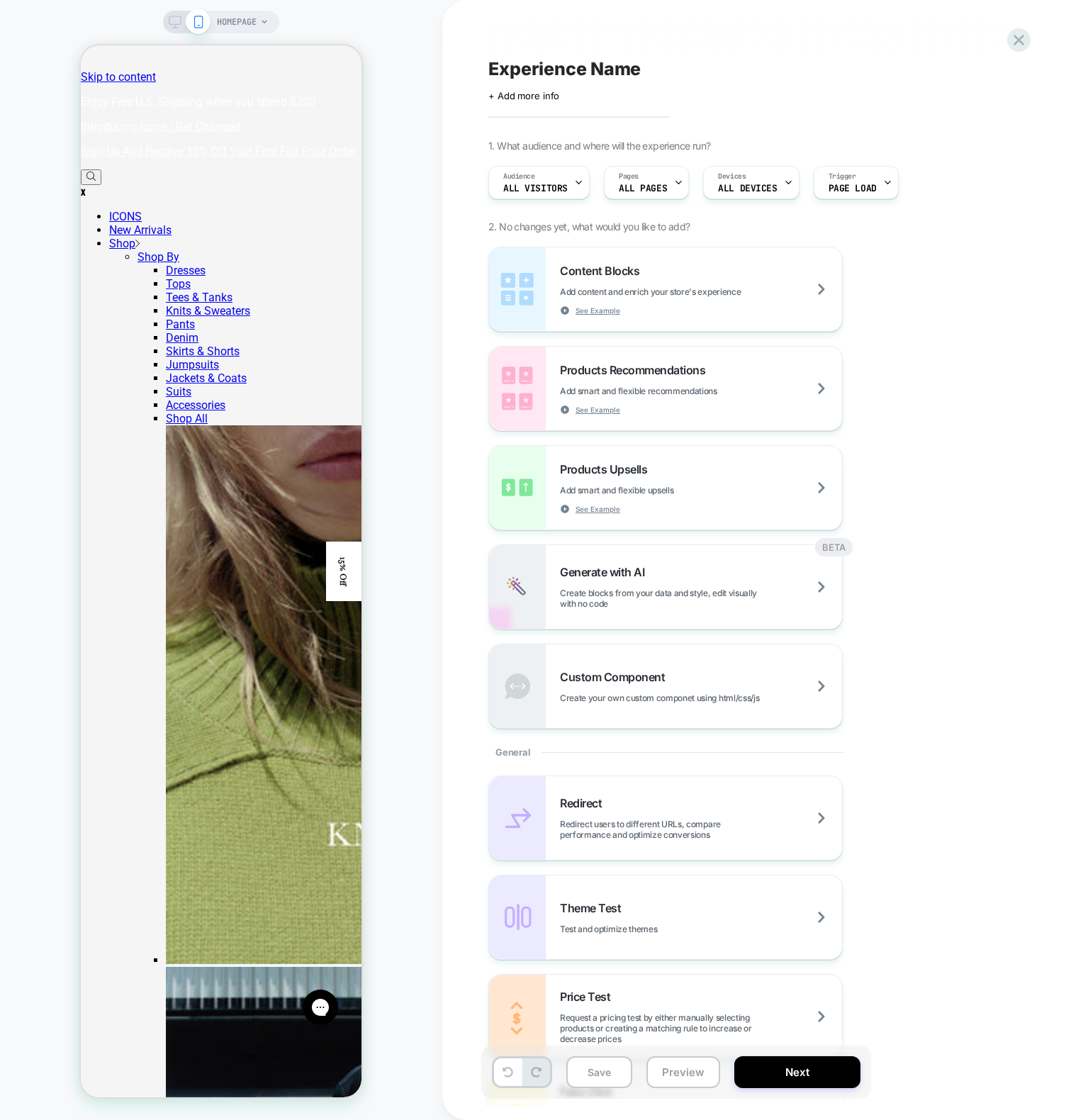
click at [420, 297] on div "HOMEPAGE" at bounding box center [221, 560] width 443 height 1091
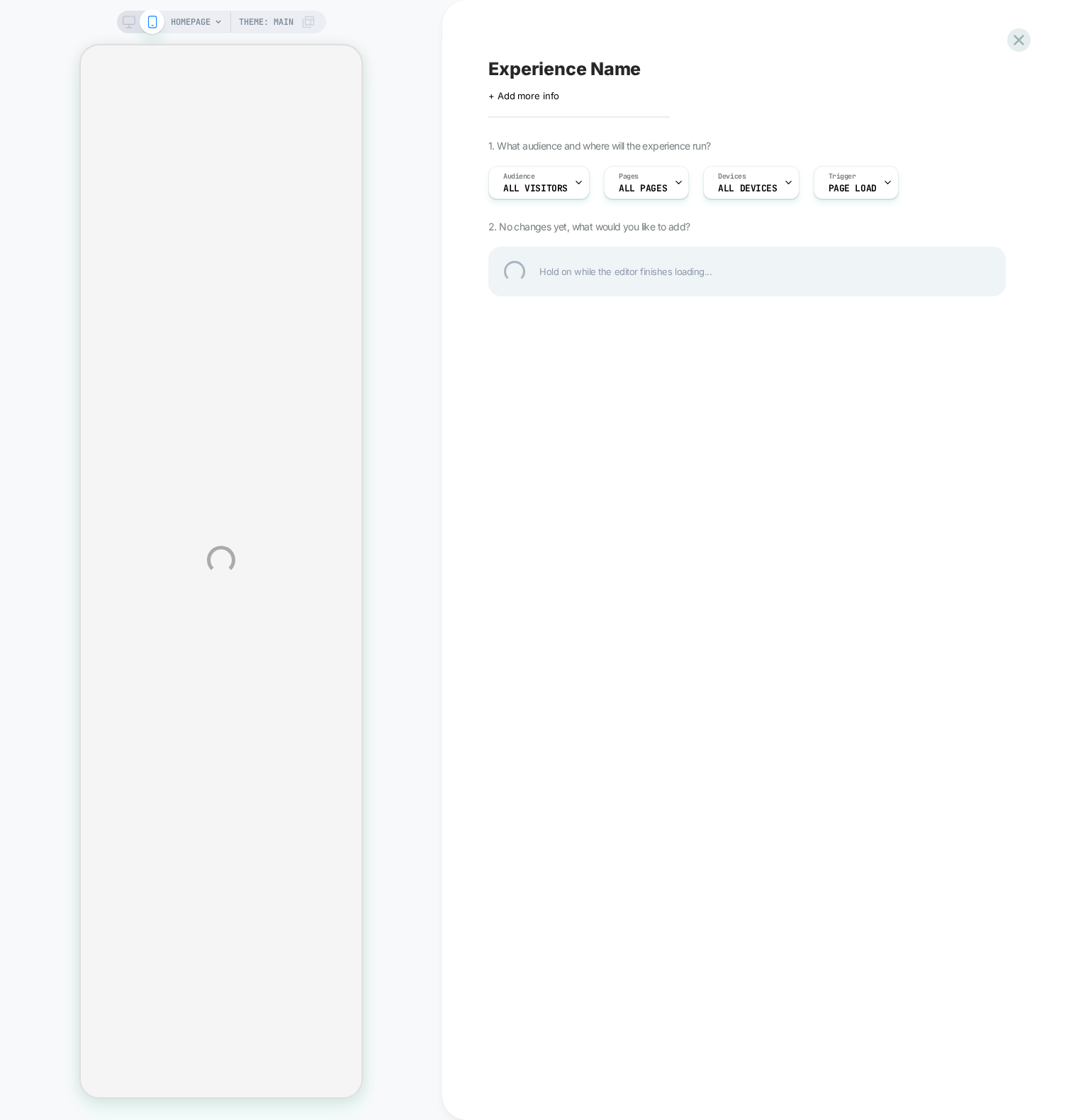
click at [392, 82] on div "HOMEPAGE Theme: MAIN Experience Name Click to edit experience details + Add mor…" at bounding box center [533, 560] width 1066 height 1120
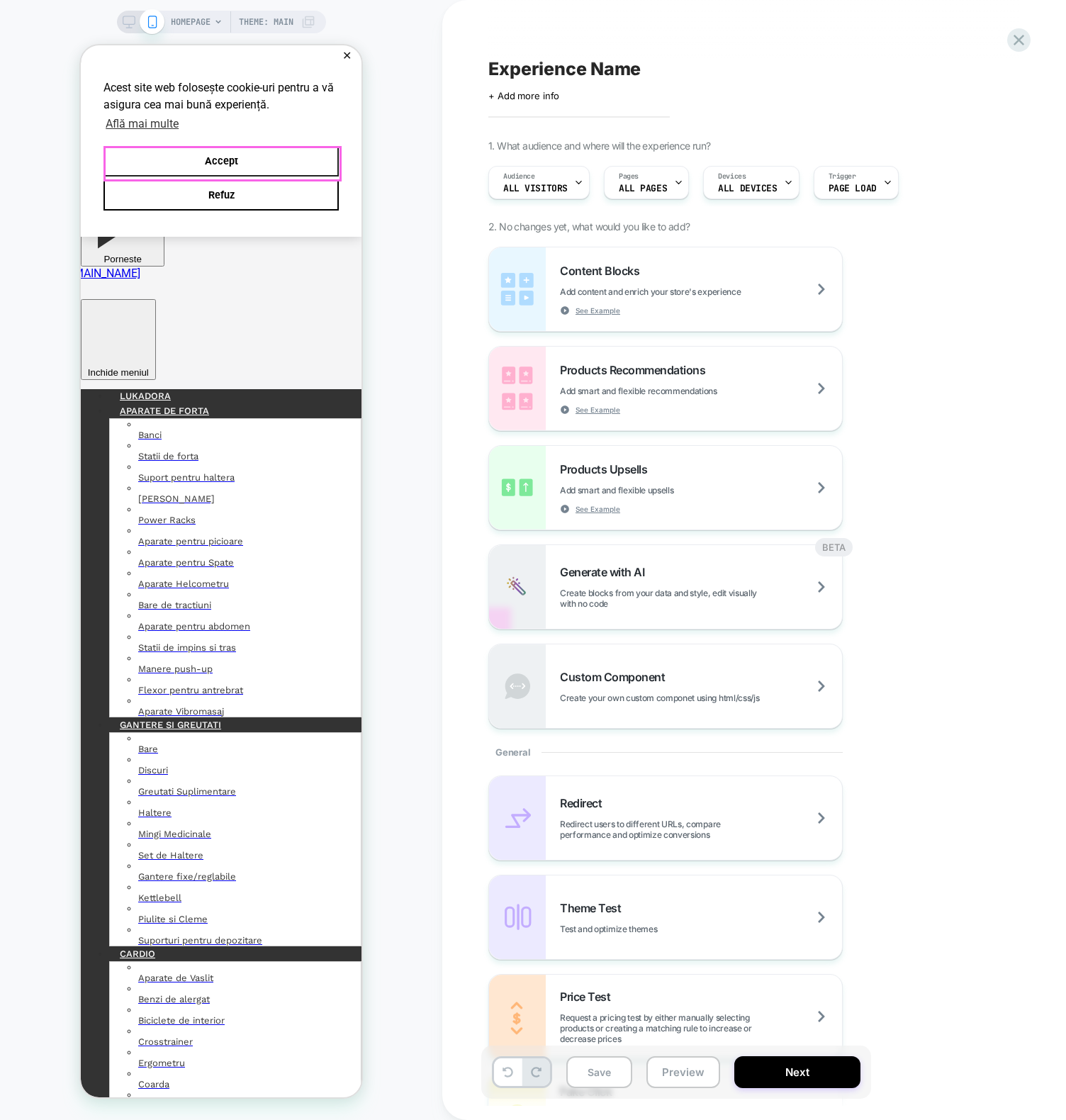
click at [259, 163] on button "Accept" at bounding box center [220, 161] width 236 height 30
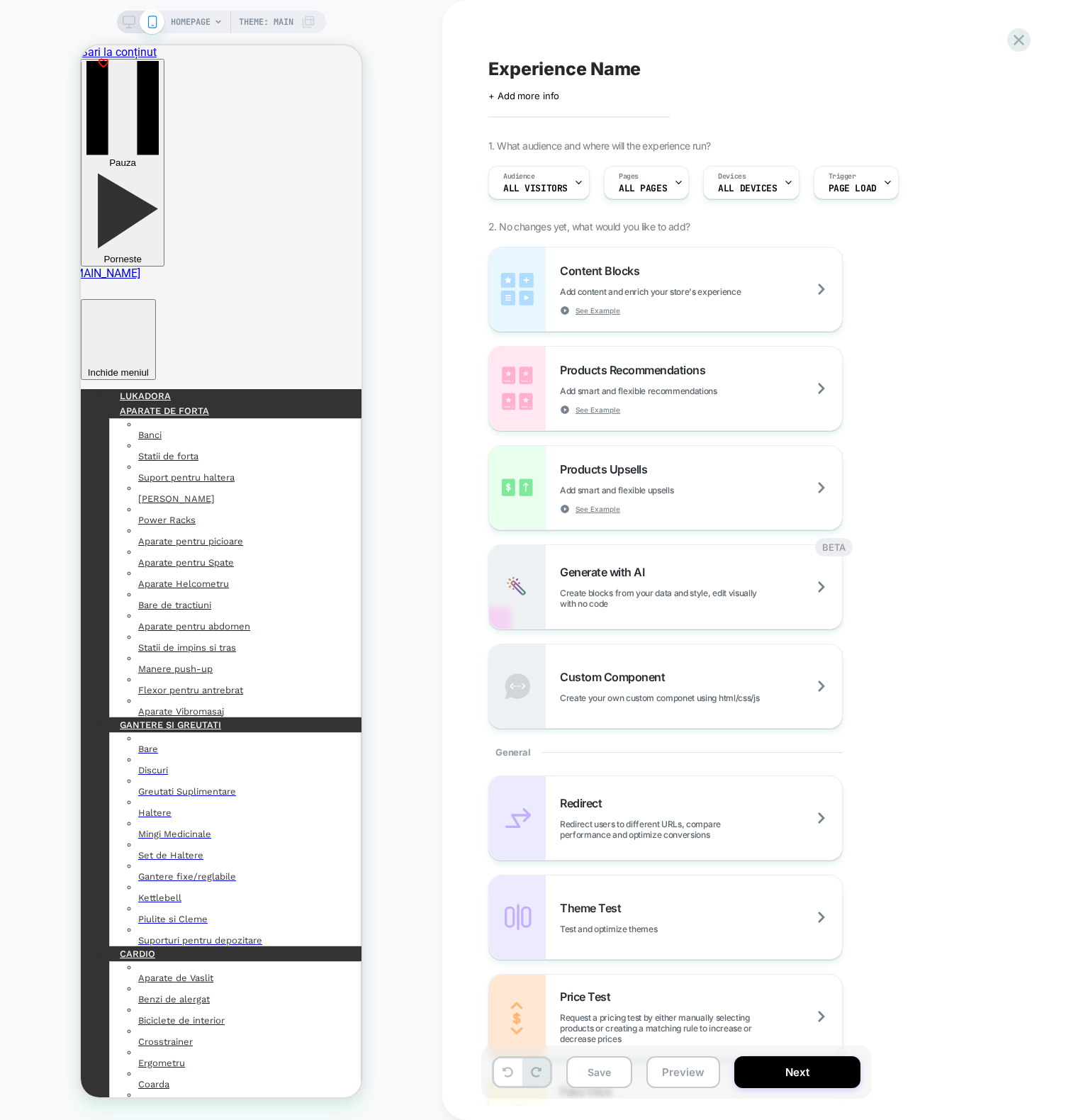
drag, startPoint x: 423, startPoint y: 173, endPoint x: 375, endPoint y: 211, distance: 61.2
click at [423, 174] on div "HOMEPAGE Theme: MAIN" at bounding box center [221, 560] width 443 height 1091
click at [1017, 42] on icon at bounding box center [1018, 40] width 10 height 10
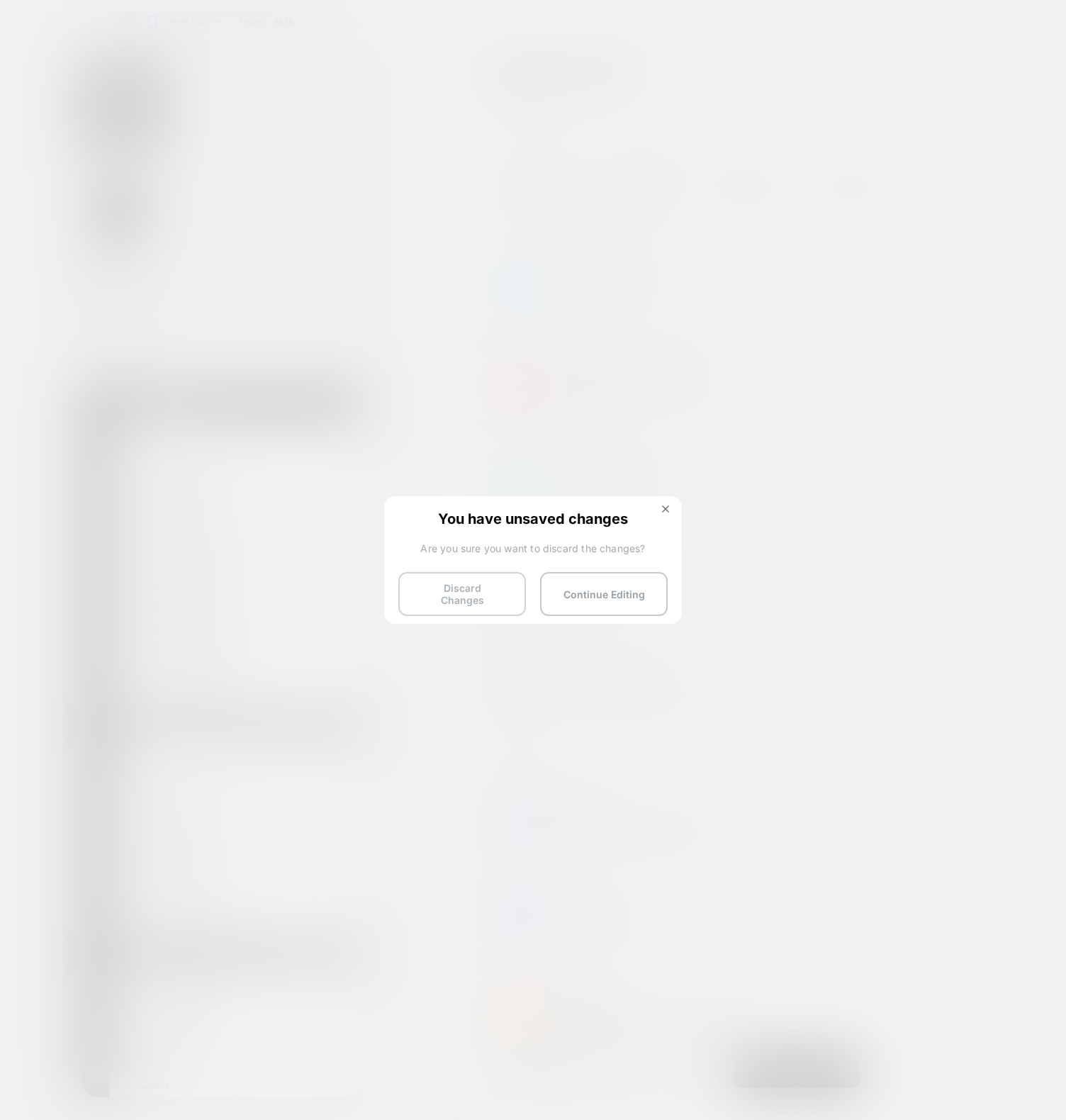
click at [478, 597] on button "Discard Changes" at bounding box center [462, 593] width 128 height 44
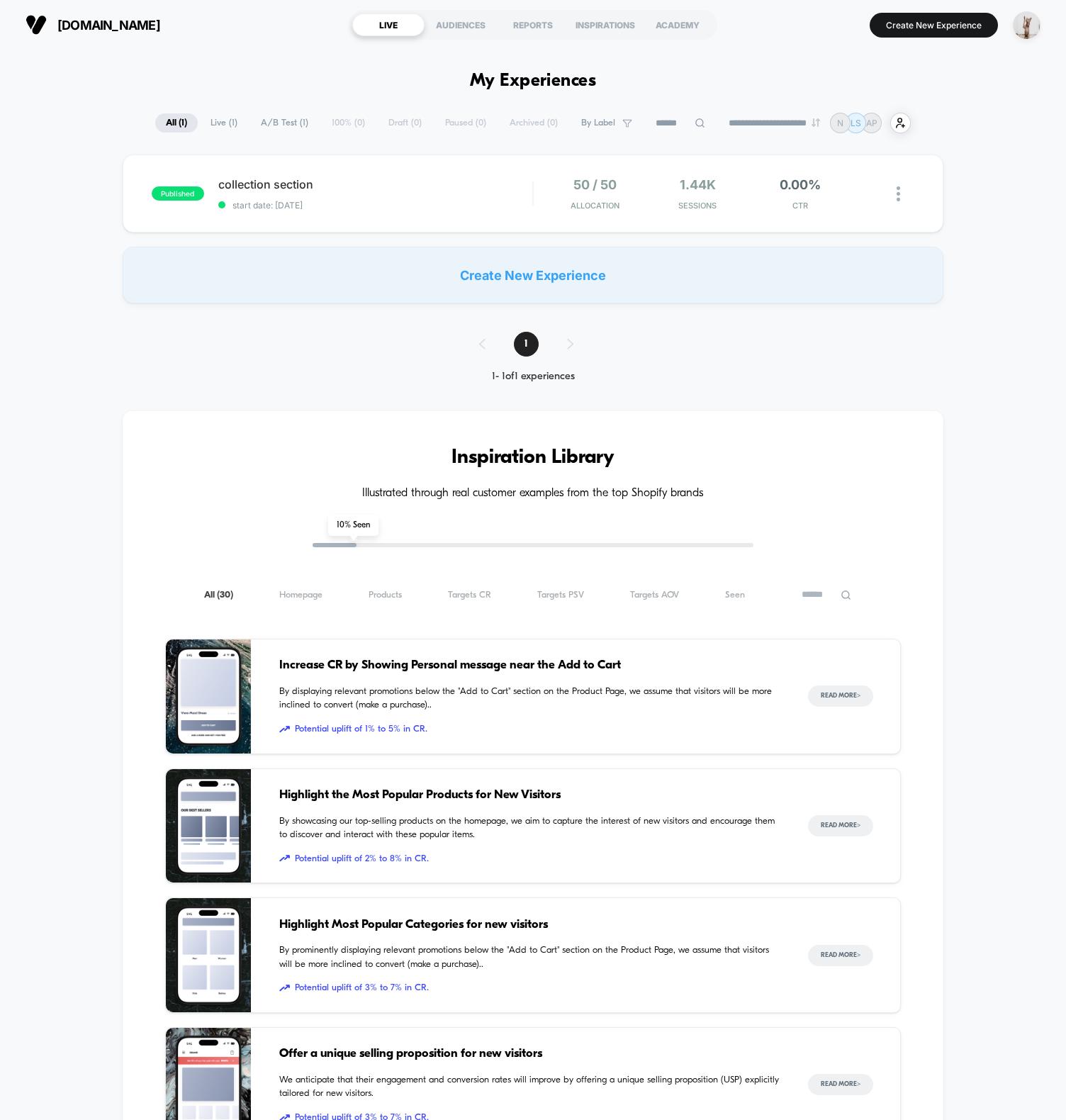
click at [307, 63] on div "**********" at bounding box center [533, 811] width 1066 height 1524
drag, startPoint x: 400, startPoint y: 213, endPoint x: 85, endPoint y: 61, distance: 349.8
click at [82, 63] on div "**********" at bounding box center [533, 811] width 1066 height 1524
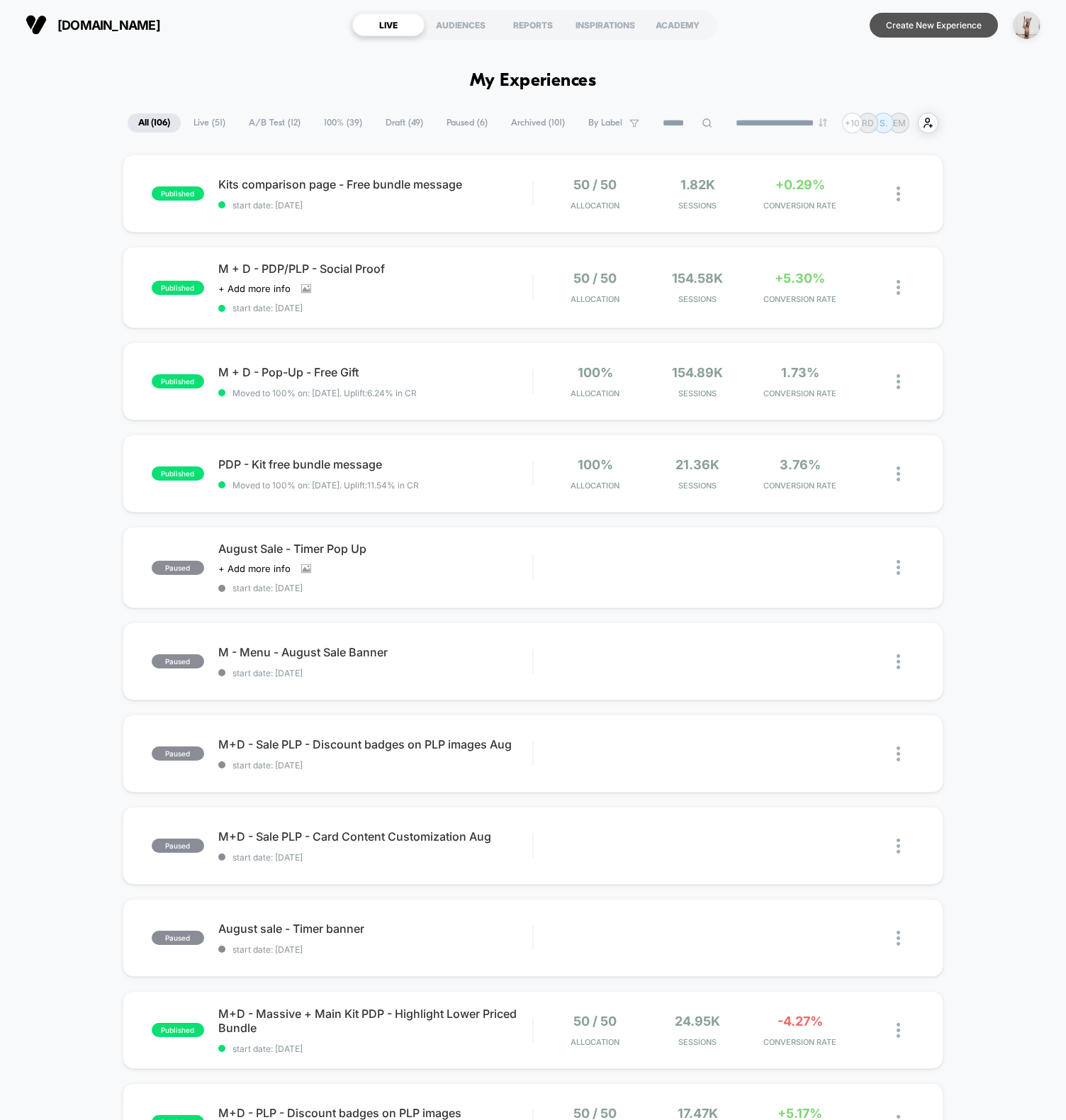
click at [918, 28] on button "Create New Experience" at bounding box center [934, 25] width 128 height 25
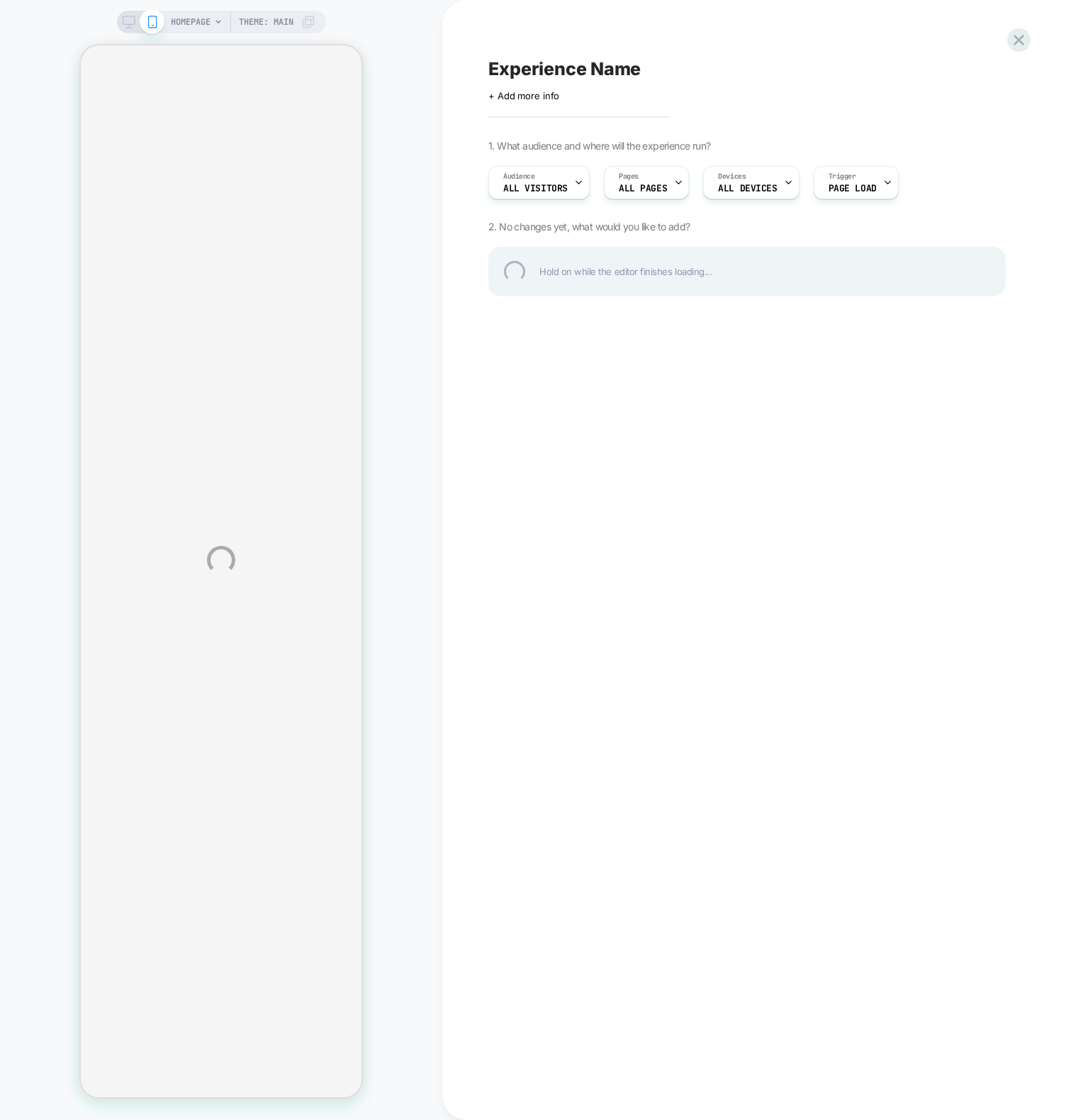
click at [963, 593] on div "HOMEPAGE Theme: MAIN Experience Name Click to edit experience details + Add mor…" at bounding box center [533, 560] width 1066 height 1120
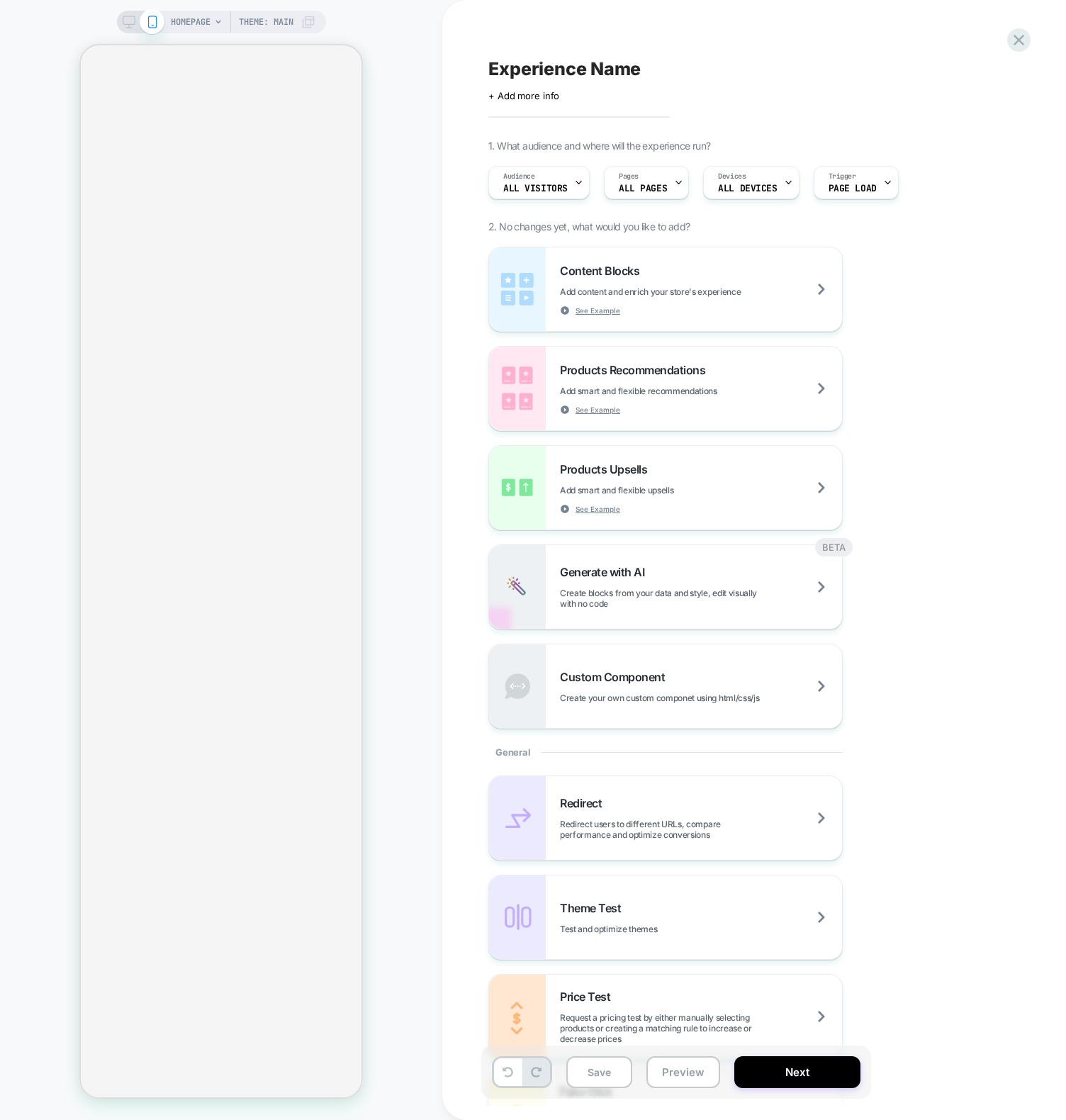
click at [408, 110] on div "HOMEPAGE Theme: MAIN" at bounding box center [221, 560] width 443 height 1091
click at [946, 697] on div "Content Blocks Add content and enrich your store's experience See Example Produ…" at bounding box center [747, 488] width 517 height 482
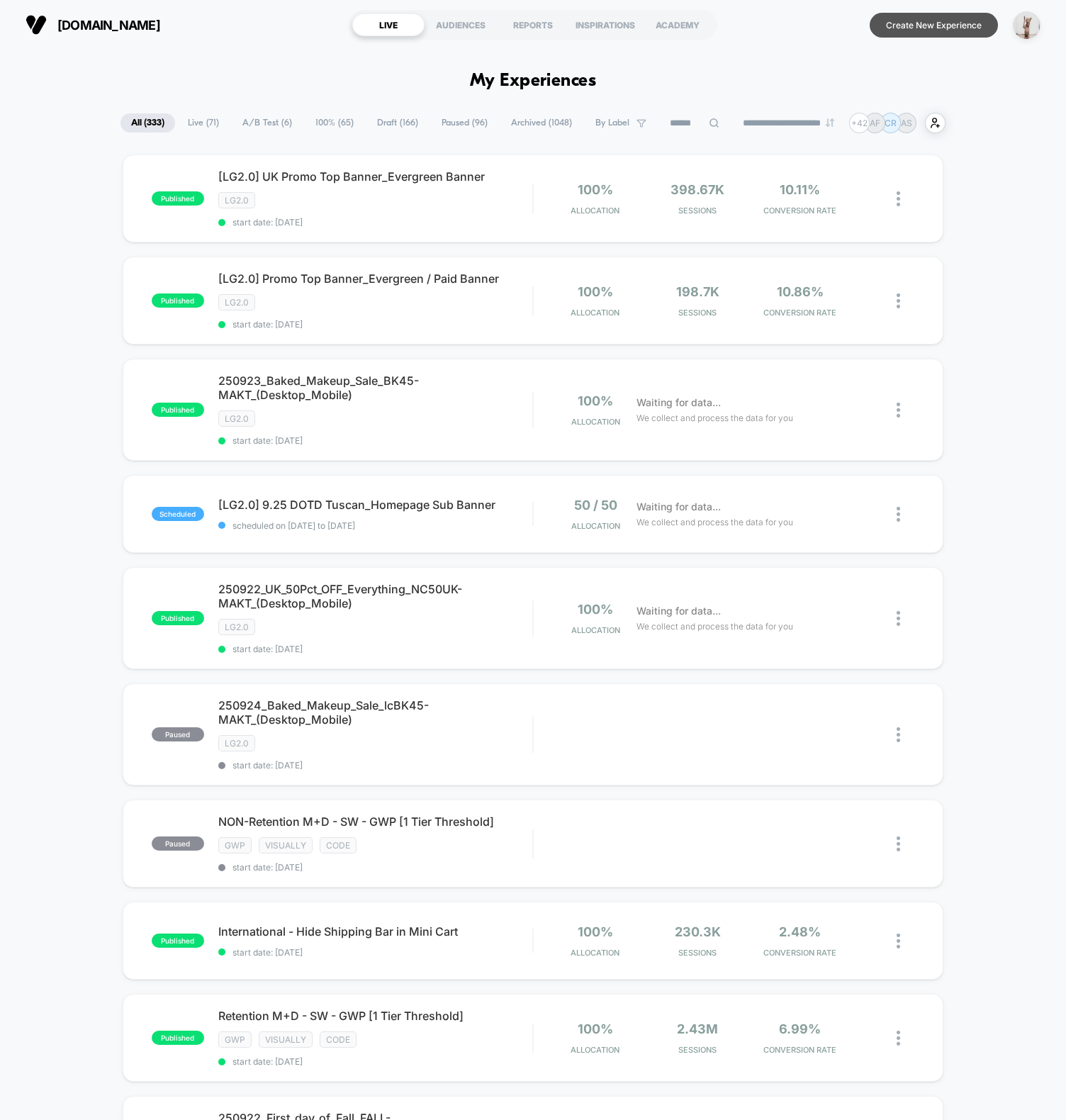
click at [919, 27] on button "Create New Experience" at bounding box center [934, 25] width 128 height 25
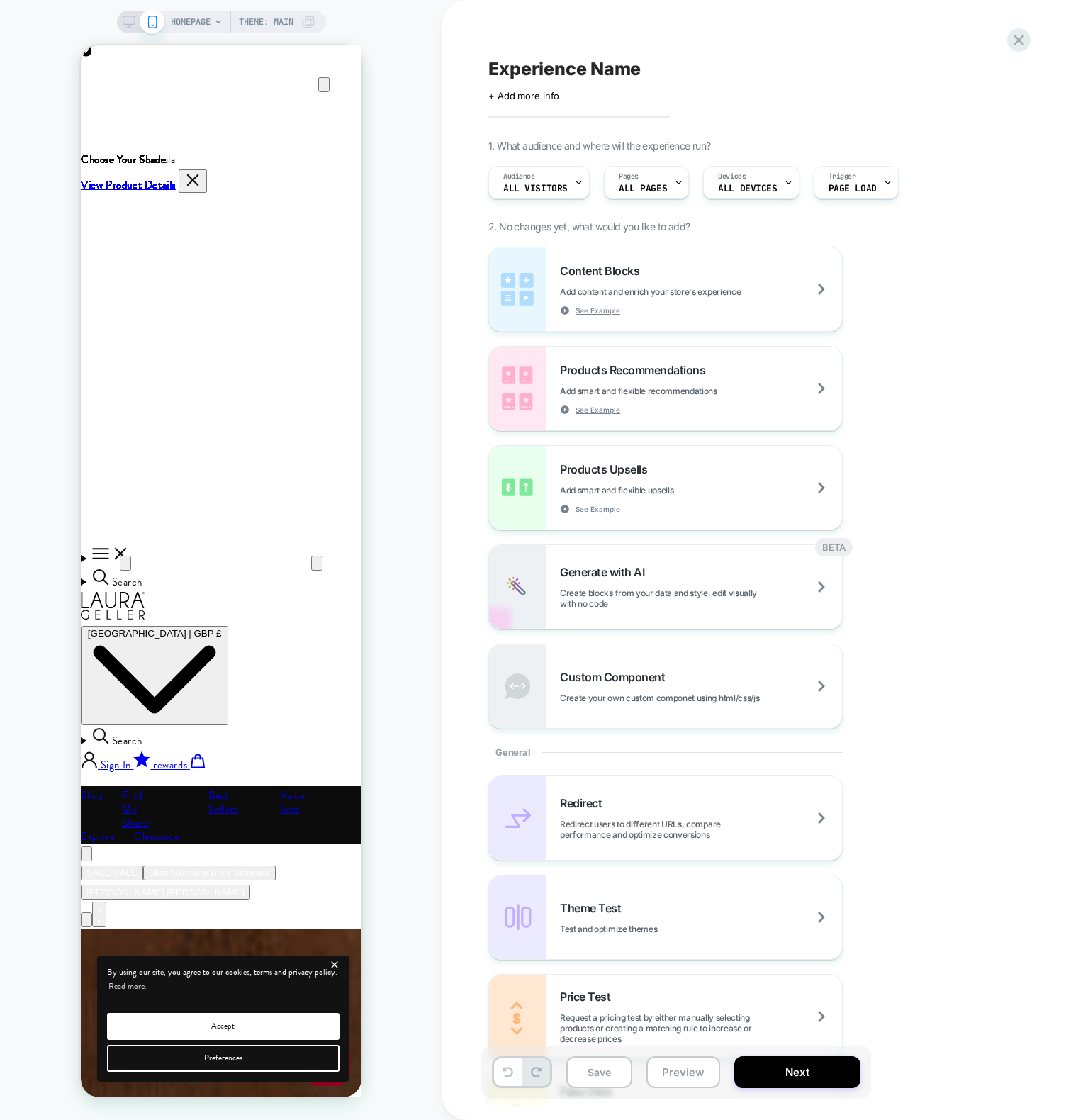
scroll to position [0, 281]
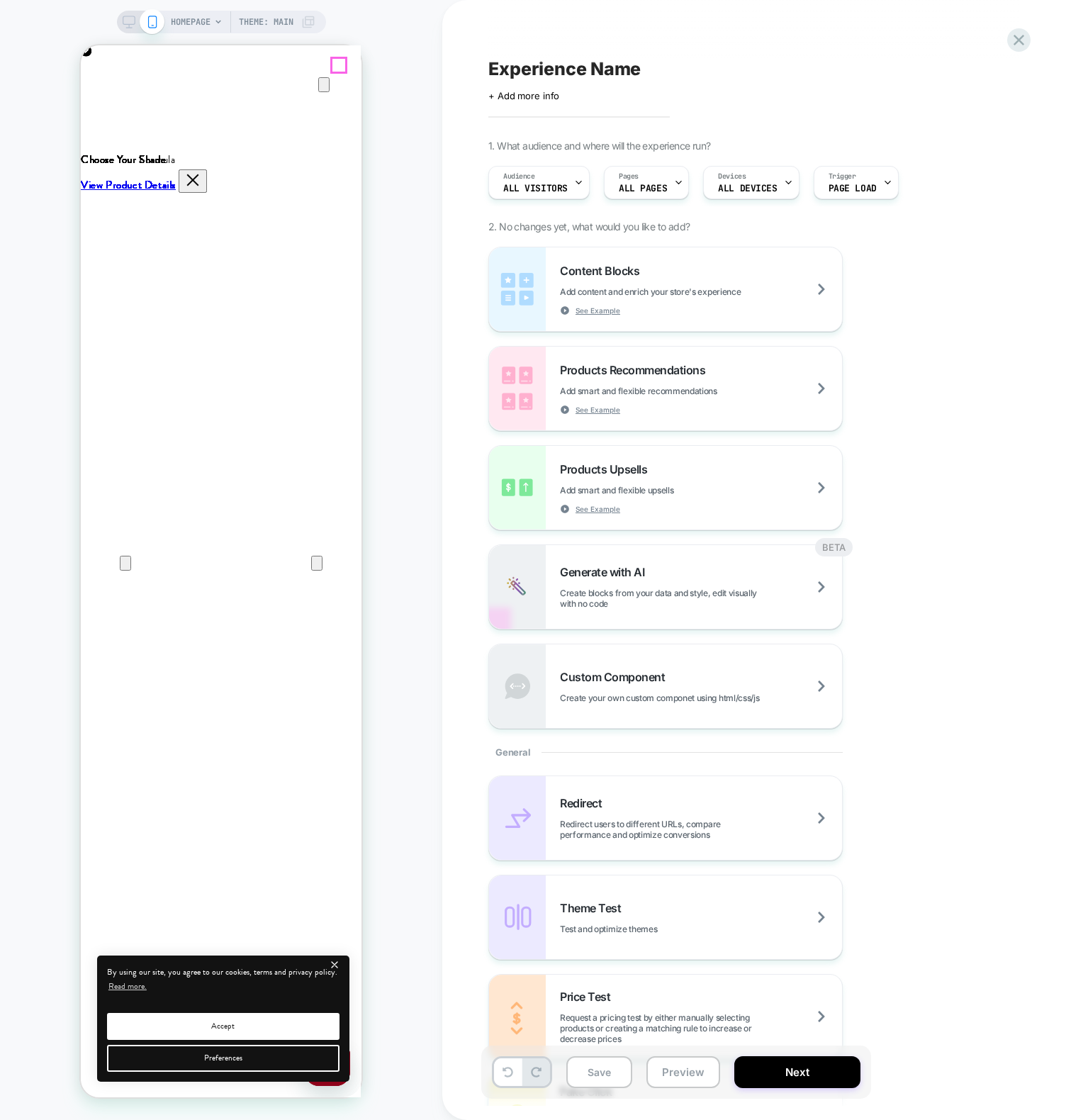
click at [100, 109] on icon "Close" at bounding box center [95, 113] width 10 height 10
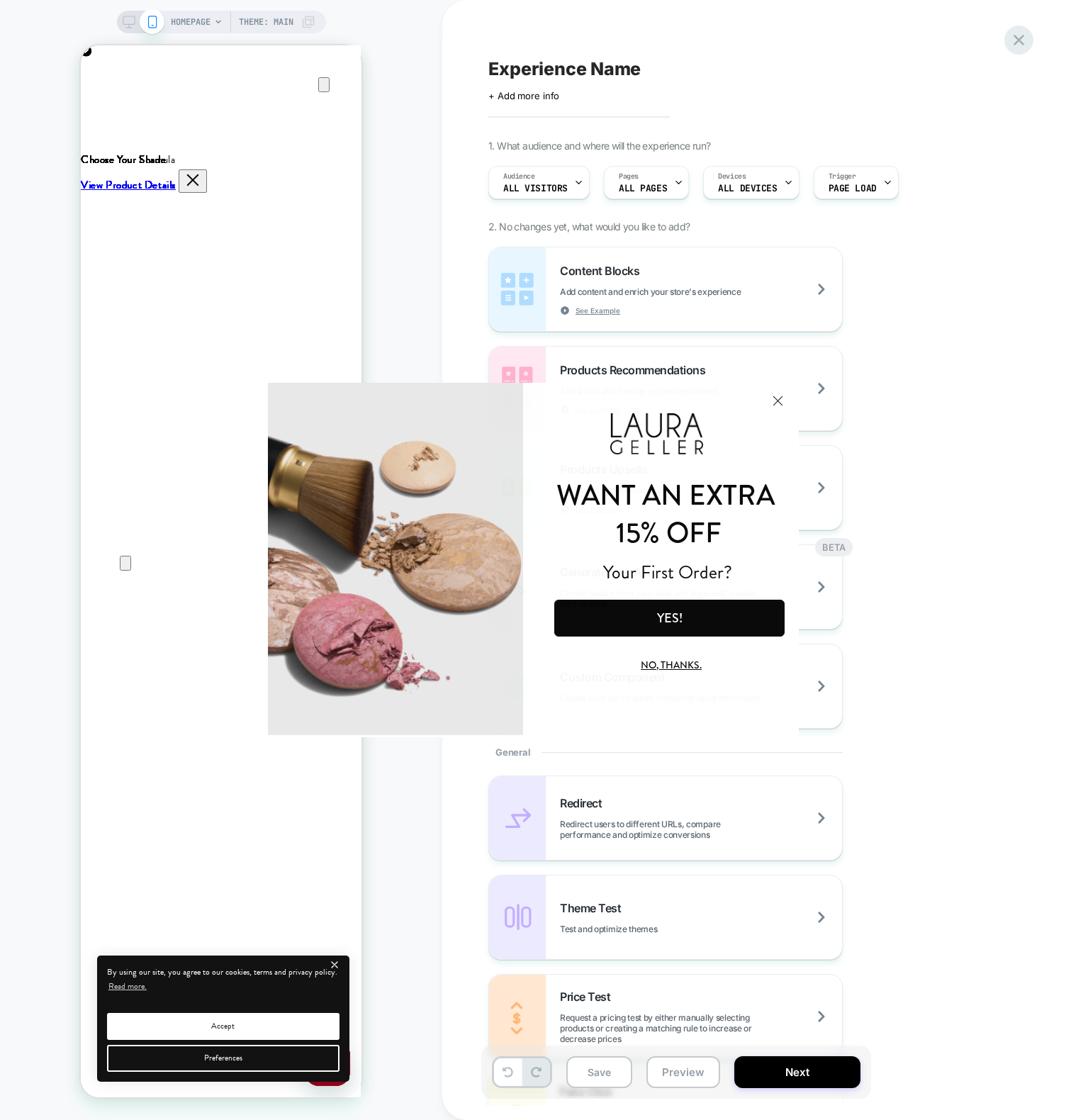
click at [1022, 41] on icon at bounding box center [1019, 40] width 19 height 19
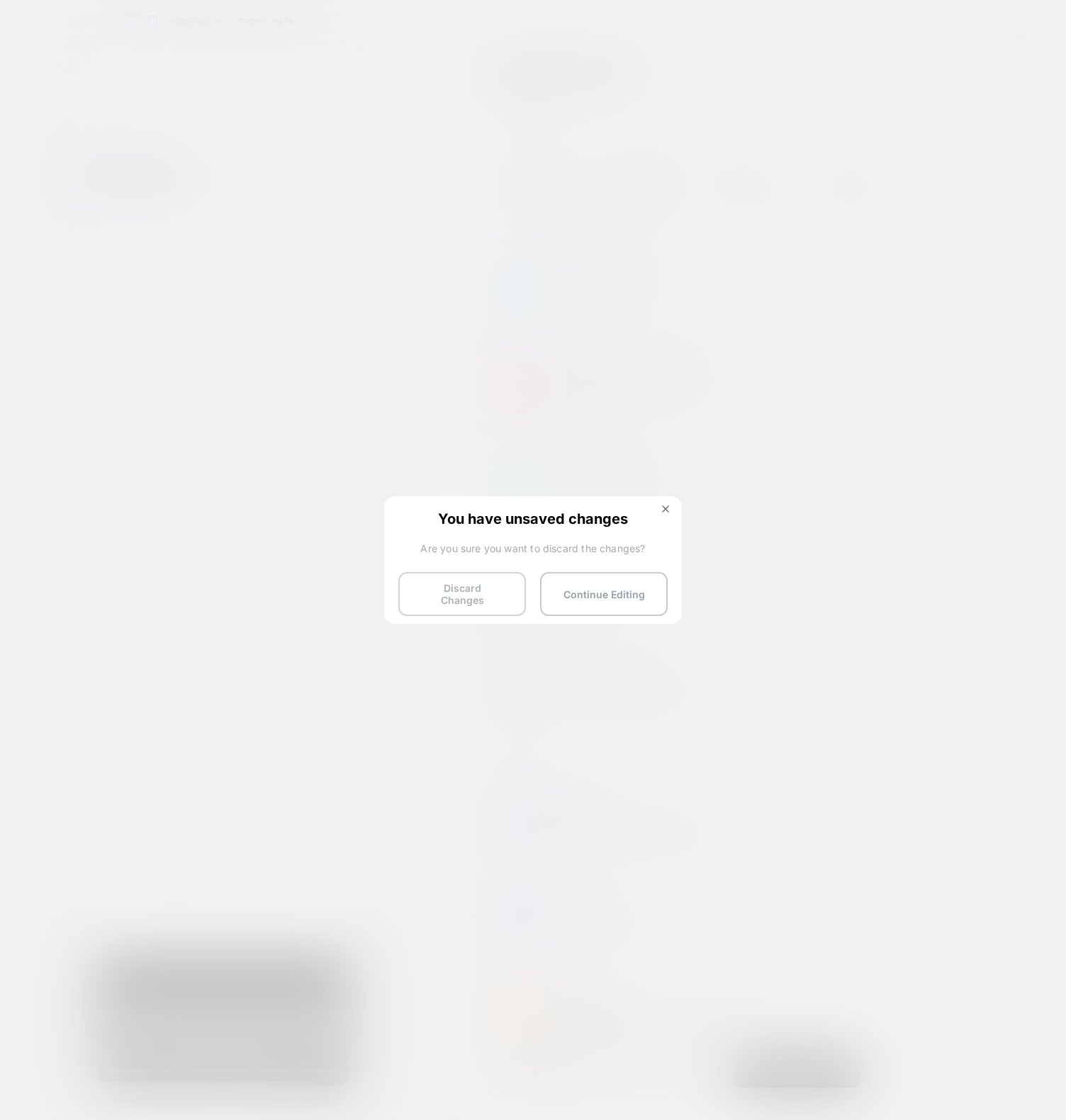
click at [443, 584] on button "Discard Changes" at bounding box center [462, 593] width 128 height 44
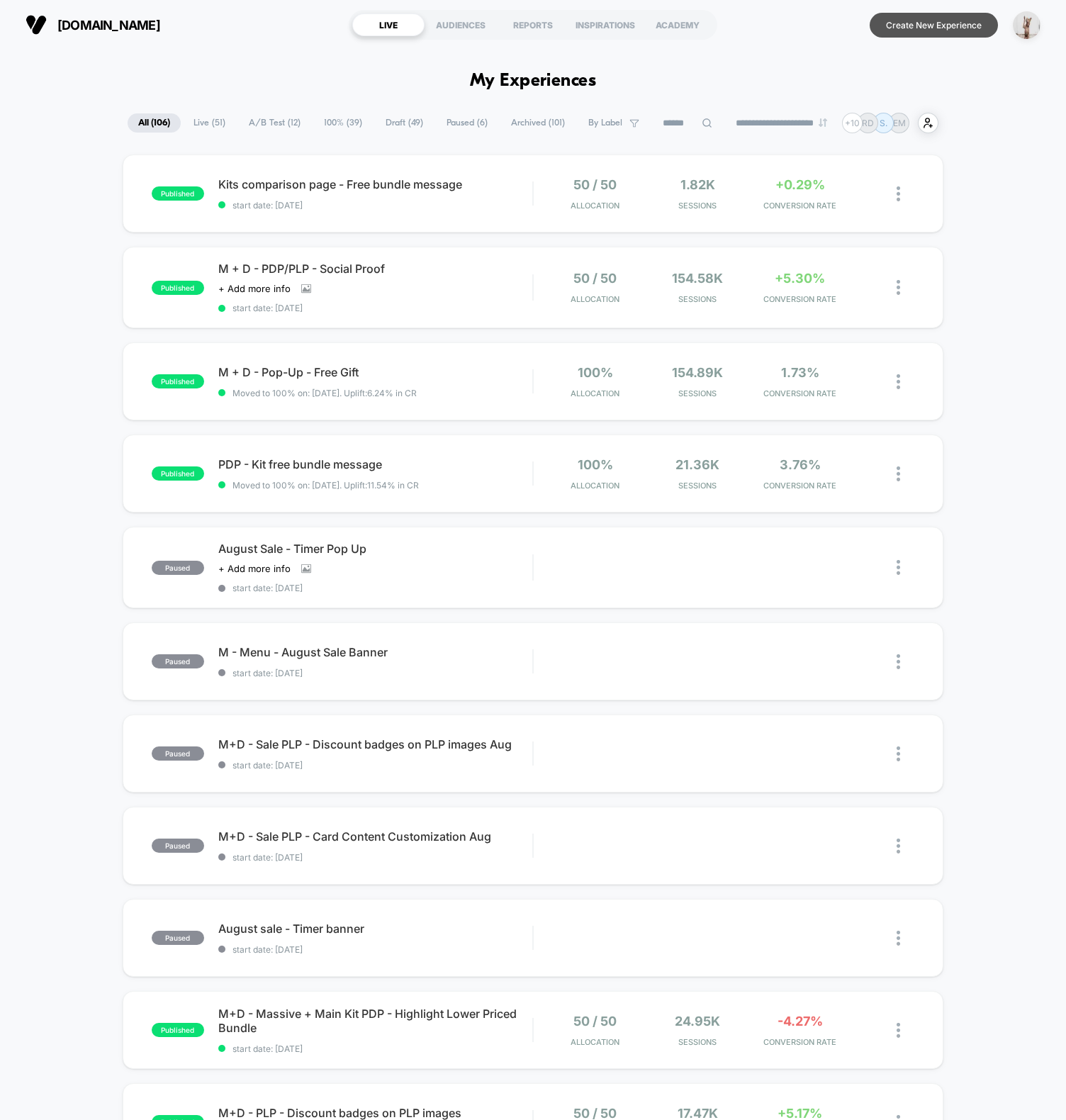
click at [915, 32] on button "Create New Experience" at bounding box center [934, 25] width 128 height 25
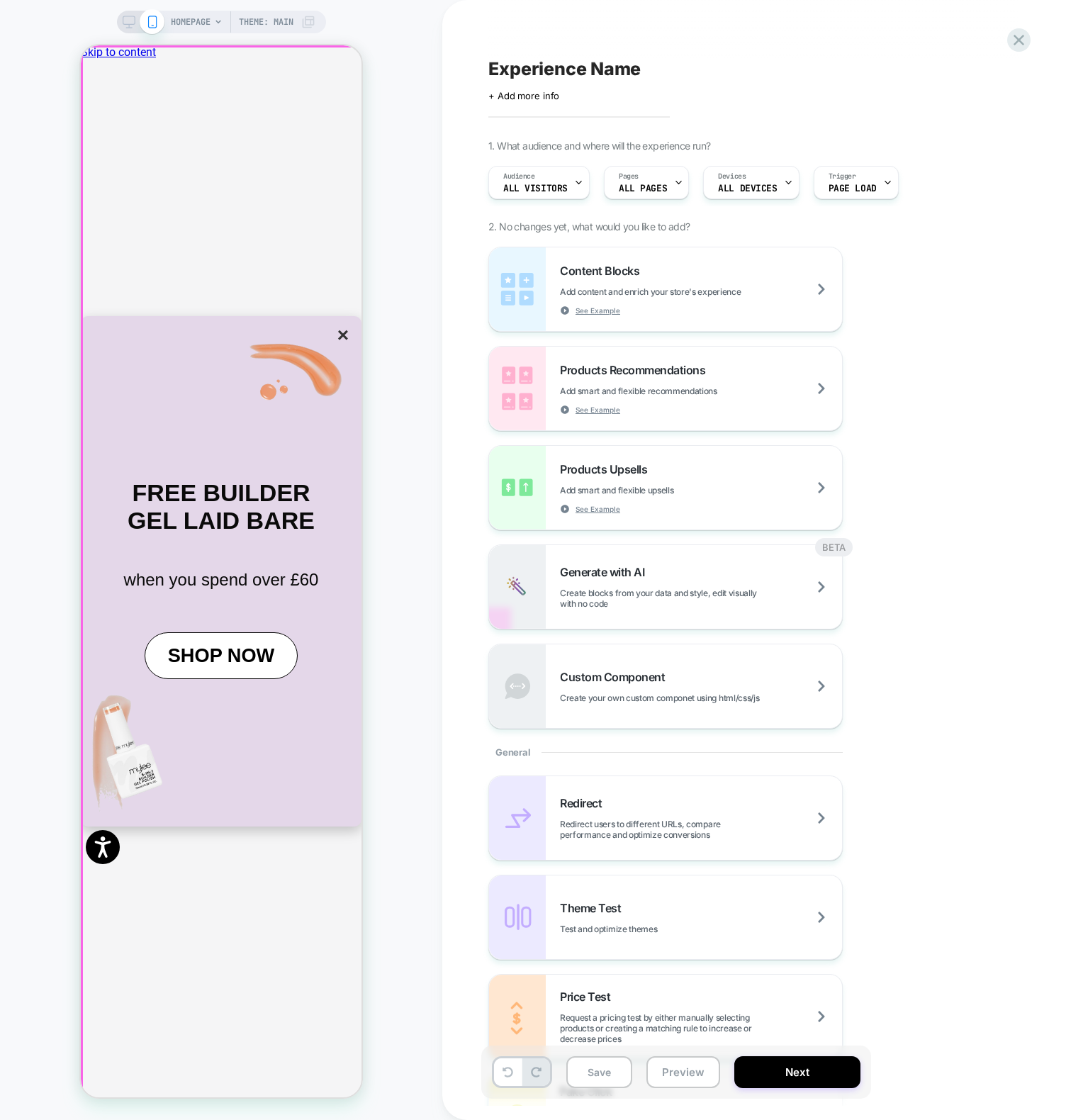
click at [349, 70] on div "× FREE BUILDER GEL LAID BARE when you spend over £60 SHOP NOW" at bounding box center [221, 571] width 281 height 1052
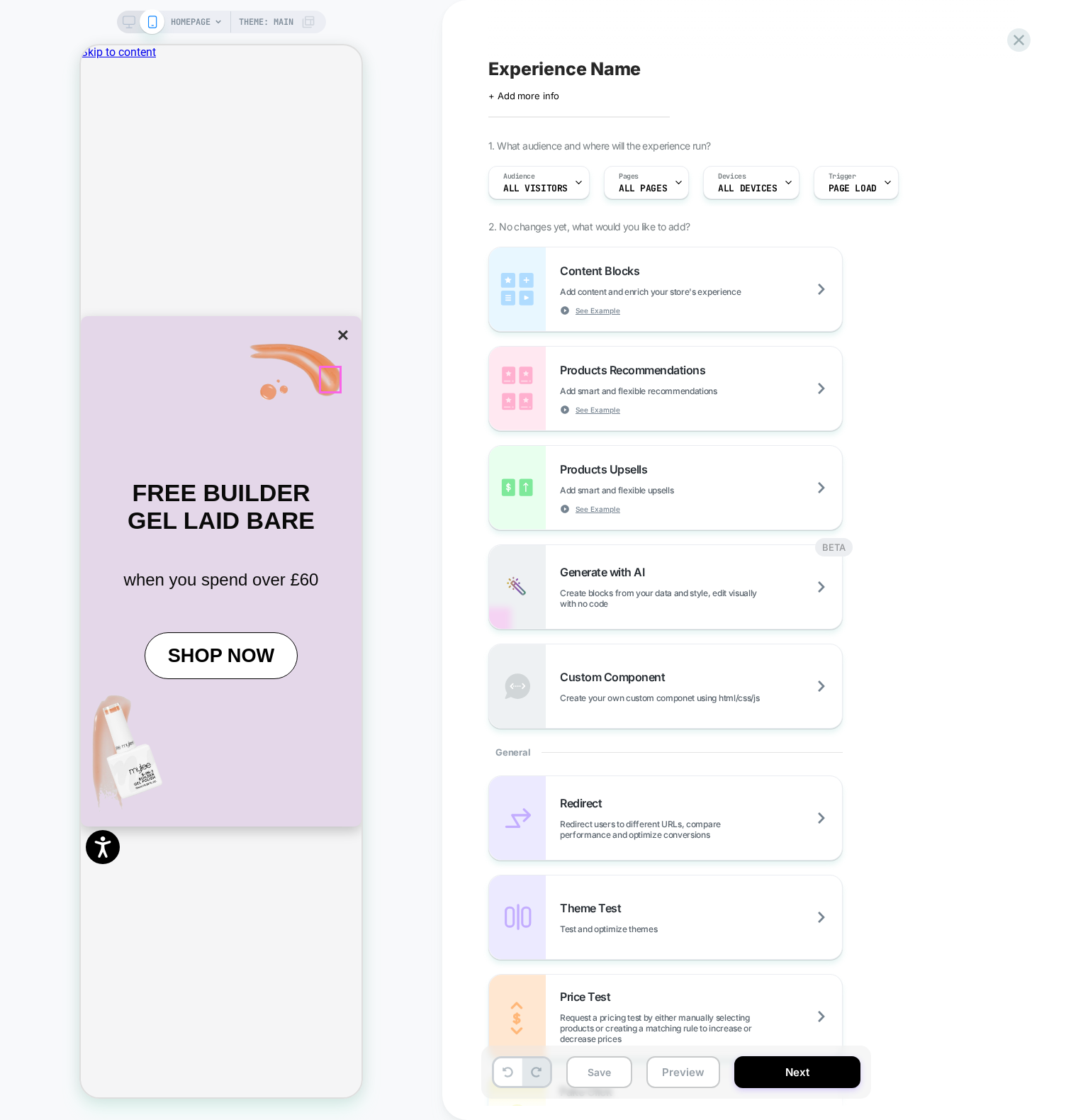
click at [333, 347] on button "×" at bounding box center [343, 336] width 20 height 24
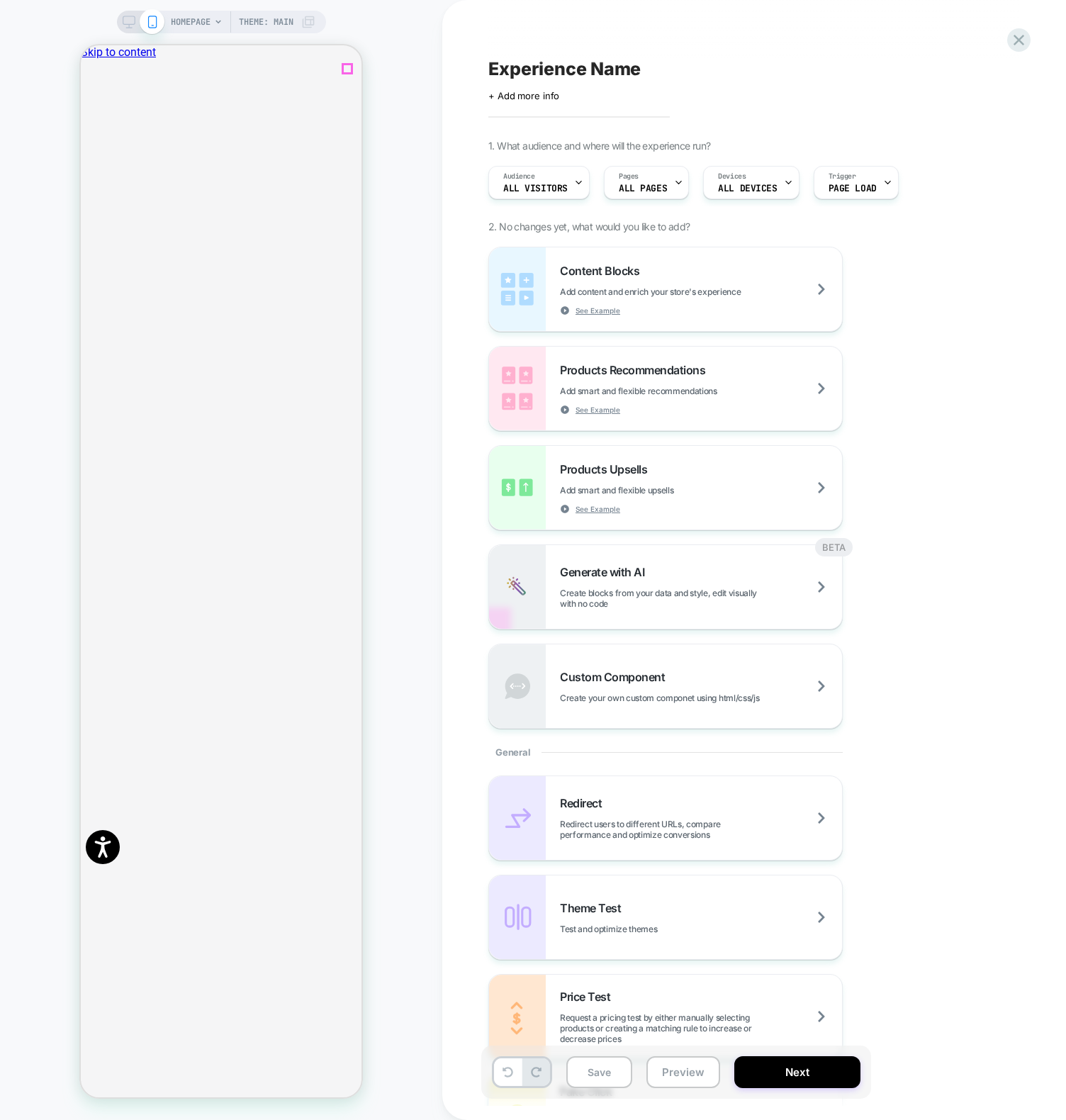
click at [97, 121] on icon "Close" at bounding box center [94, 125] width 7 height 7
click at [429, 148] on div "HOMEPAGE Theme: MAIN" at bounding box center [221, 560] width 443 height 1091
click at [391, 463] on div "HOMEPAGE Theme: MAIN" at bounding box center [221, 560] width 443 height 1091
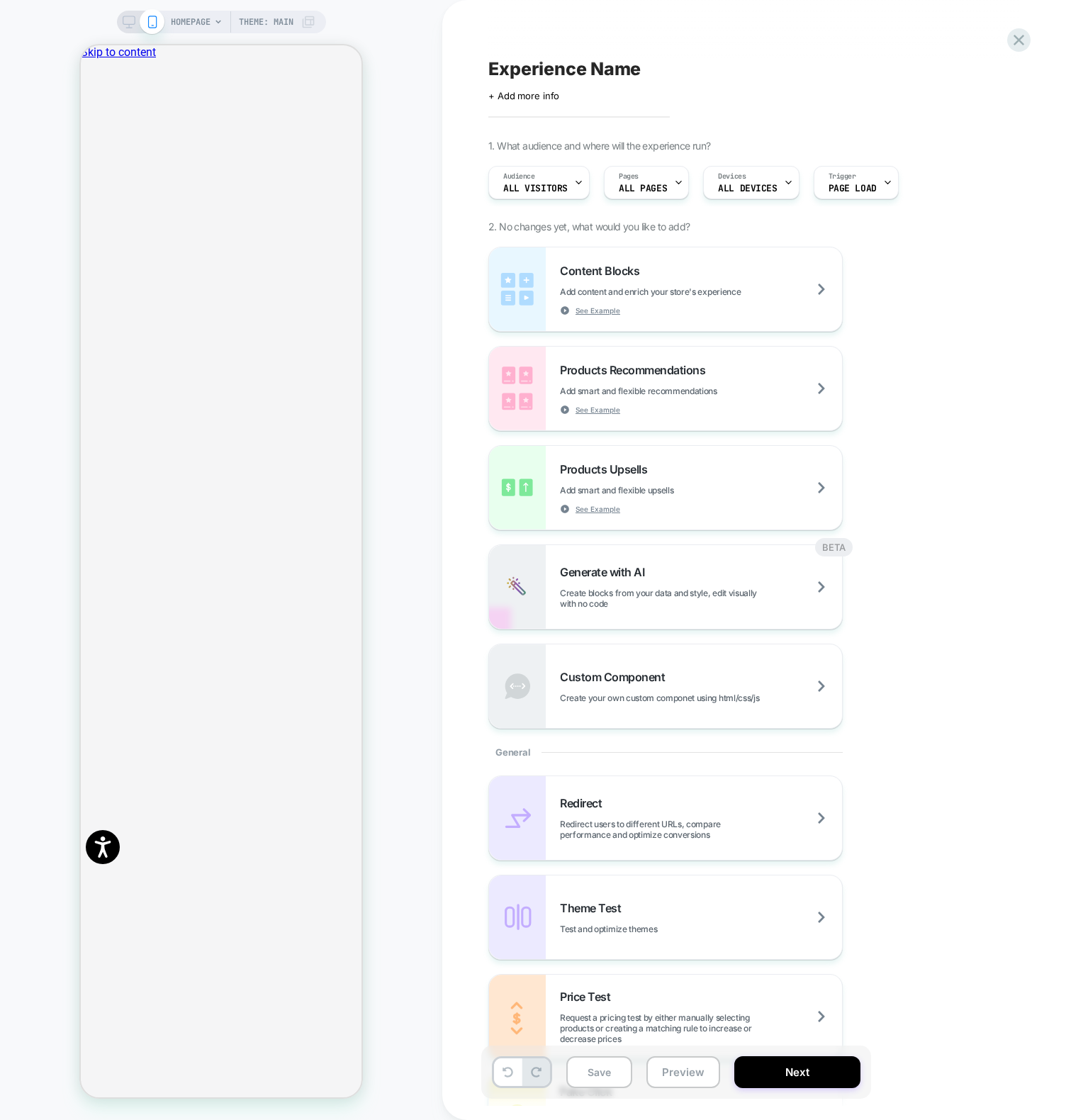
scroll to position [0, 562]
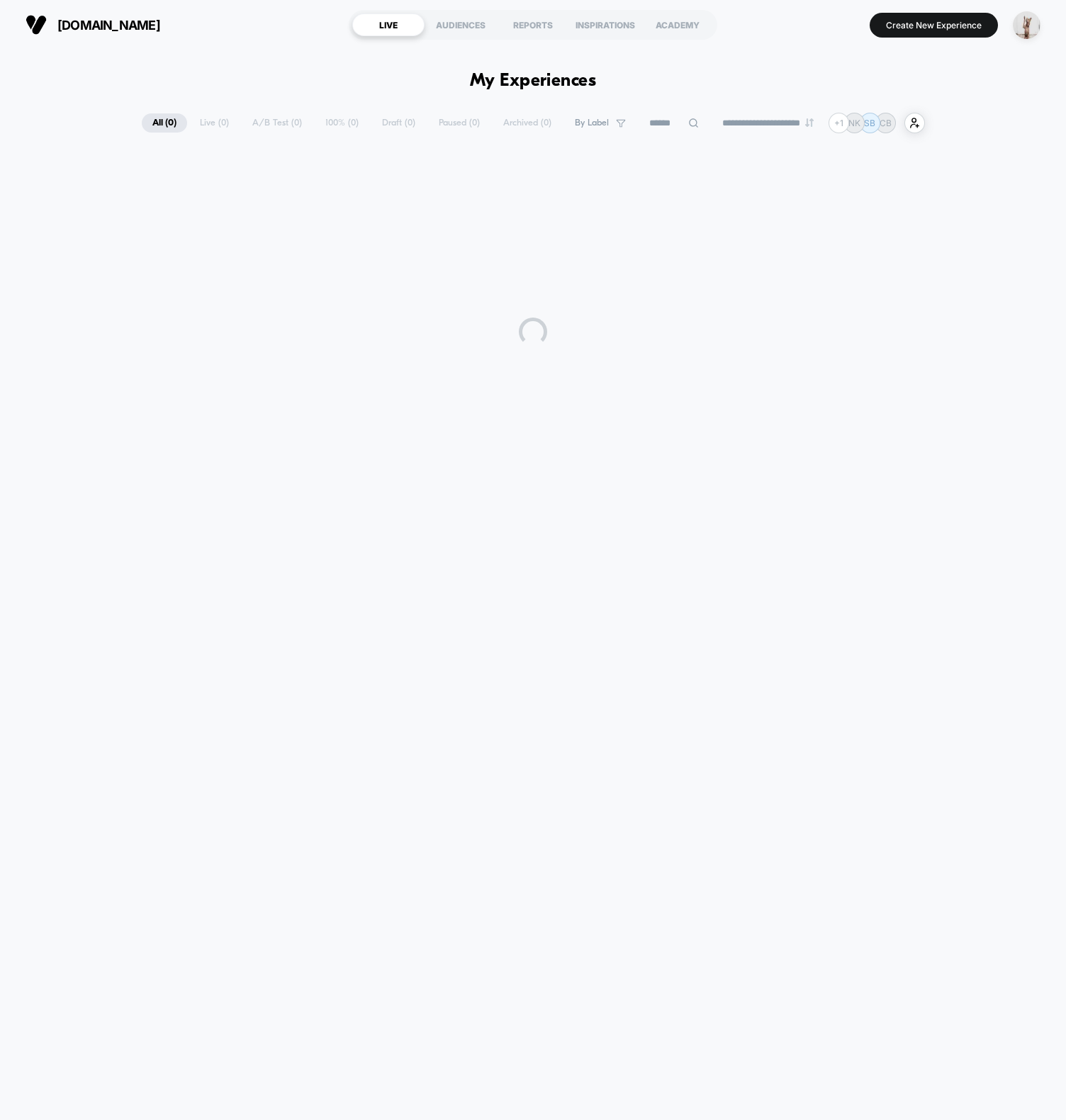
click at [770, 30] on section "Create New Experience" at bounding box center [886, 25] width 316 height 36
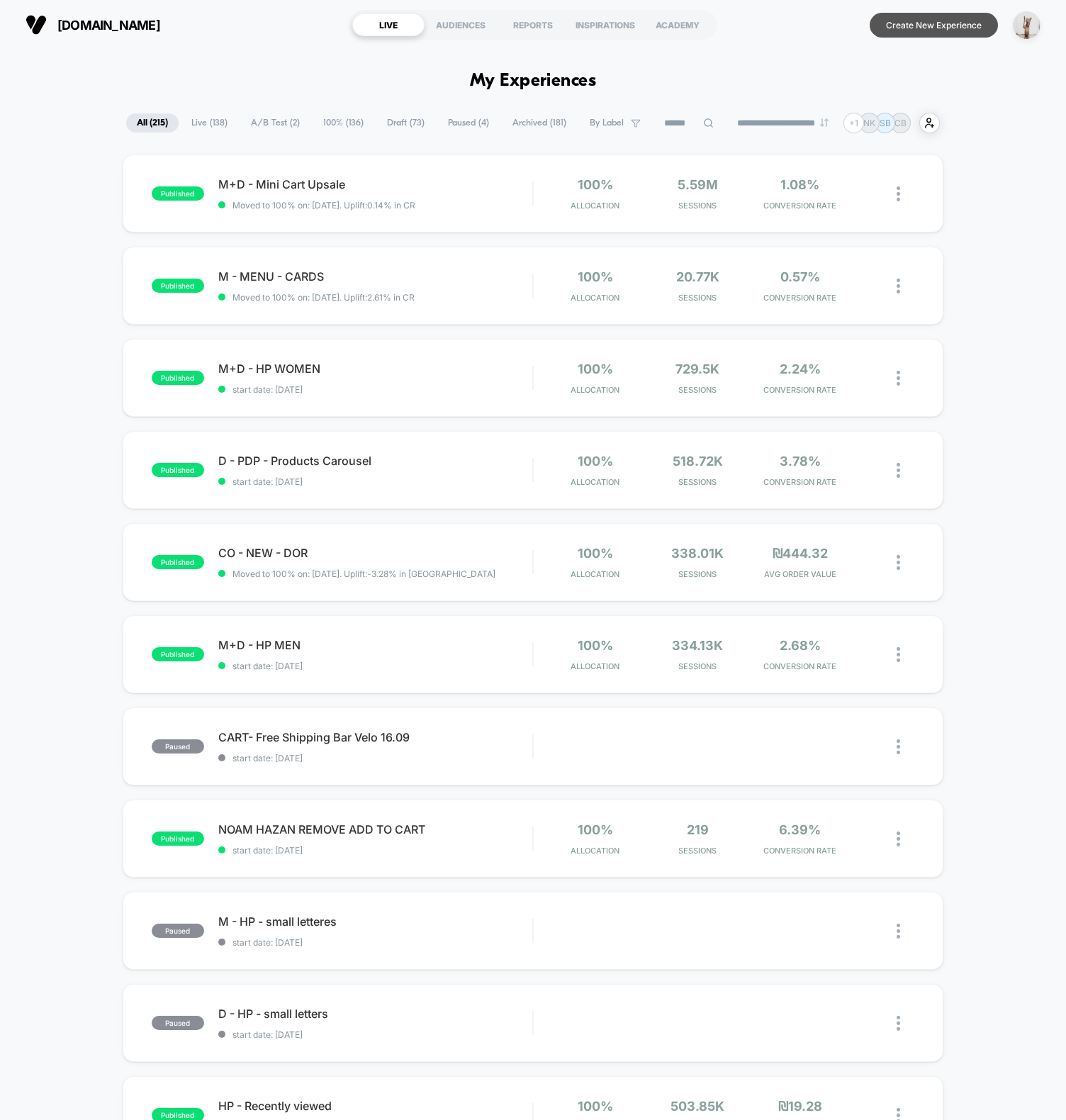
click at [917, 25] on button "Create New Experience" at bounding box center [934, 25] width 128 height 25
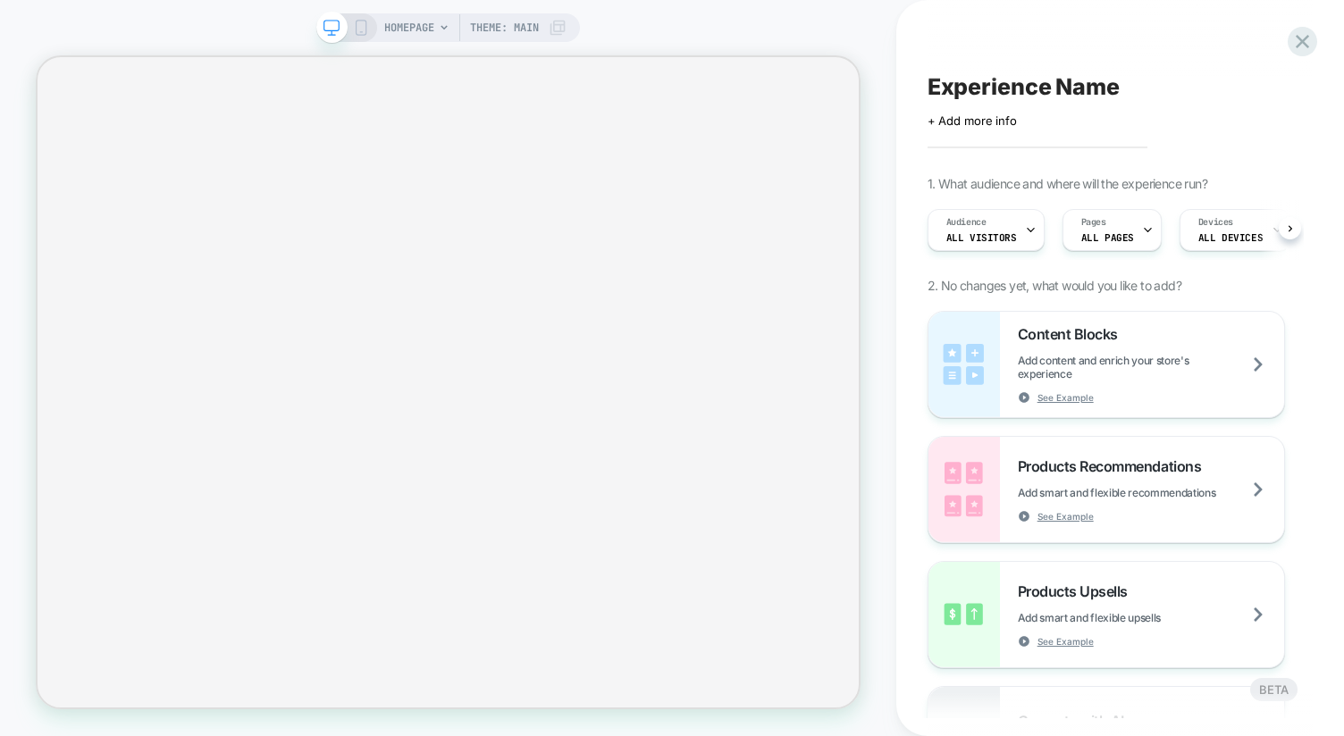
scroll to position [0, 1]
